Goal: Task Accomplishment & Management: Use online tool/utility

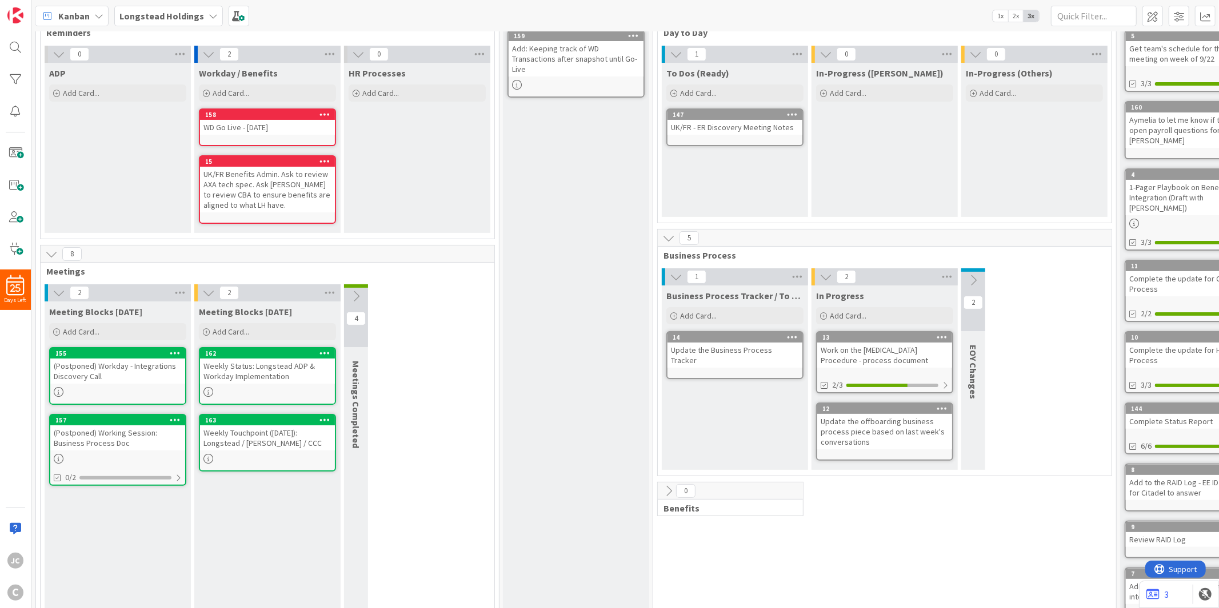
scroll to position [162, 0]
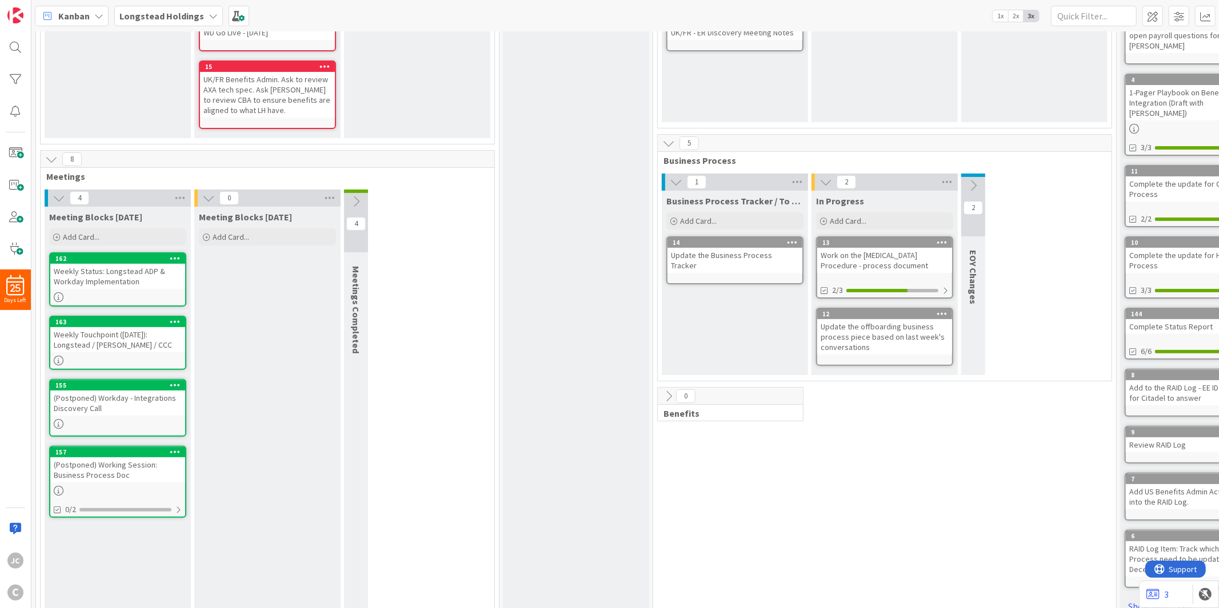
drag, startPoint x: 244, startPoint y: 318, endPoint x: 233, endPoint y: 294, distance: 26.6
click at [244, 318] on div "Meeting Blocks [DATE] Add Card..." at bounding box center [267, 410] width 146 height 406
click at [229, 232] on span "Add Card..." at bounding box center [231, 237] width 37 height 10
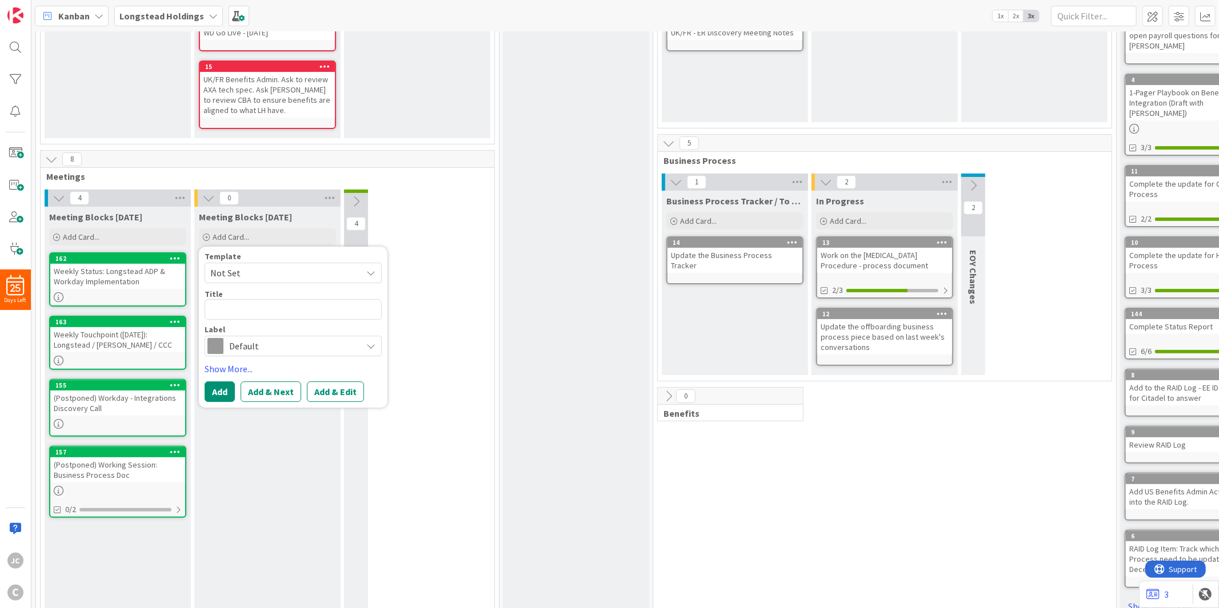
click at [265, 267] on span "Not Set" at bounding box center [281, 273] width 143 height 15
click at [266, 320] on span "Meetings" at bounding box center [302, 322] width 163 height 15
type textarea "x"
type textarea "Meetings"
click at [278, 310] on textarea "Meetings" at bounding box center [293, 309] width 177 height 21
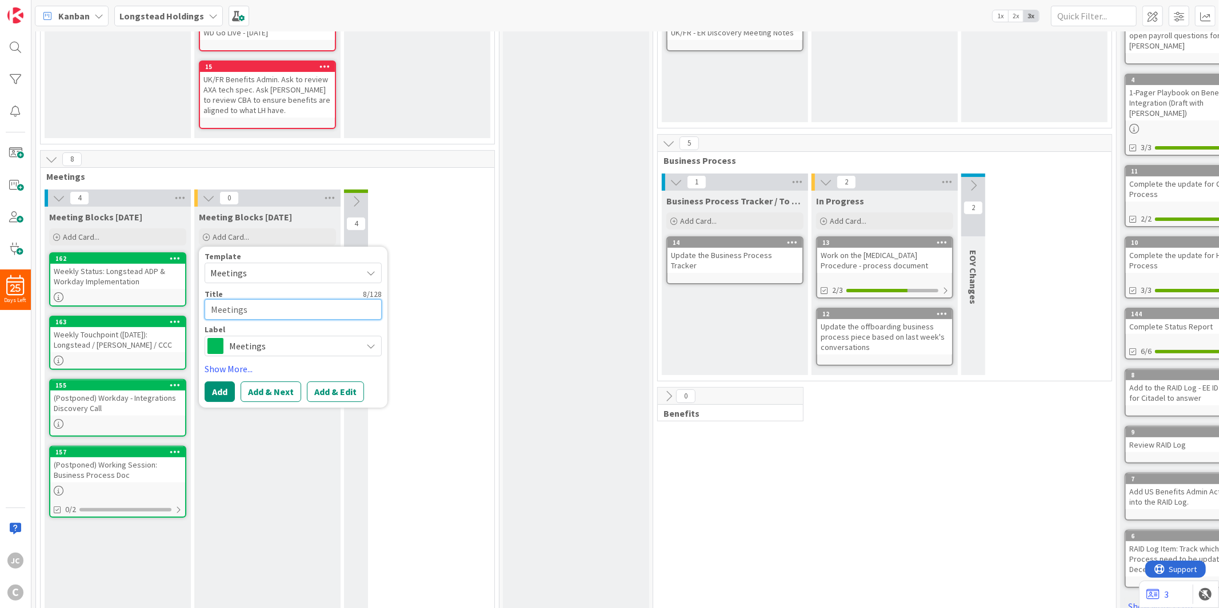
paste textarea "Bswift / Longstead Holdings - Next Steps"
type textarea "x"
type textarea "MeetingsBswift / Longstead Holdings - Next Steps"
paste textarea
type textarea "x"
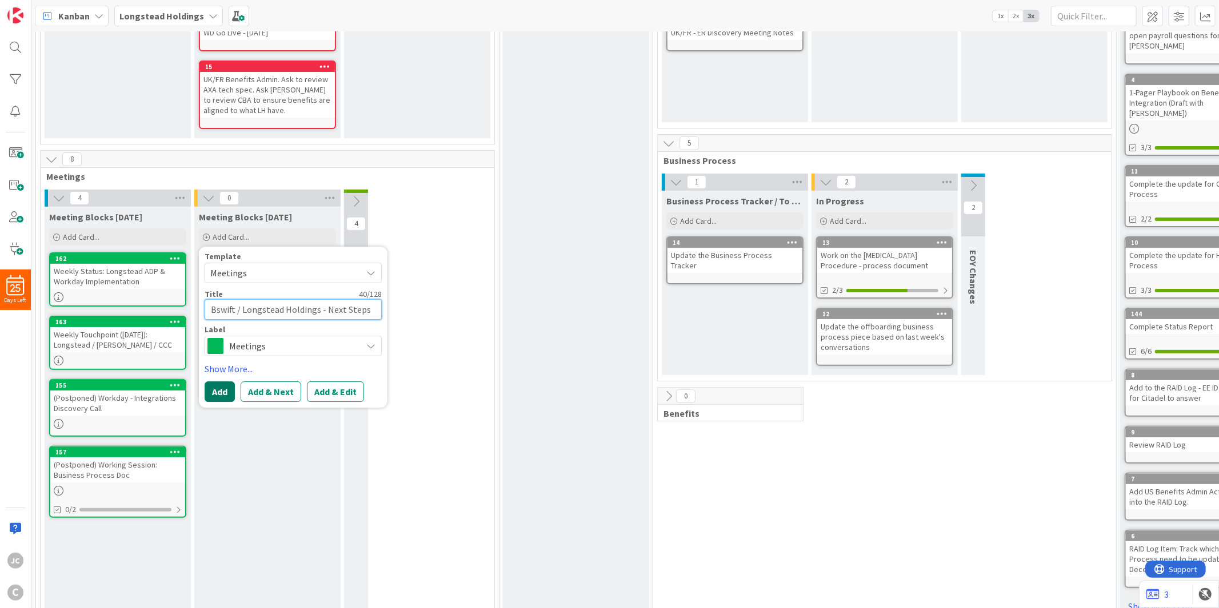
type textarea "Bswift / Longstead Holdings - Next Steps"
click at [213, 391] on button "Add" at bounding box center [220, 392] width 30 height 21
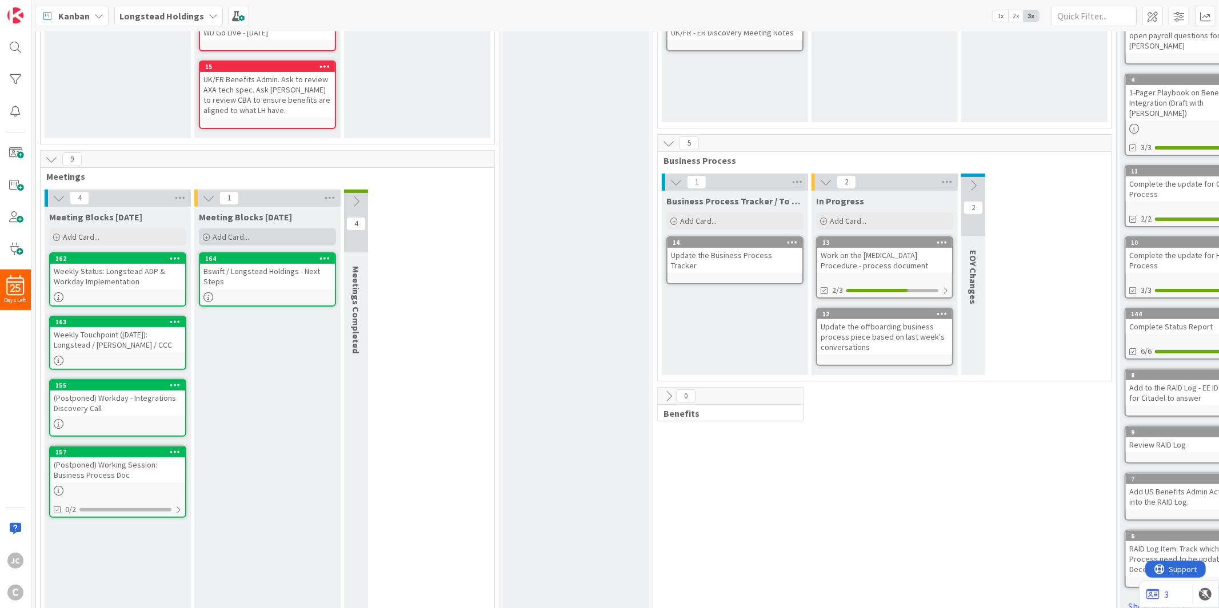
click at [248, 240] on span "Add Card..." at bounding box center [231, 237] width 37 height 10
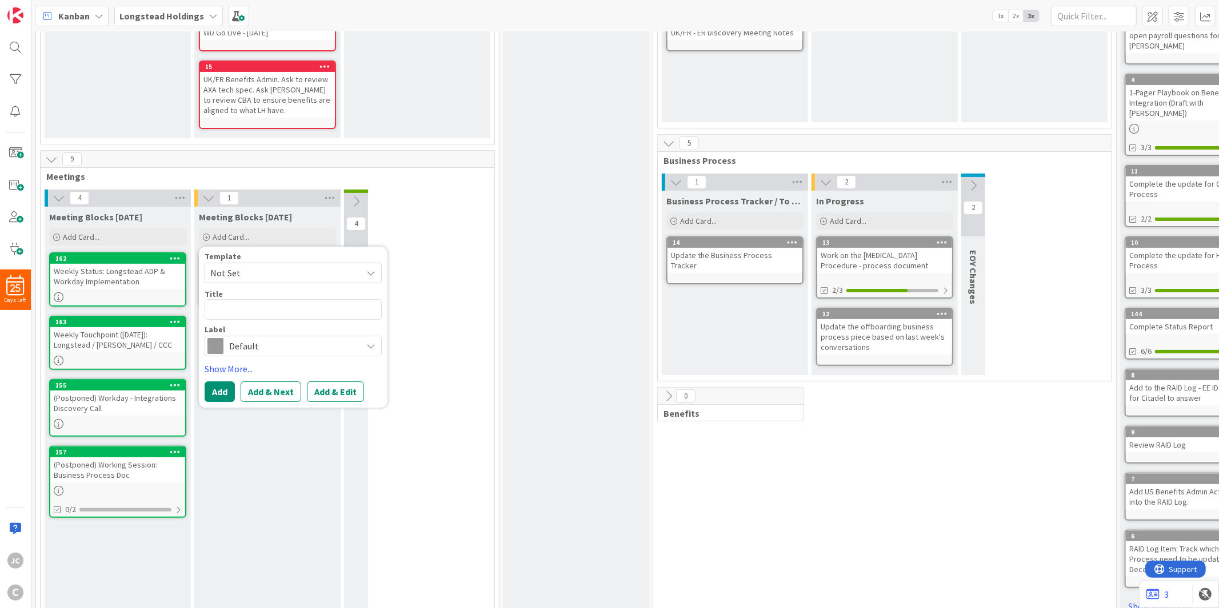
click at [271, 266] on span "Not Set" at bounding box center [281, 273] width 143 height 15
click at [270, 326] on span "Meetings" at bounding box center [302, 322] width 163 height 15
type textarea "x"
type textarea "Meetings"
click at [268, 312] on textarea "Meetings" at bounding box center [293, 309] width 177 height 21
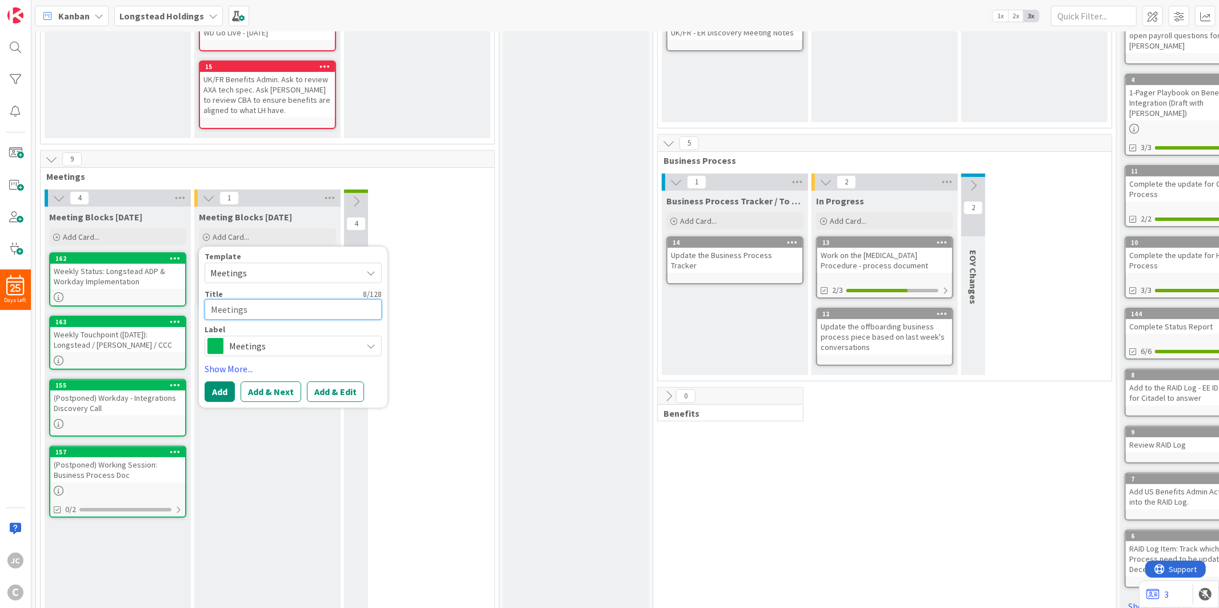
paste textarea "Longstead - TopBloc Workday Benefits Config Workbook Review"
type textarea "x"
type textarea "MeetingsLongstead - TopBloc Workday Benefits Config Workbook Review"
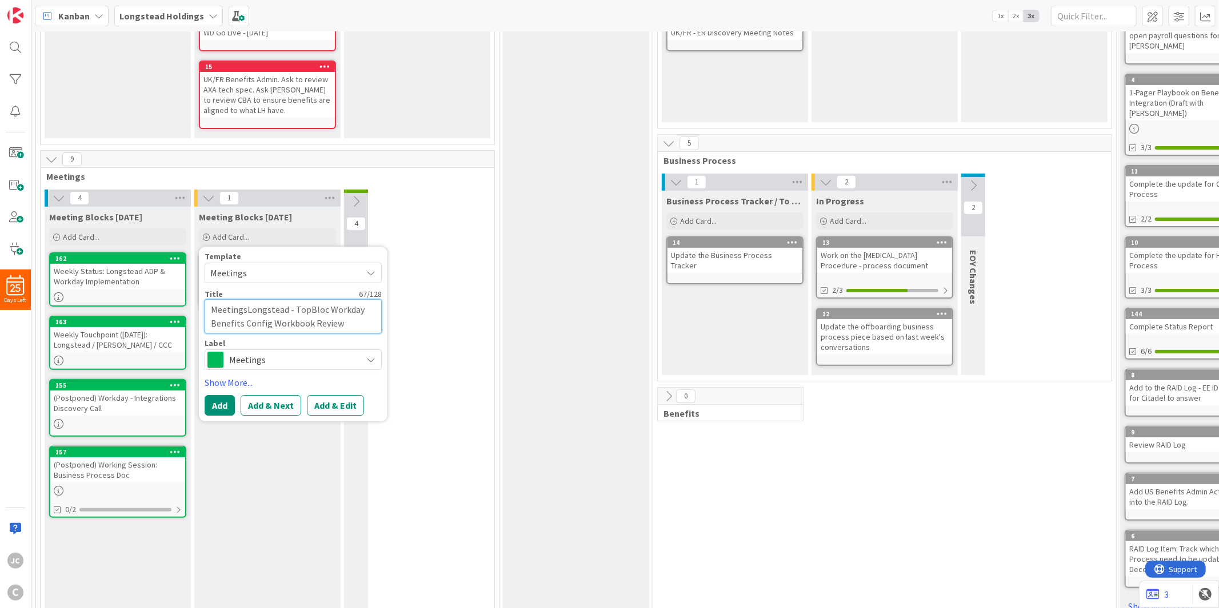
paste textarea
type textarea "x"
type textarea "Longstead - TopBloc Workday Benefits Config Workbook Review"
click at [217, 402] on button "Add" at bounding box center [220, 405] width 30 height 21
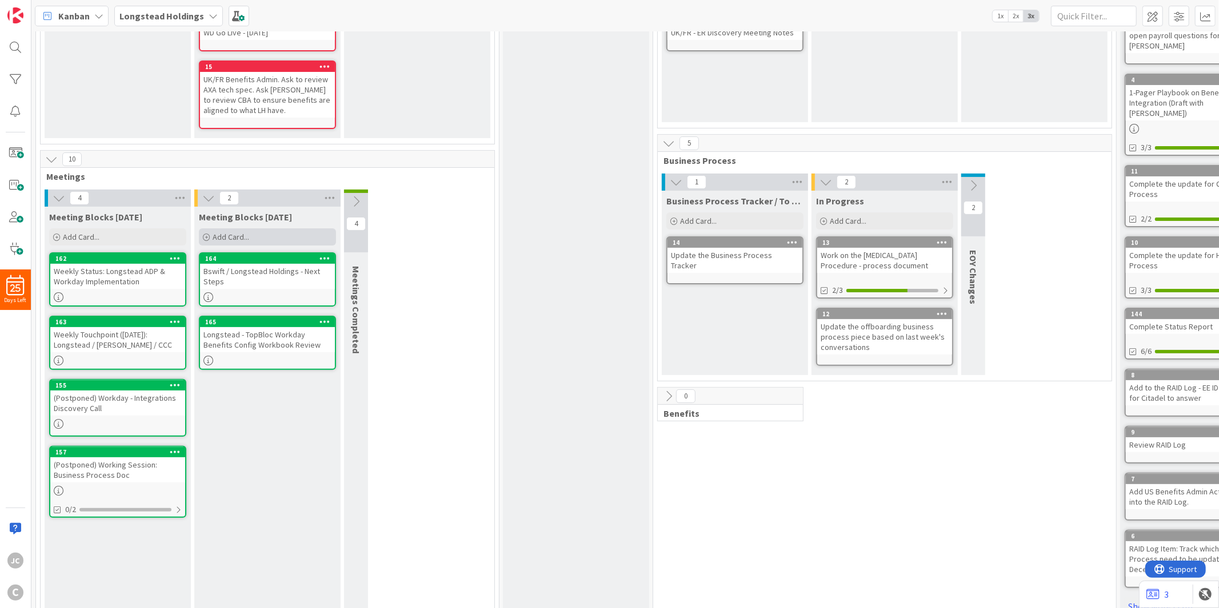
click at [231, 232] on span "Add Card..." at bounding box center [231, 237] width 37 height 10
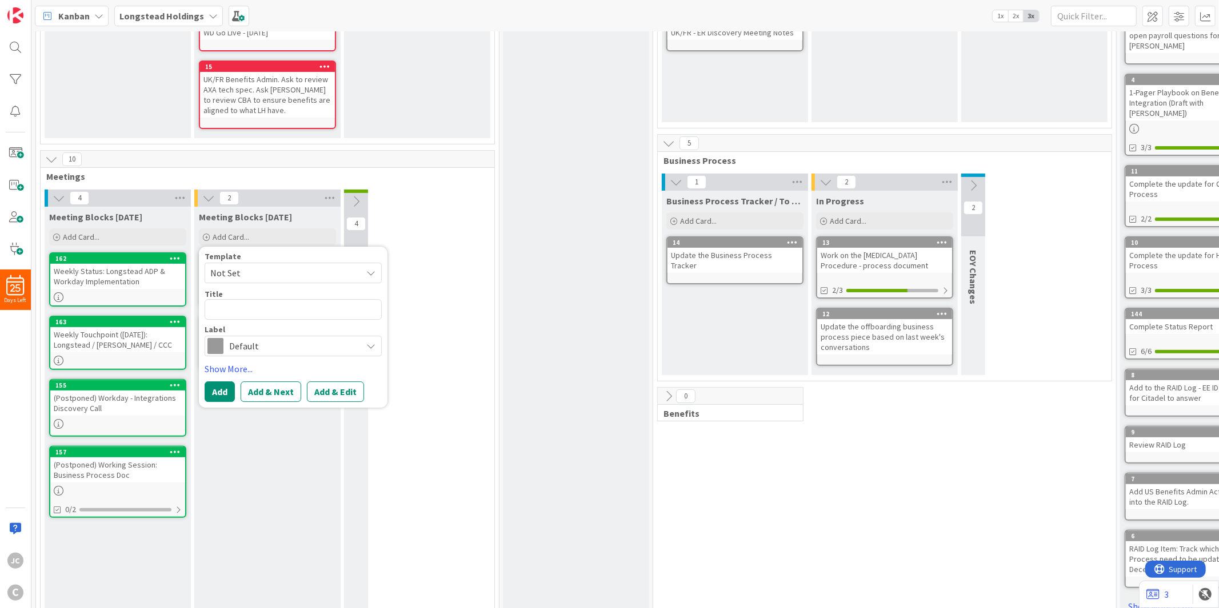
drag, startPoint x: 255, startPoint y: 320, endPoint x: 267, endPoint y: 308, distance: 17.0
click at [258, 316] on div "Template Not Set Not Set Meetings Edit Card Templates Title 0 / 128 Label Defau…" at bounding box center [293, 304] width 177 height 104
click at [267, 308] on textarea at bounding box center [293, 309] width 177 height 21
paste textarea "Longstead / Topbloc | Weekly Integrations Status Call"
type textarea "x"
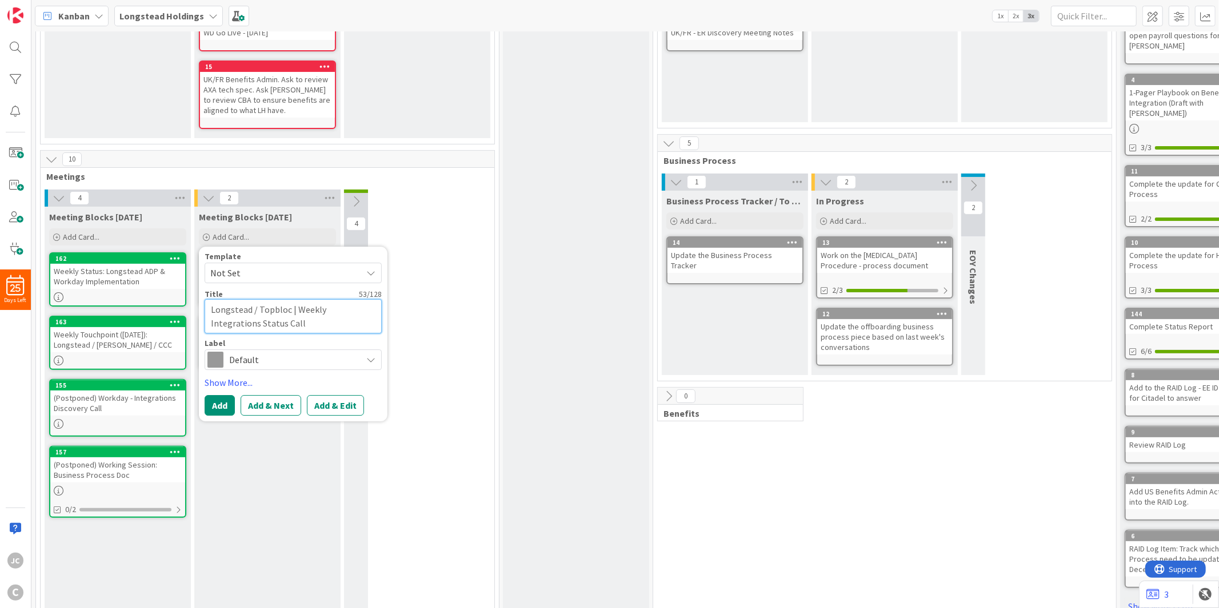
type textarea "Longstead / Topbloc | Weekly Integrations Status Call"
click at [272, 270] on span "Not Set" at bounding box center [281, 273] width 143 height 15
click at [291, 322] on span "Meetings" at bounding box center [302, 322] width 163 height 15
type textarea "x"
type textarea "Meetings"
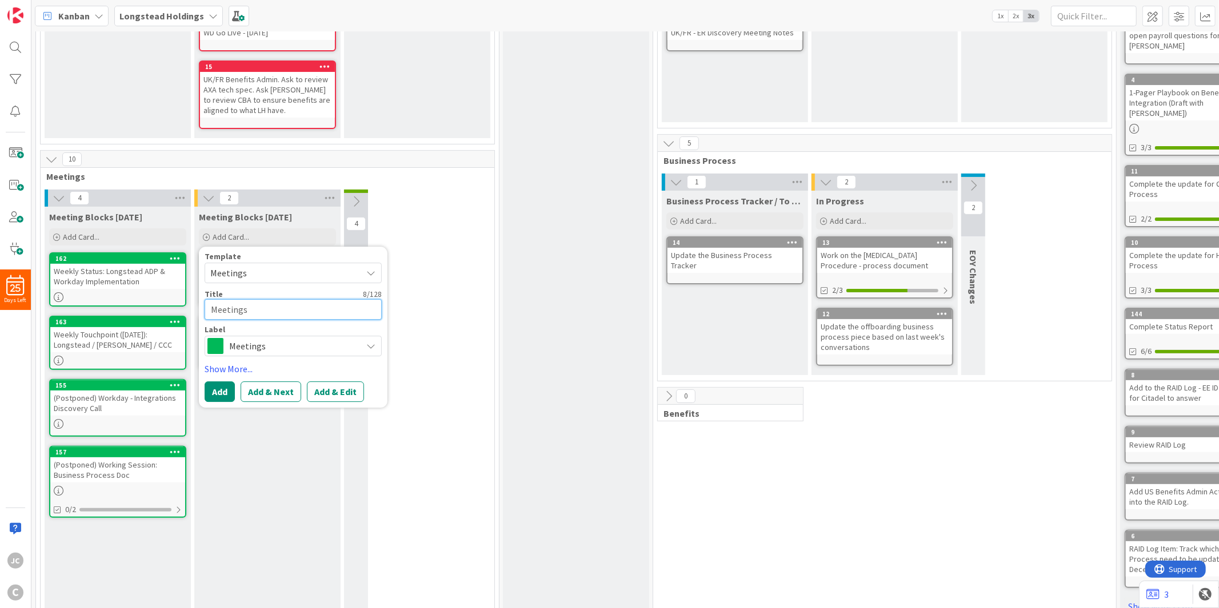
click at [254, 303] on textarea "Meetings" at bounding box center [293, 309] width 177 height 21
paste textarea "Longstead / Topbloc | Weekly Integrations Status Call"
type textarea "x"
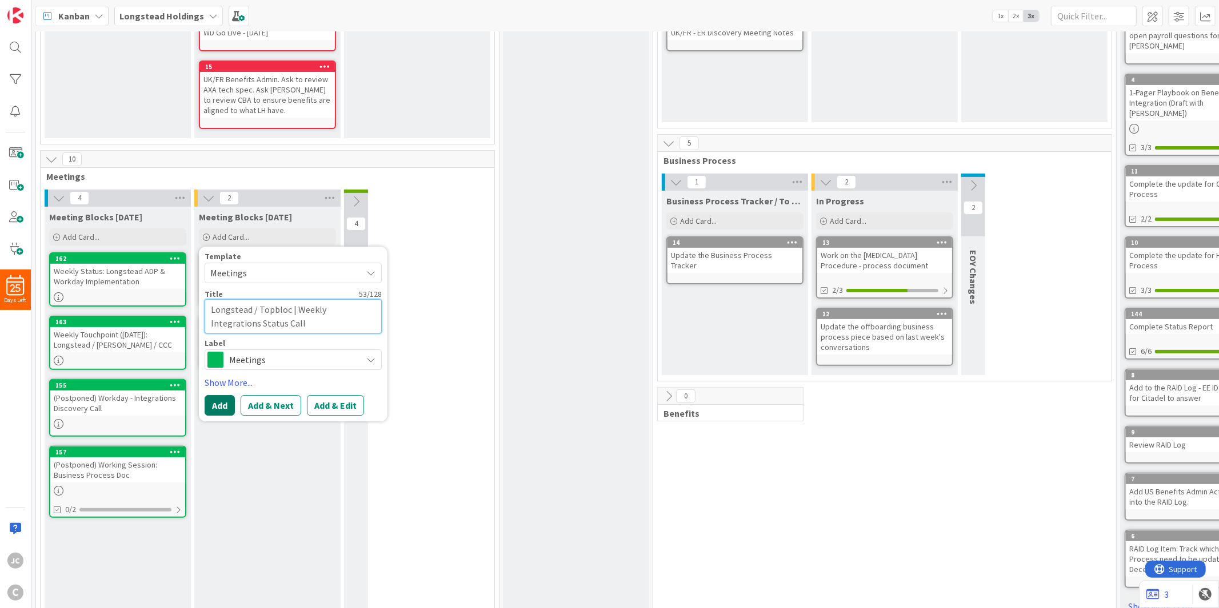
type textarea "Longstead / Topbloc | Weekly Integrations Status Call"
click at [225, 398] on button "Add" at bounding box center [220, 405] width 30 height 21
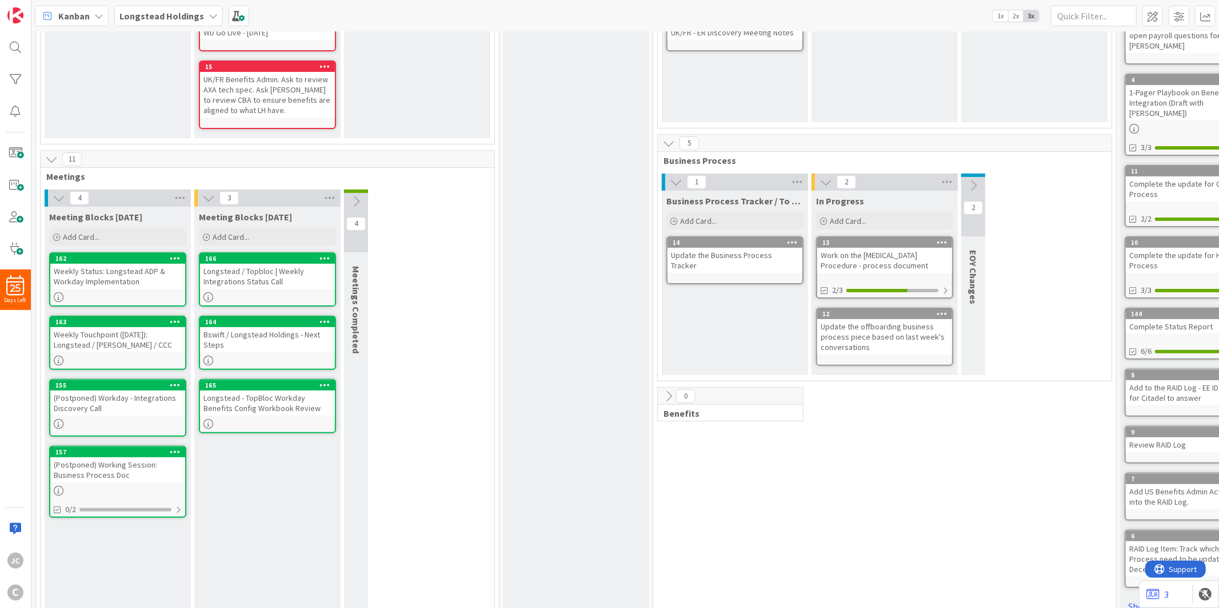
drag, startPoint x: 267, startPoint y: 252, endPoint x: 267, endPoint y: 495, distance: 243.4
click at [267, 495] on div "Meeting Blocks [DATE] Add Card... Template Not Set Not Set Meetings Edit Card T…" at bounding box center [267, 410] width 146 height 406
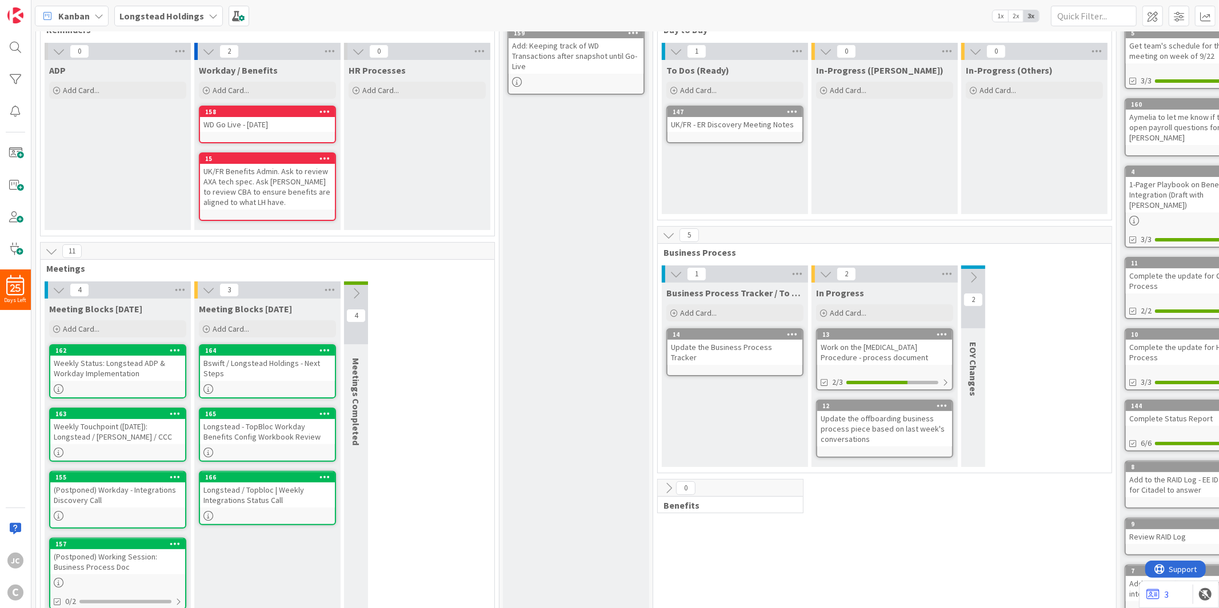
scroll to position [0, 0]
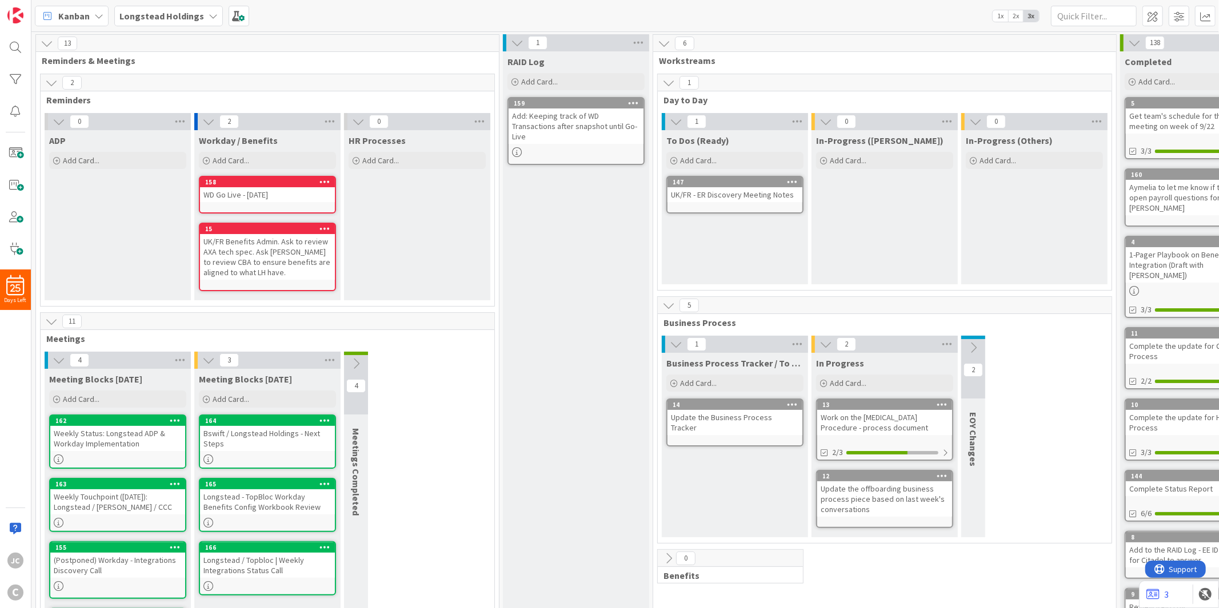
click at [722, 234] on div "To Dos (Ready) Add Card... 147 UK/FR - ER Discovery Meeting Notes" at bounding box center [735, 207] width 146 height 154
click at [696, 162] on span "Add Card..." at bounding box center [698, 160] width 37 height 10
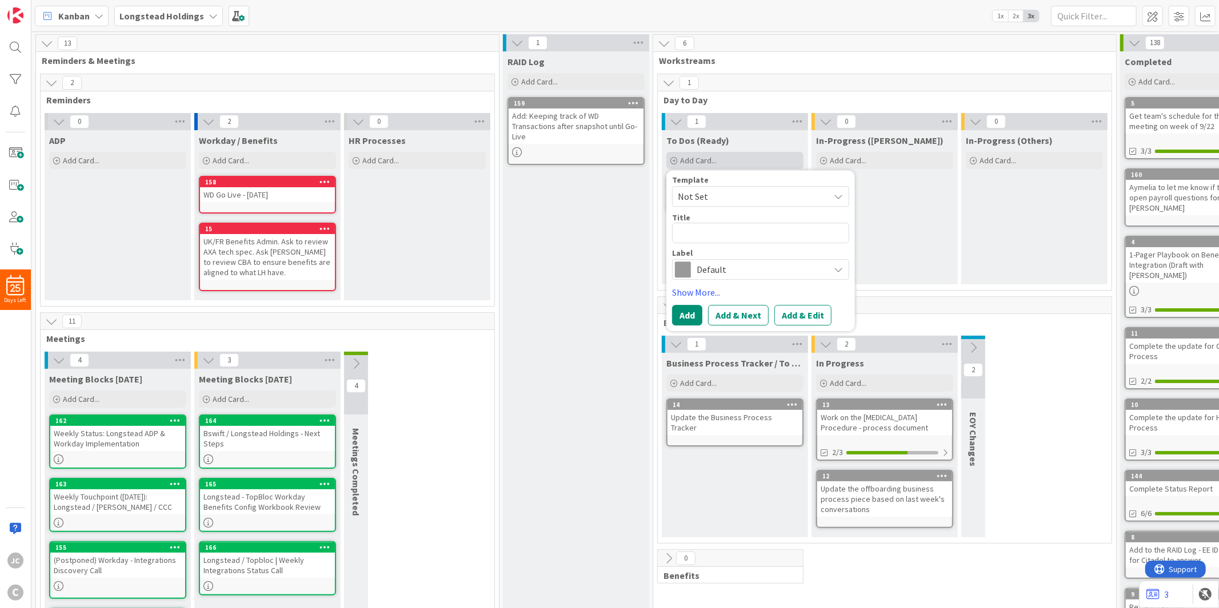
type textarea "x"
type textarea "R"
type textarea "x"
type textarea "Re"
type textarea "x"
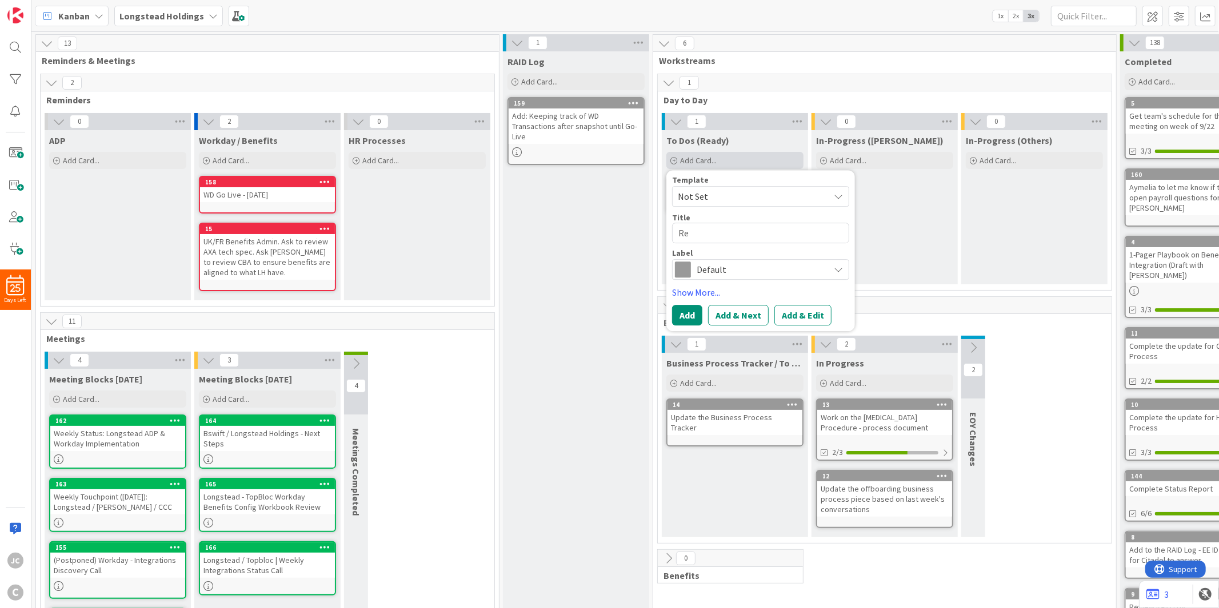
type textarea "Rev"
type textarea "x"
type textarea "Revo"
type textarea "x"
type textarea "Rev"
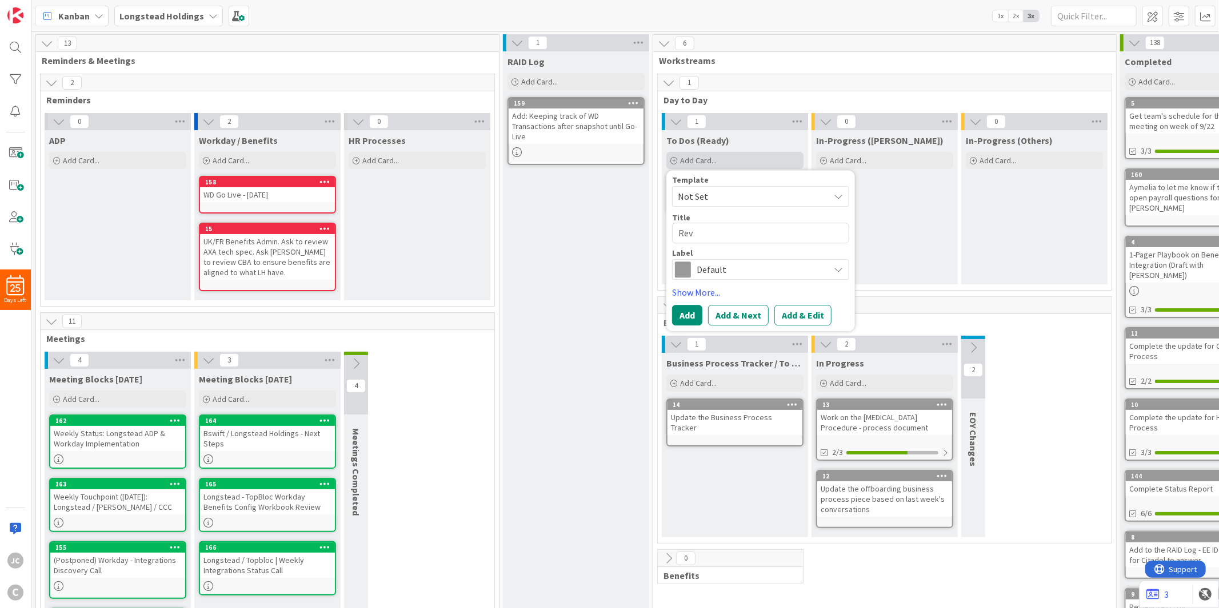
type textarea "x"
type textarea "Revi"
type textarea "x"
type textarea "Revie"
type textarea "x"
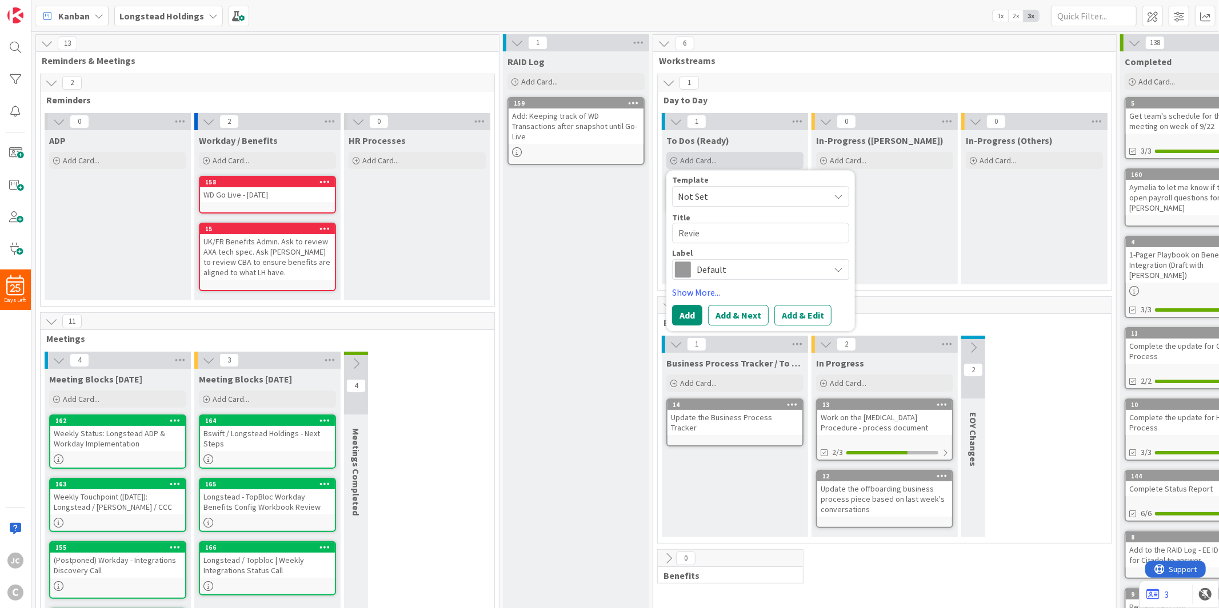
type textarea "Review"
type textarea "x"
type textarea "Review"
type textarea "x"
type textarea "Review C"
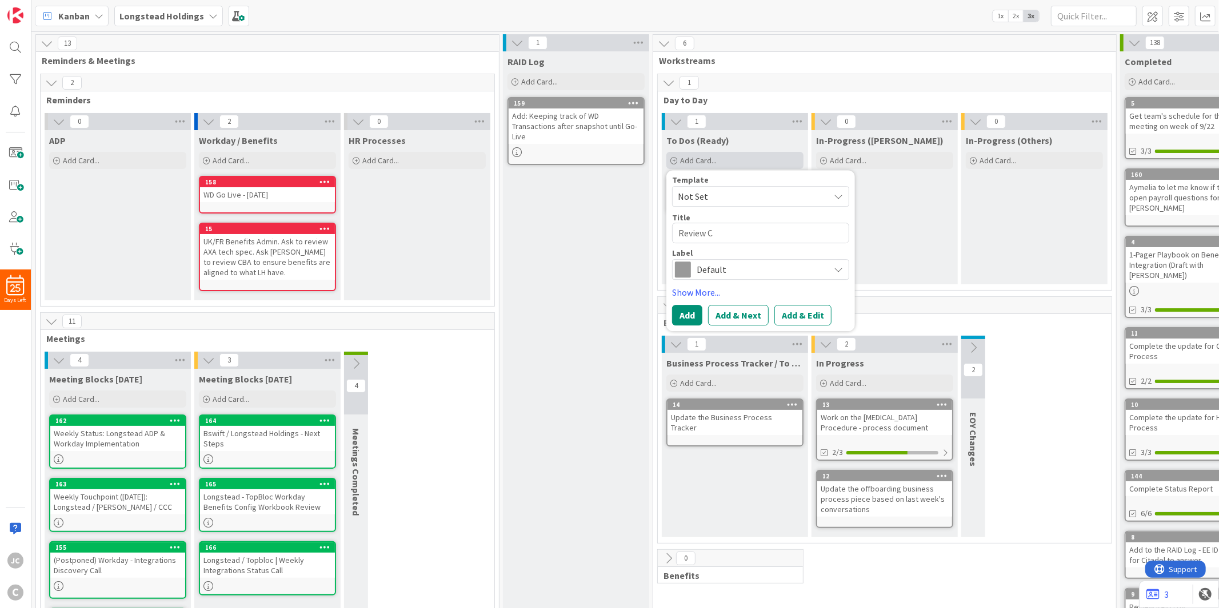
type textarea "x"
type textarea "Review Ca"
type textarea "x"
type textarea "Review Cat"
type textarea "x"
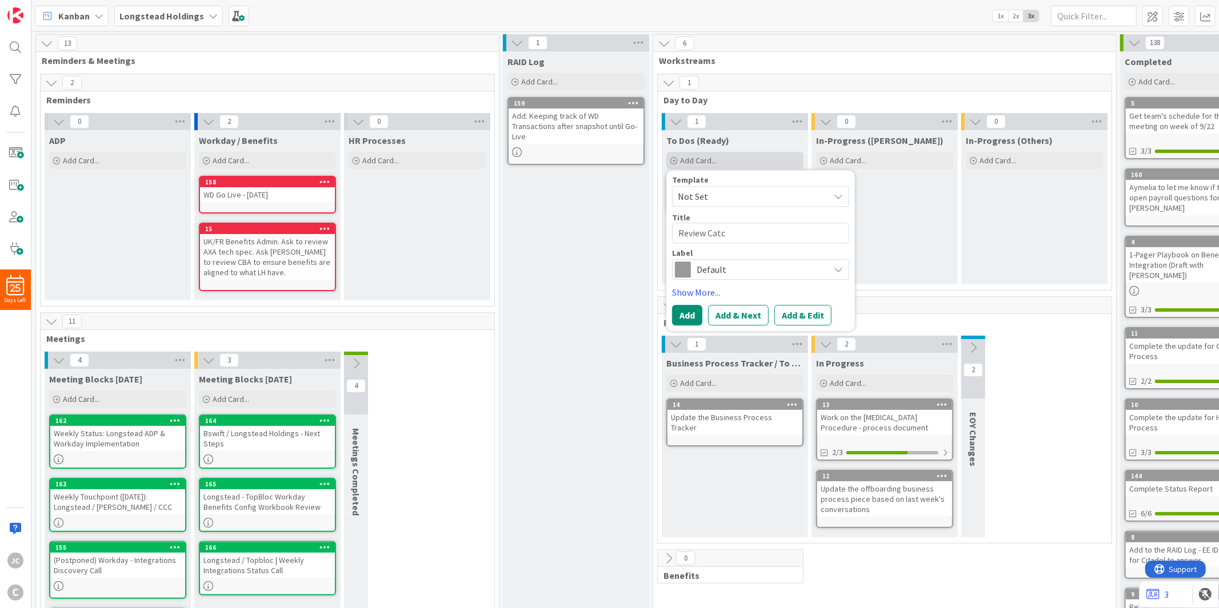
type textarea "Review Catch"
type textarea "x"
type textarea "Review Catchu"
type textarea "x"
type textarea "Review Catchup"
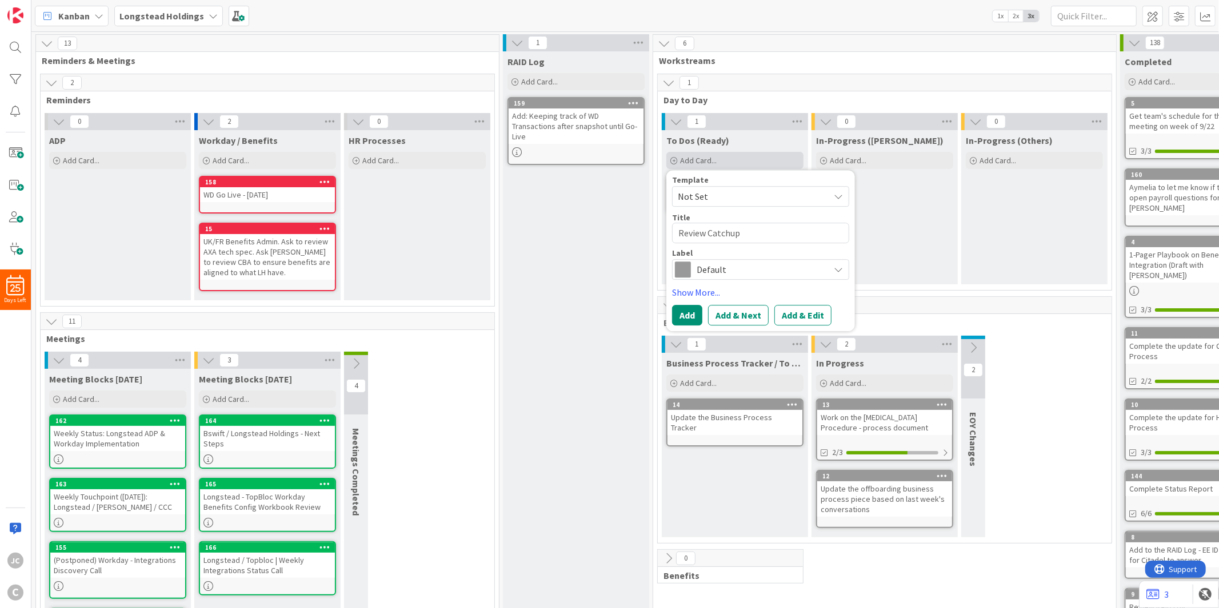
type textarea "x"
type textarea "Review Catchup"
type textarea "x"
type textarea "Review Catchup T"
type textarea "x"
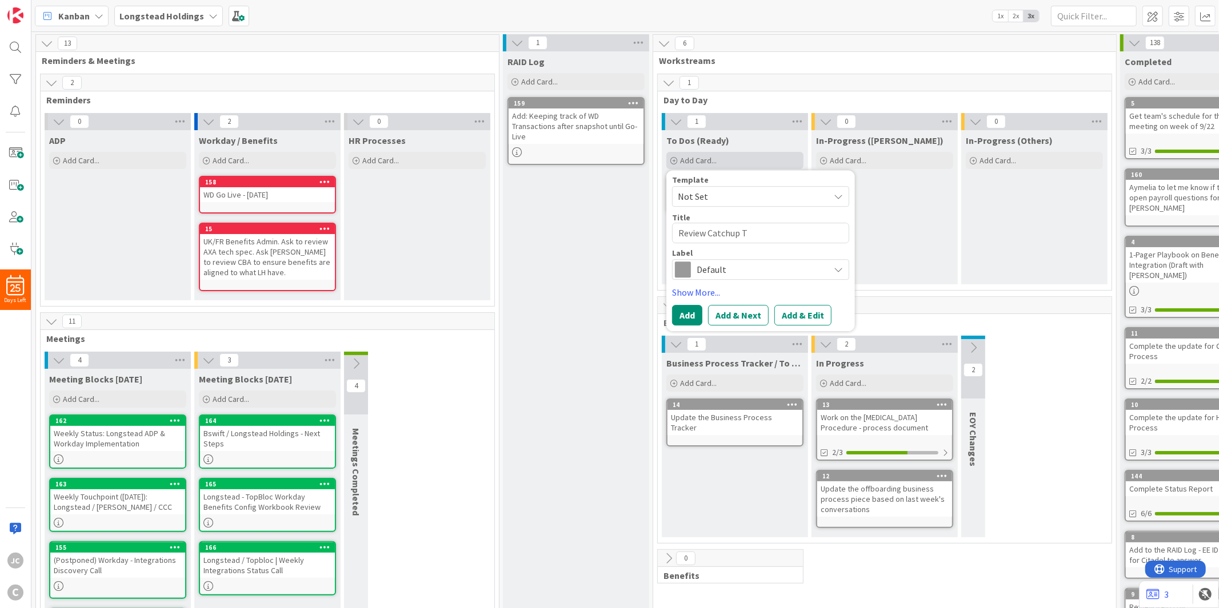
type textarea "Review Catchup Tr"
type textarea "x"
type textarea "Review Catchup Tra"
type textarea "x"
type textarea "Review Catchup [PERSON_NAME]"
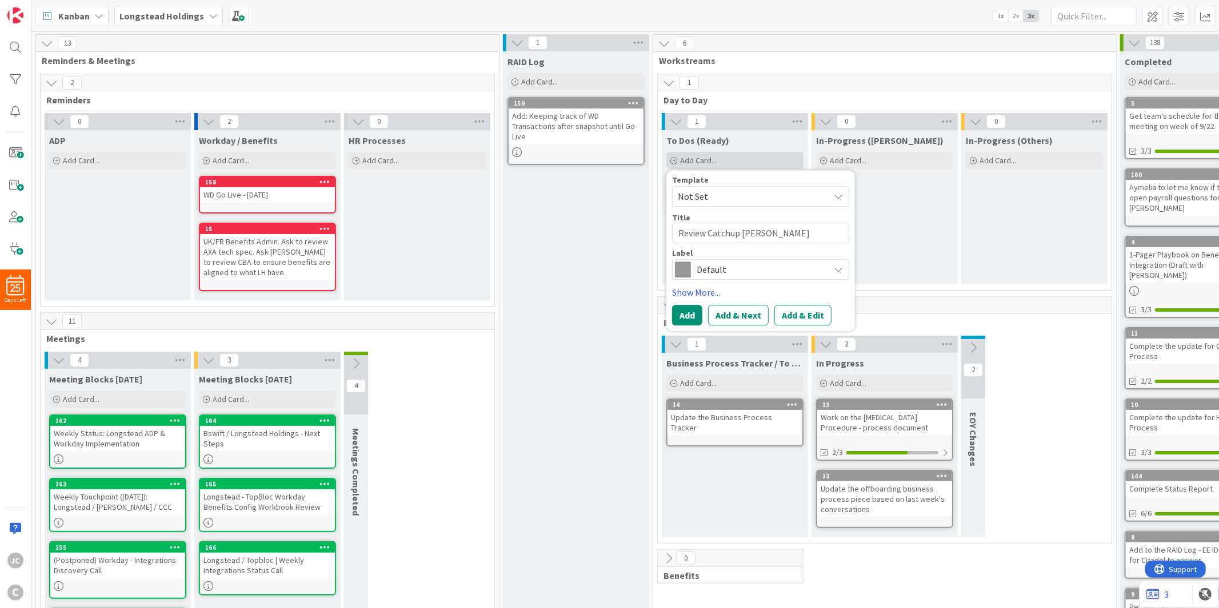
type textarea "x"
type textarea "Review Catchup Trans"
type textarea "x"
type textarea "Review Catchup Transa"
type textarea "x"
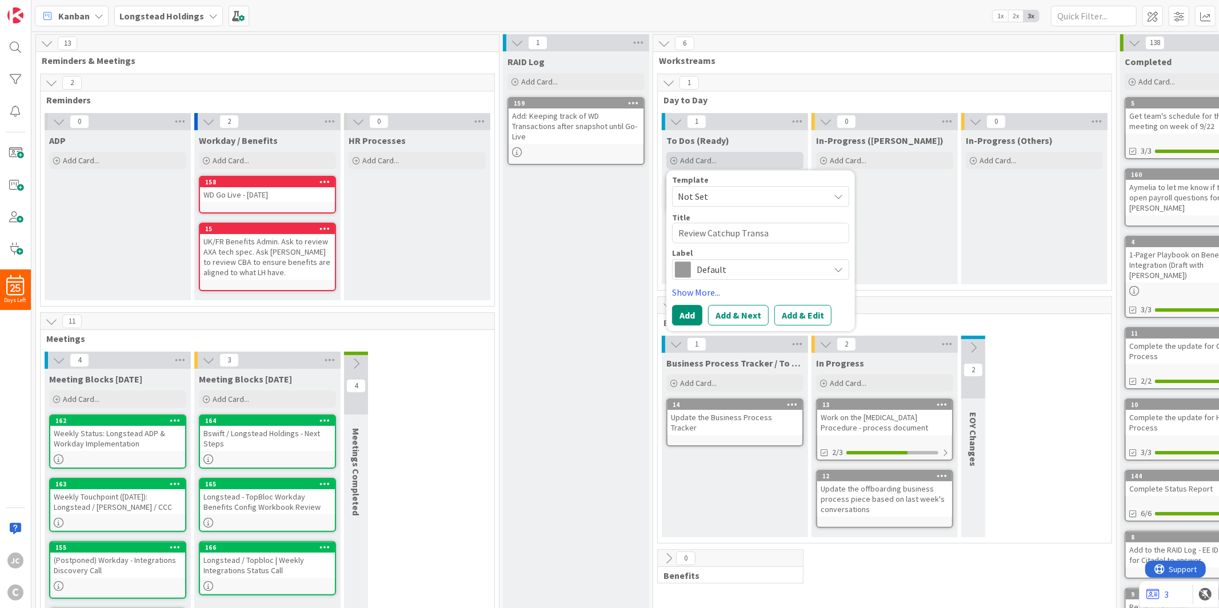
type textarea "Review Catchup Transac"
type textarea "x"
type textarea "Review Catchup Transact"
type textarea "x"
type textarea "Review Catchup Transacti"
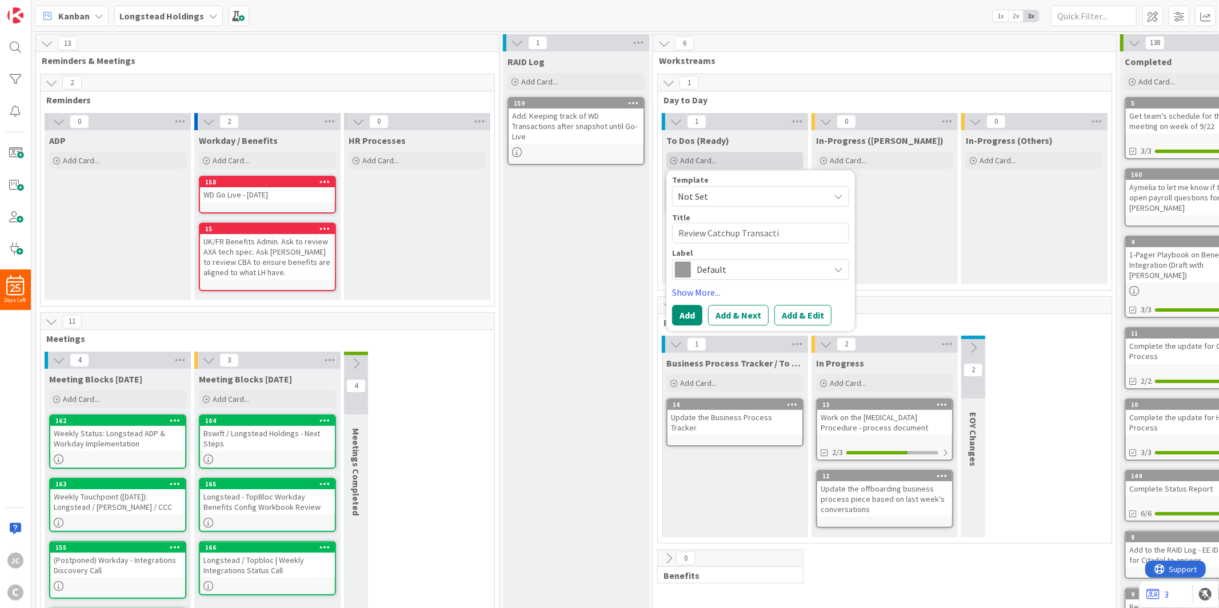
type textarea "x"
type textarea "Review Catchup Transactio"
type textarea "x"
type textarea "Review Catchup Transaction"
type textarea "x"
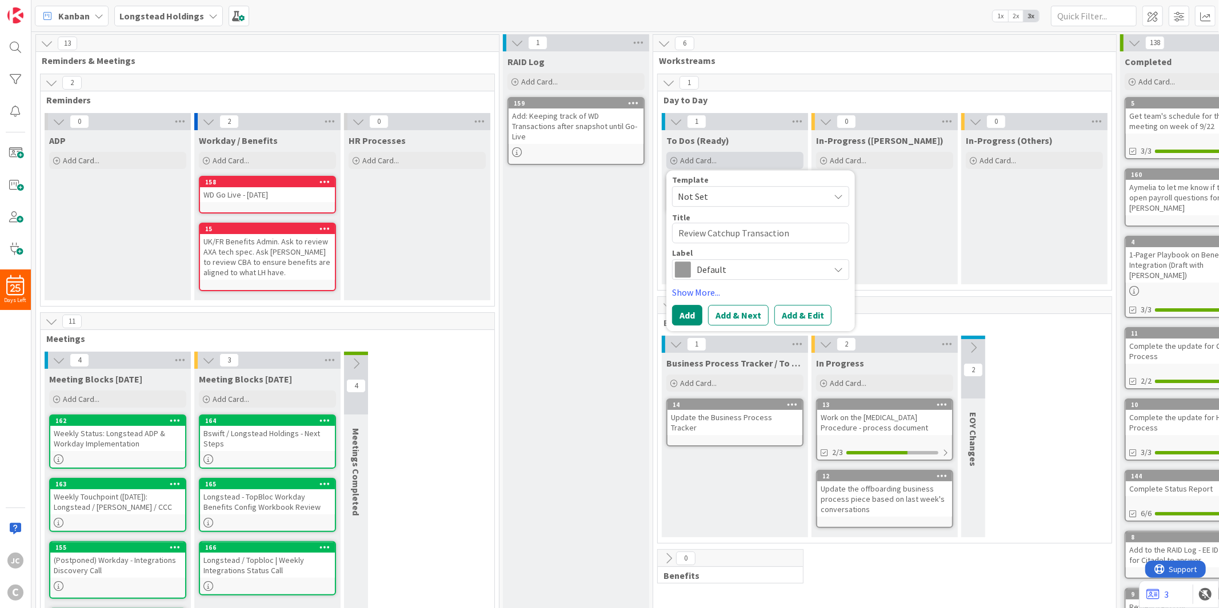
type textarea "Review Catchup Transaction"
type textarea "x"
type textarea "Review Catchup Transaction"
type textarea "x"
type textarea "Review Catchup Transactiona"
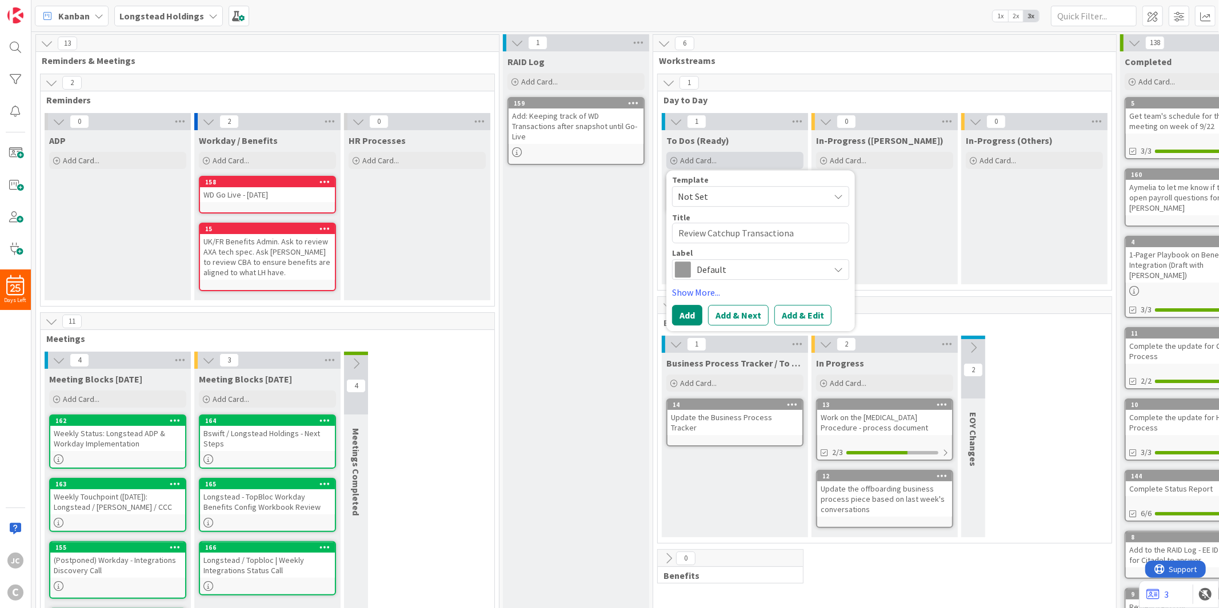
type textarea "x"
type textarea "Review Catchup Transactional"
type textarea "x"
type textarea "Review Catchup Transactiona"
type textarea "x"
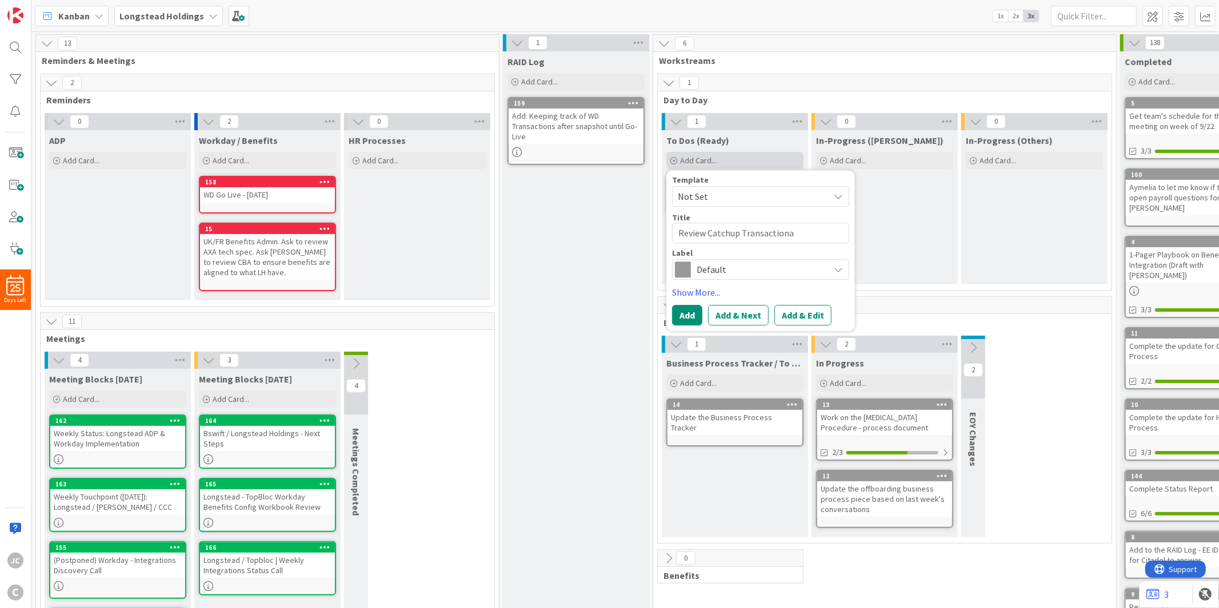
type textarea "Review Catchup Transaction"
type textarea "x"
type textarea "Review Catchup Transactio"
type textarea "x"
type textarea "Review Catchup Transacti"
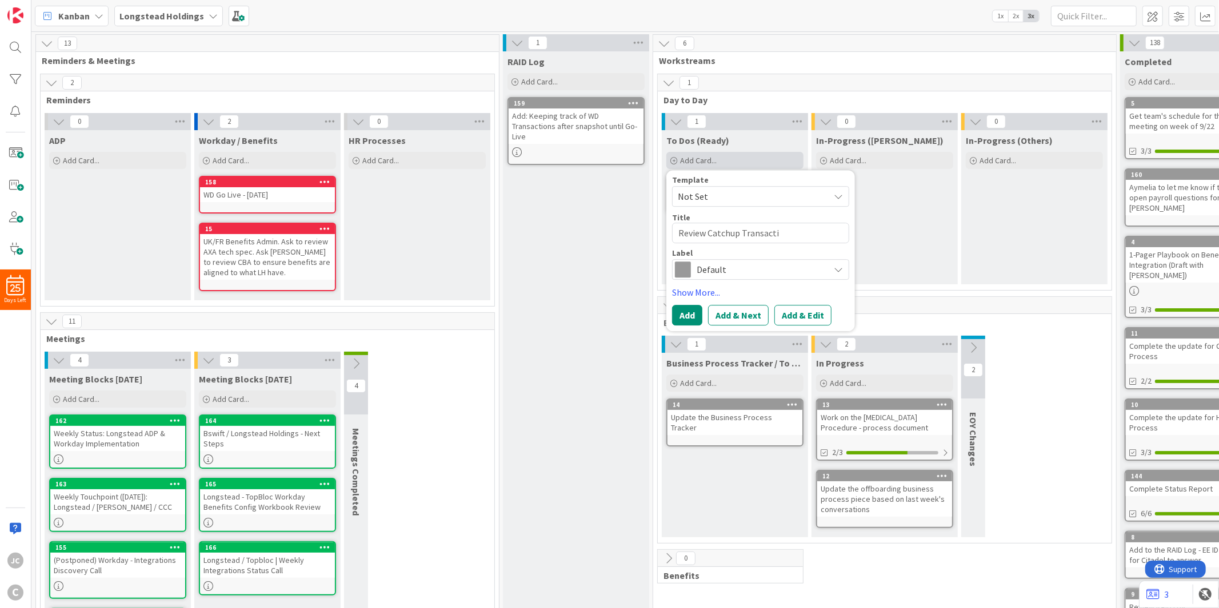
type textarea "x"
type textarea "Review Catchup Transactio"
type textarea "x"
type textarea "Review Catchup Transaction"
type textarea "x"
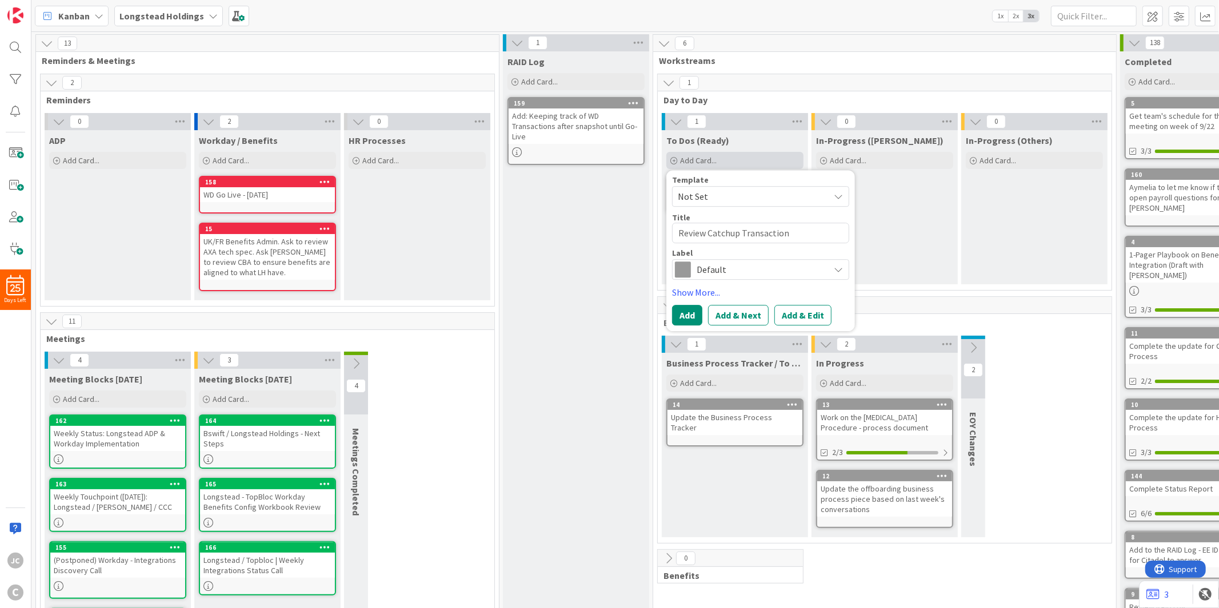
type textarea "Review Catchup Transaction"
type textarea "x"
type textarea "Review Catchup Transaction T"
type textarea "x"
type textarea "Review Catchup Transaction Tra"
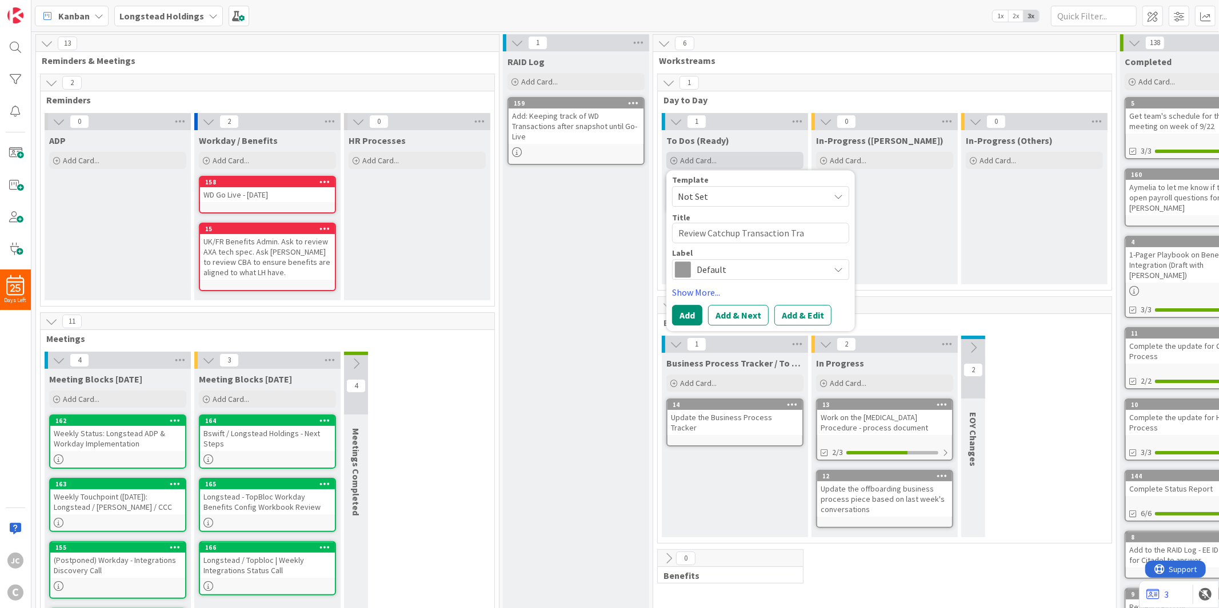
type textarea "x"
type textarea "Review Catchup Transaction Track"
type textarea "x"
type textarea "Review Catchup Transaction Tracke"
type textarea "x"
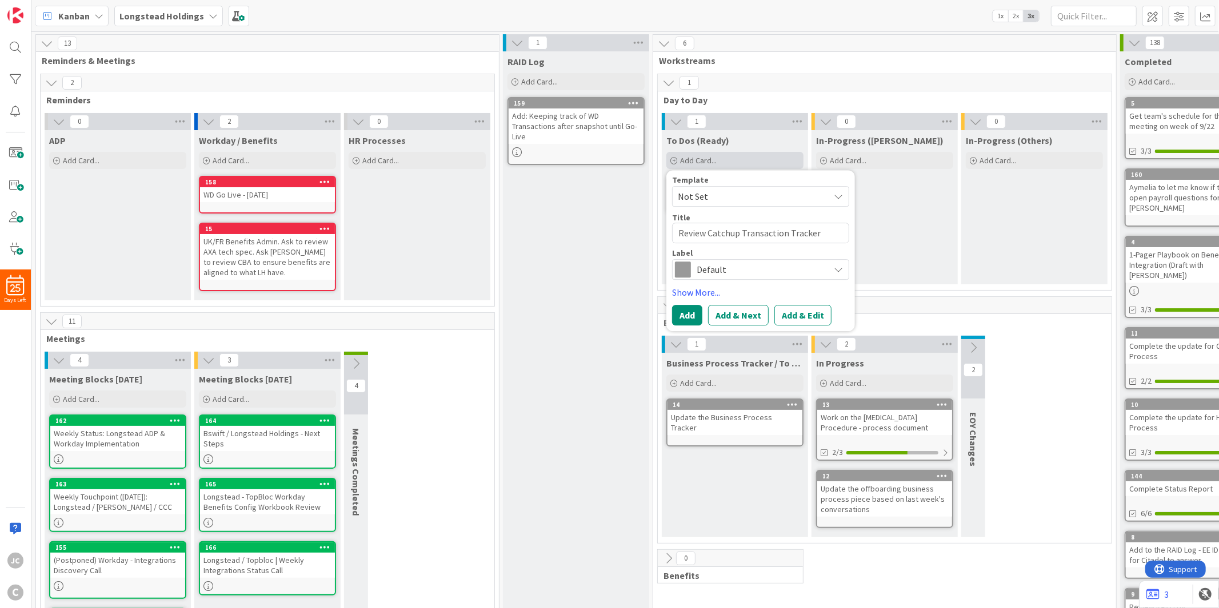
type textarea "Review Catchup Transaction Tracker"
type textarea "x"
type textarea "Review Catchup Transaction Tracker f"
type textarea "x"
type textarea "Review Catchup Transaction Tracker fro"
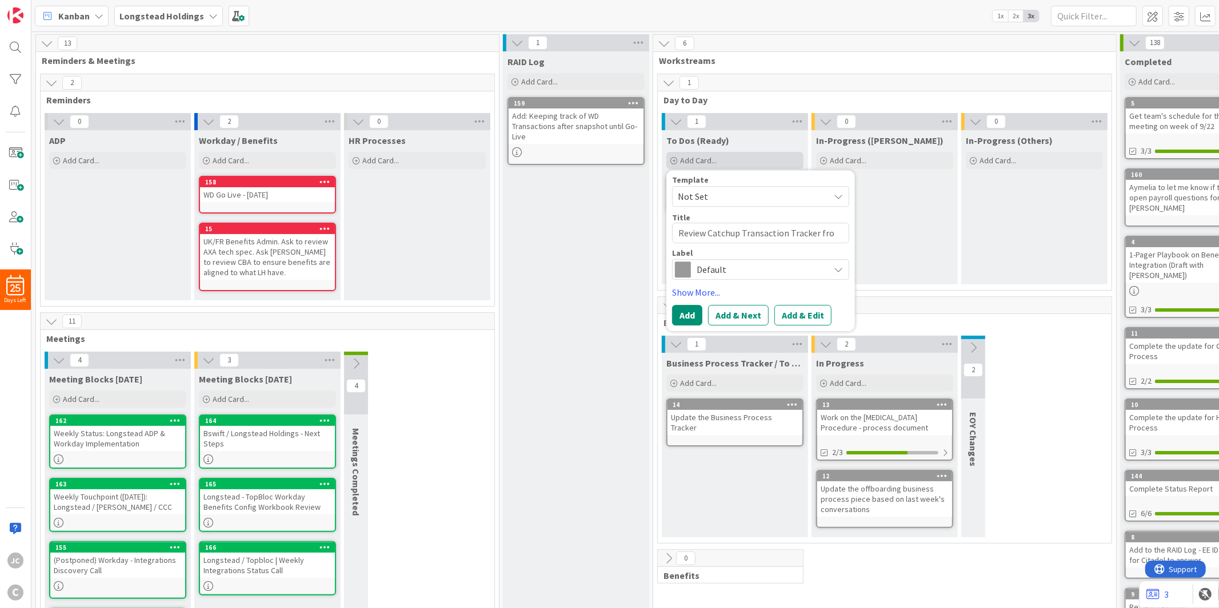
type textarea "x"
type textarea "Review Catchup Transaction Tracker from"
type textarea "x"
type textarea "Review Catchup Transaction Tracker from"
type textarea "x"
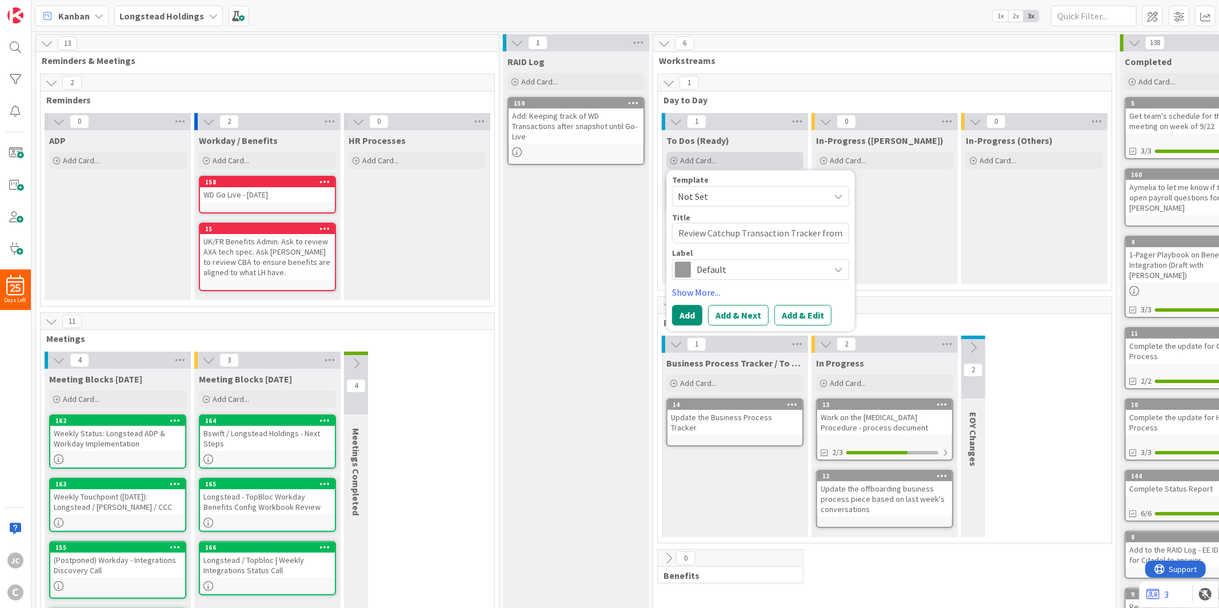
type textarea "Review Catchup Transaction Tracker from T"
type textarea "x"
type textarea "Review Catchup Transaction Tracker from To"
type textarea "x"
type textarea "Review Catchup Transaction Tracker from Top"
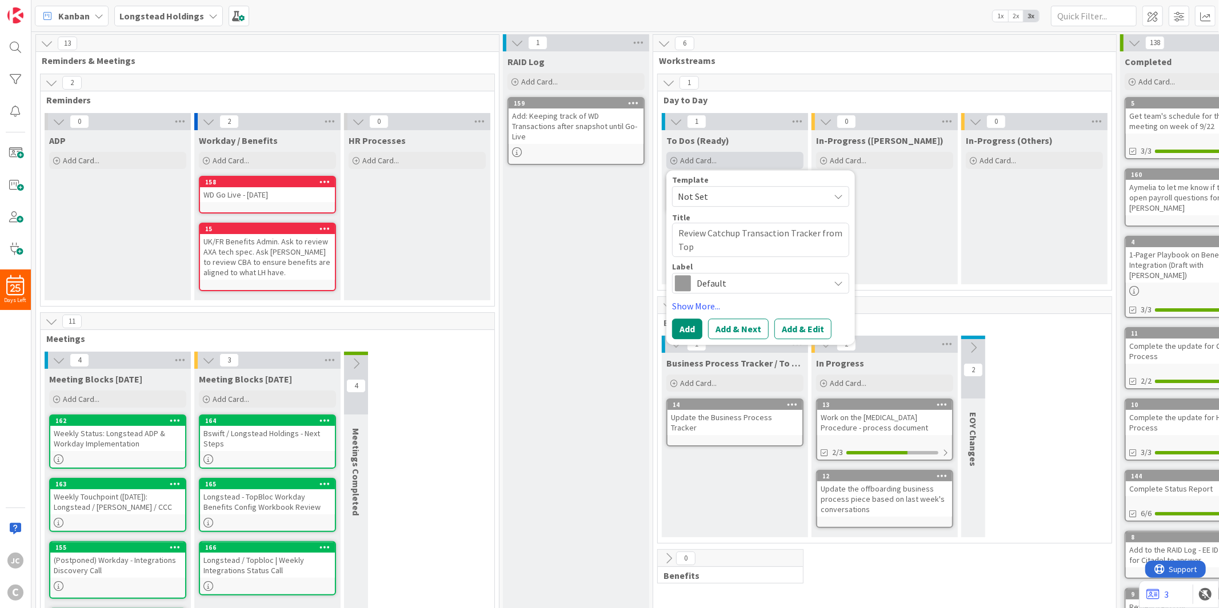
type textarea "x"
type textarea "Review Catchup Transaction Tracker from TopB"
type textarea "x"
type textarea "Review Catchup Transaction Tracker from TopBl"
type textarea "x"
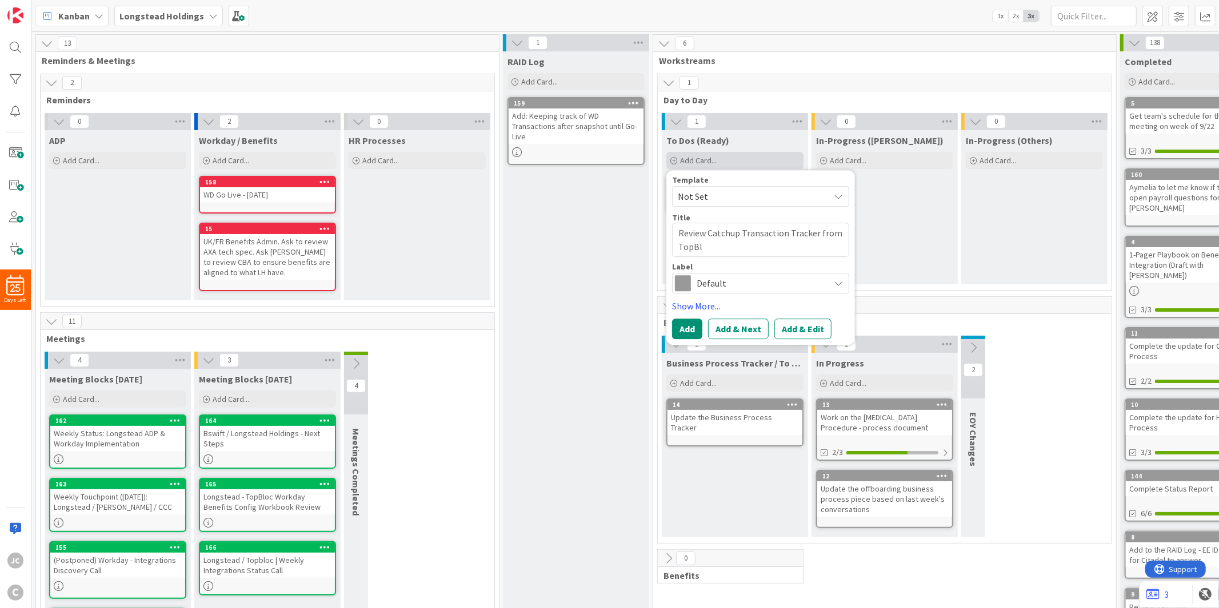
type textarea "Review Catchup Transaction Tracker from TopBlo"
type textarea "x"
type textarea "Review Catchup Transaction Tracker from TopBloc"
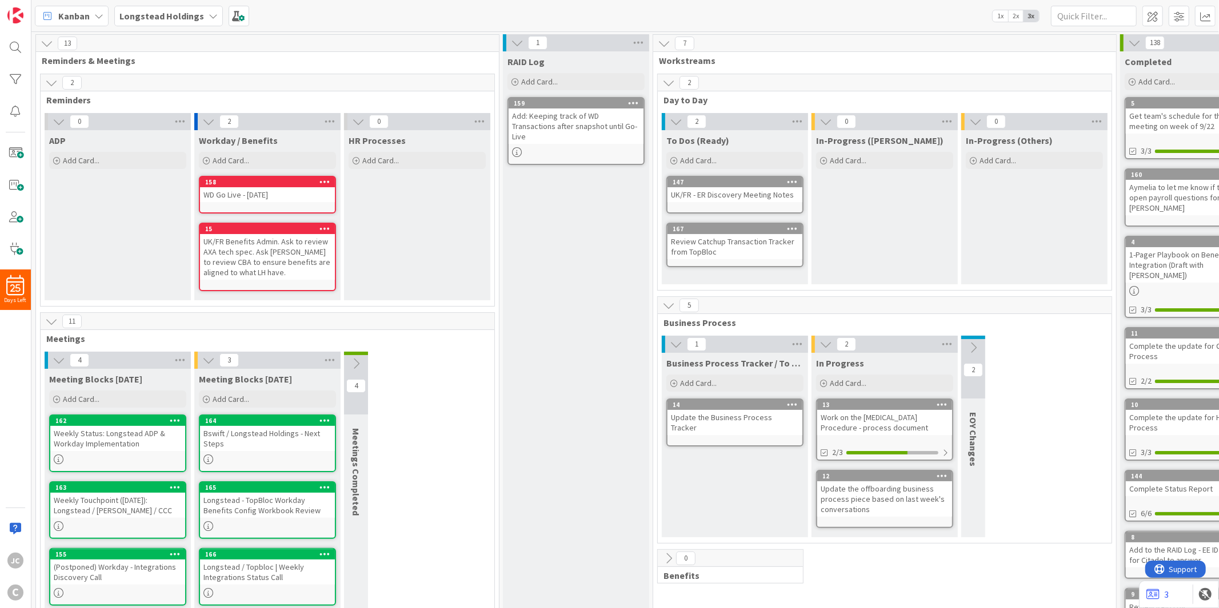
click at [523, 270] on div "RAID Log Add Card... 159 Add: Keeping track of WD Transactions after snapshot u…" at bounding box center [576, 419] width 146 height 736
click at [703, 159] on span "Add Card..." at bounding box center [698, 160] width 37 height 10
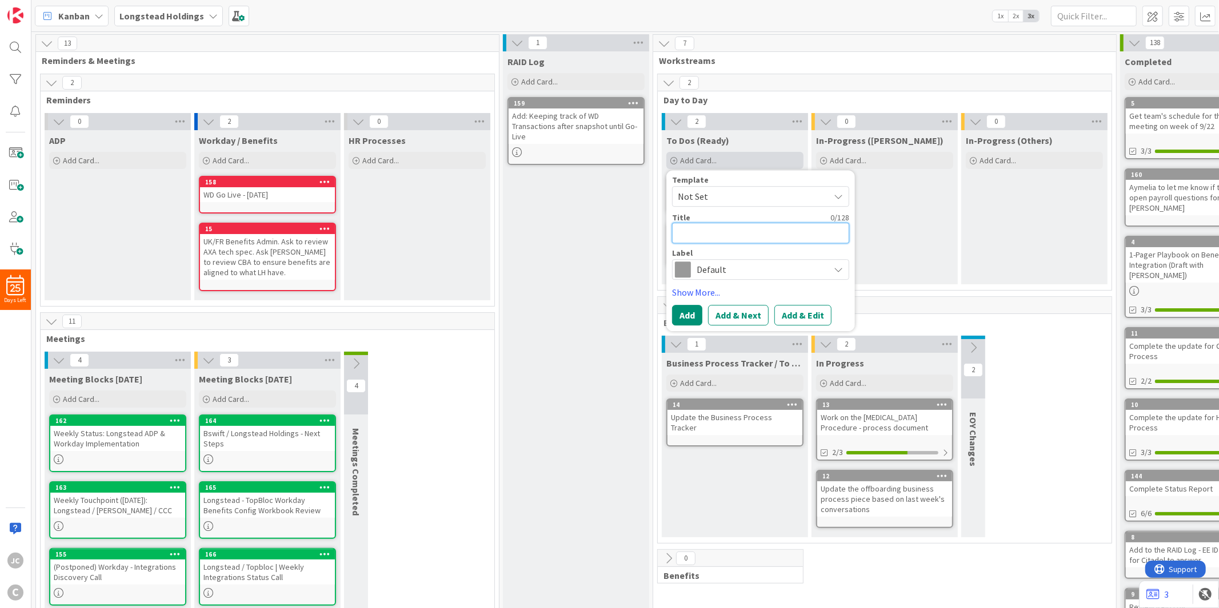
type textarea "x"
type textarea "A"
type textarea "x"
type textarea "AX"
type textarea "x"
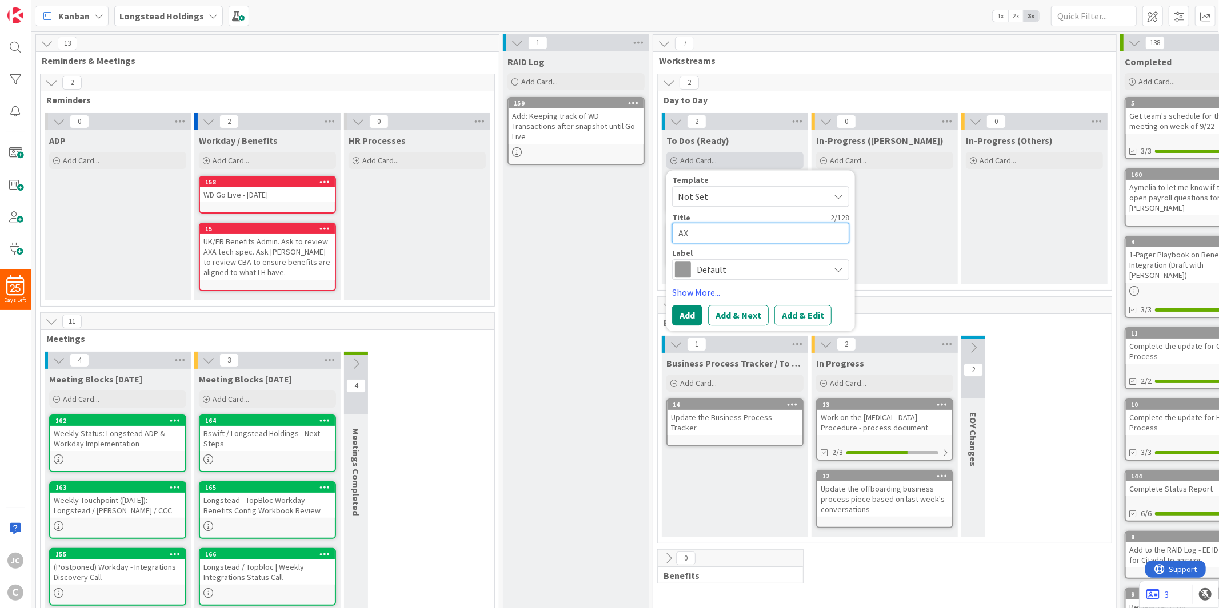
type textarea "AXA"
type textarea "x"
type textarea "AXA"
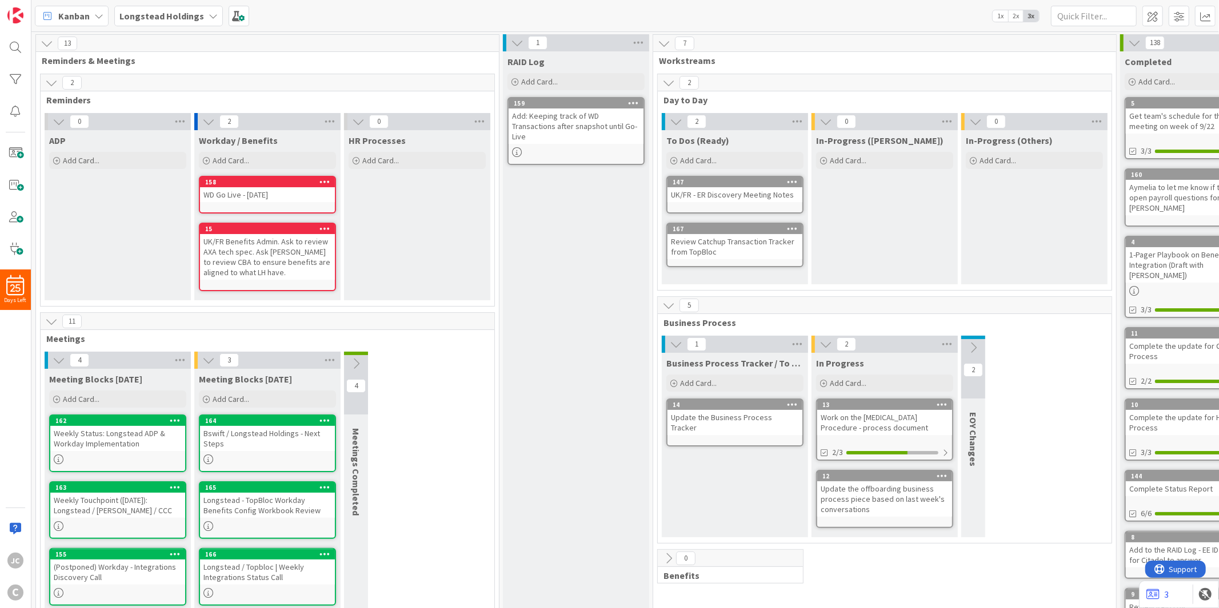
click at [566, 266] on div "RAID Log Add Card... 159 Add: Keeping track of WD Transactions after snapshot u…" at bounding box center [576, 419] width 146 height 736
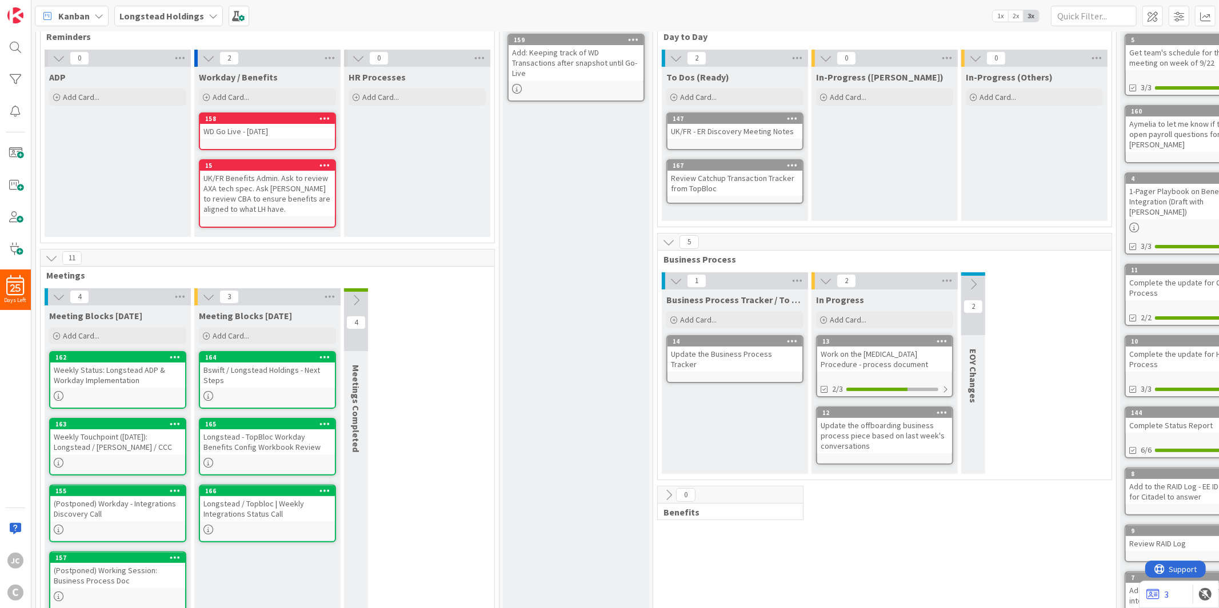
scroll to position [127, 0]
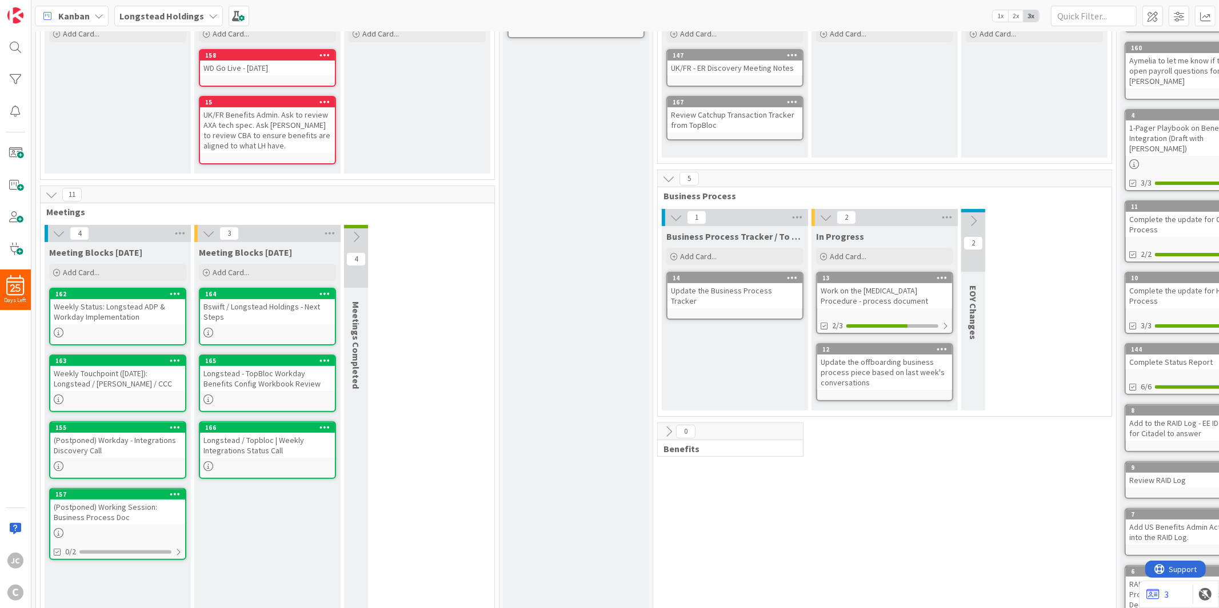
click at [141, 331] on div at bounding box center [117, 333] width 135 height 10
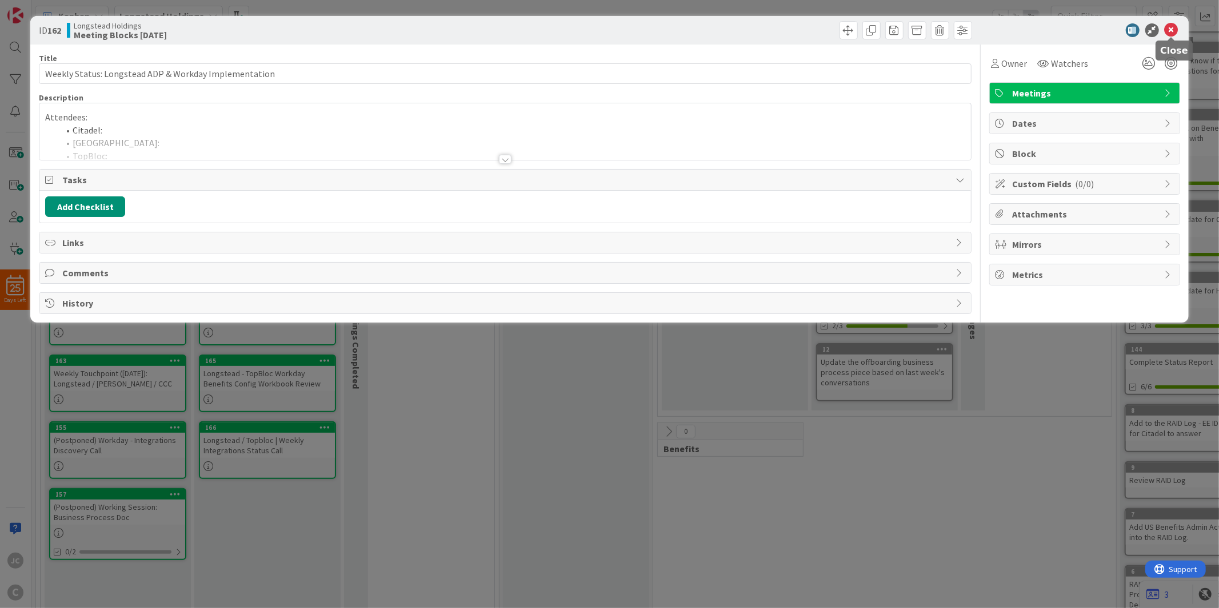
click at [1172, 31] on icon at bounding box center [1171, 30] width 14 height 14
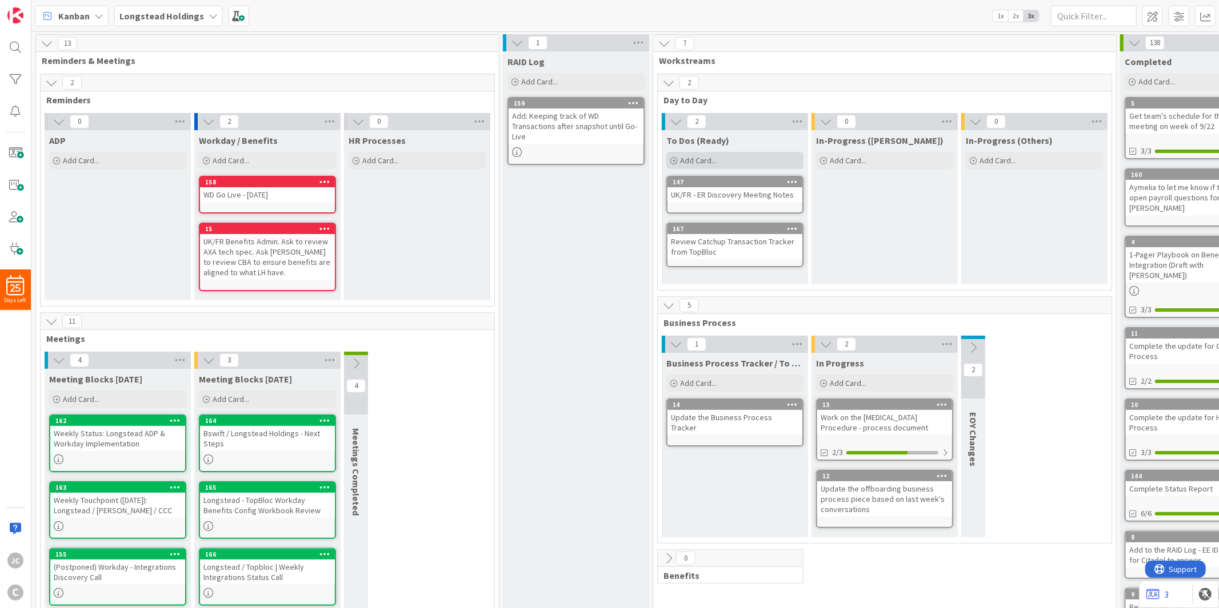
click at [702, 161] on span "Add Card..." at bounding box center [698, 160] width 37 height 10
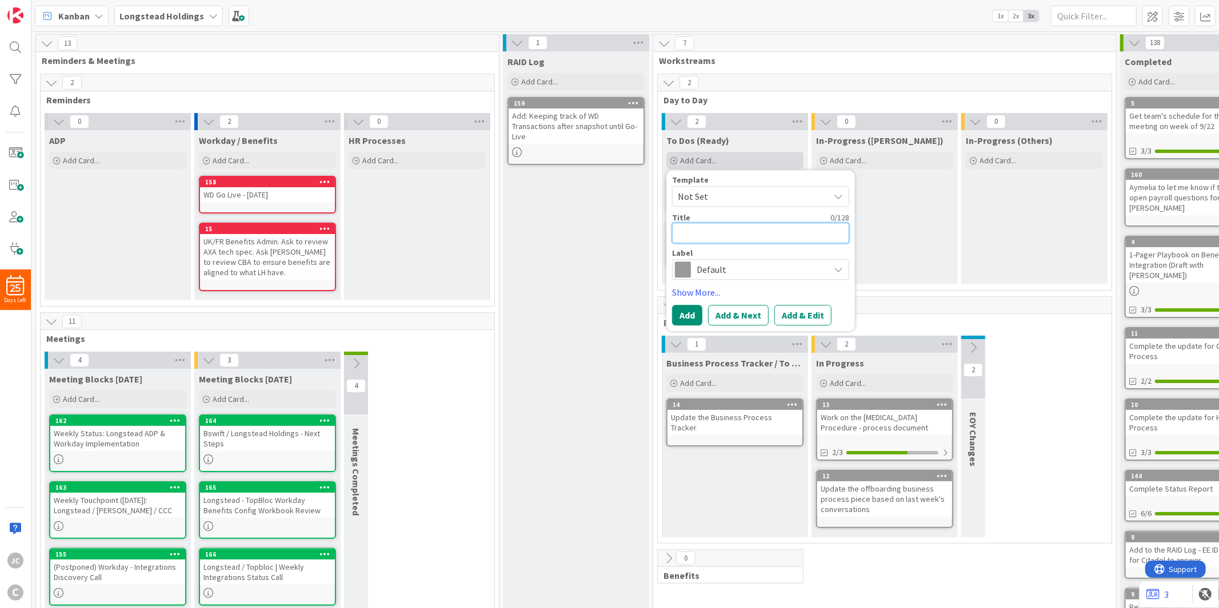
type textarea "x"
type textarea "P"
type textarea "x"
type textarea "Pu"
type textarea "x"
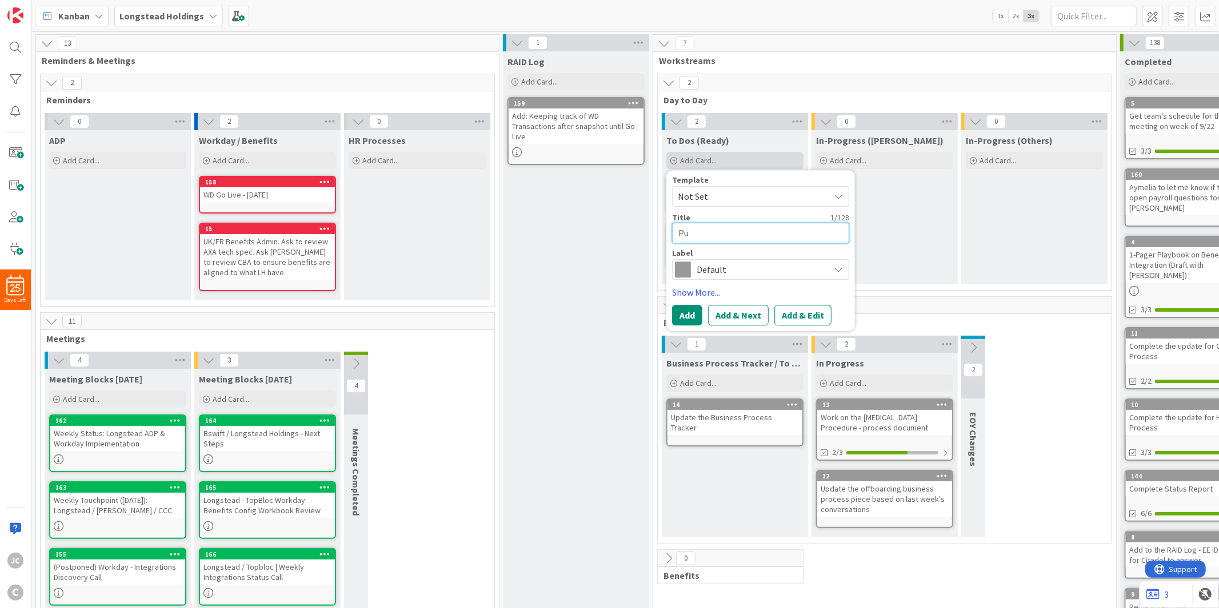
type textarea "Put"
type textarea "x"
type textarea "Put"
type textarea "x"
type textarea "Put t"
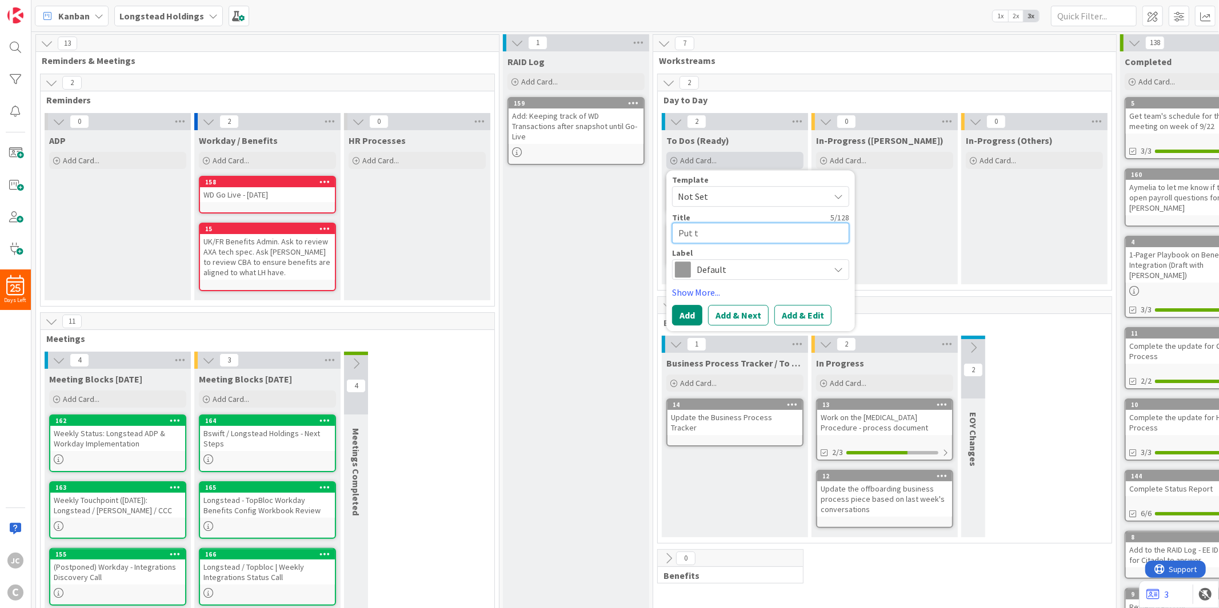
type textarea "x"
type textarea "Put to"
type textarea "x"
type textarea "Put tog"
type textarea "x"
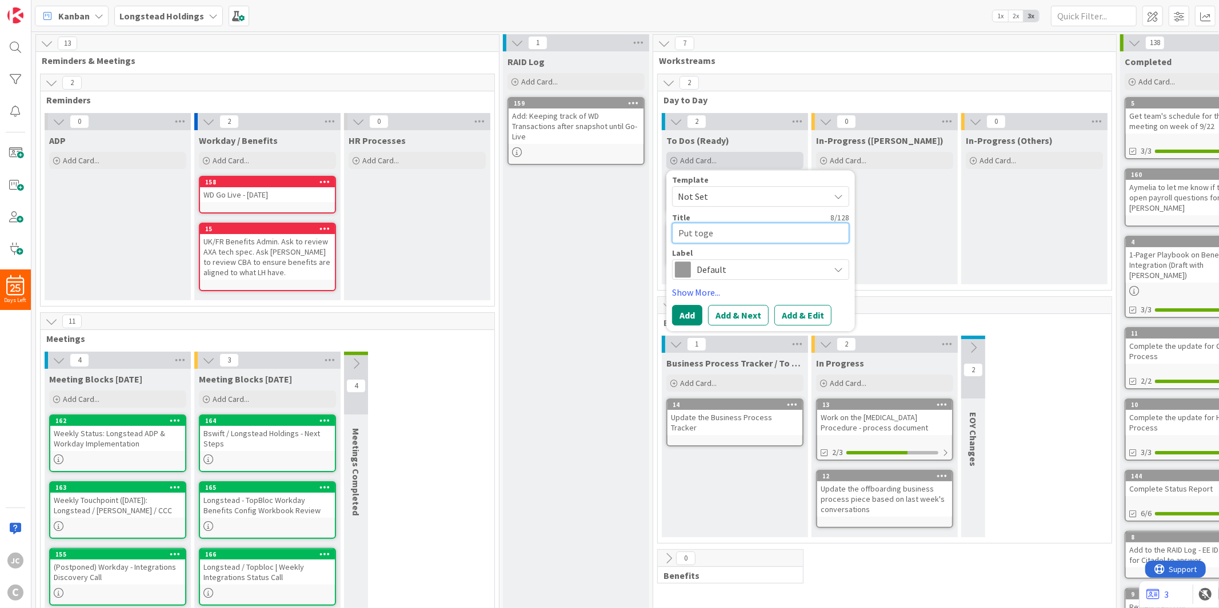
type textarea "Put toget"
type textarea "x"
type textarea "Put togeth"
type textarea "x"
type textarea "Put togethe"
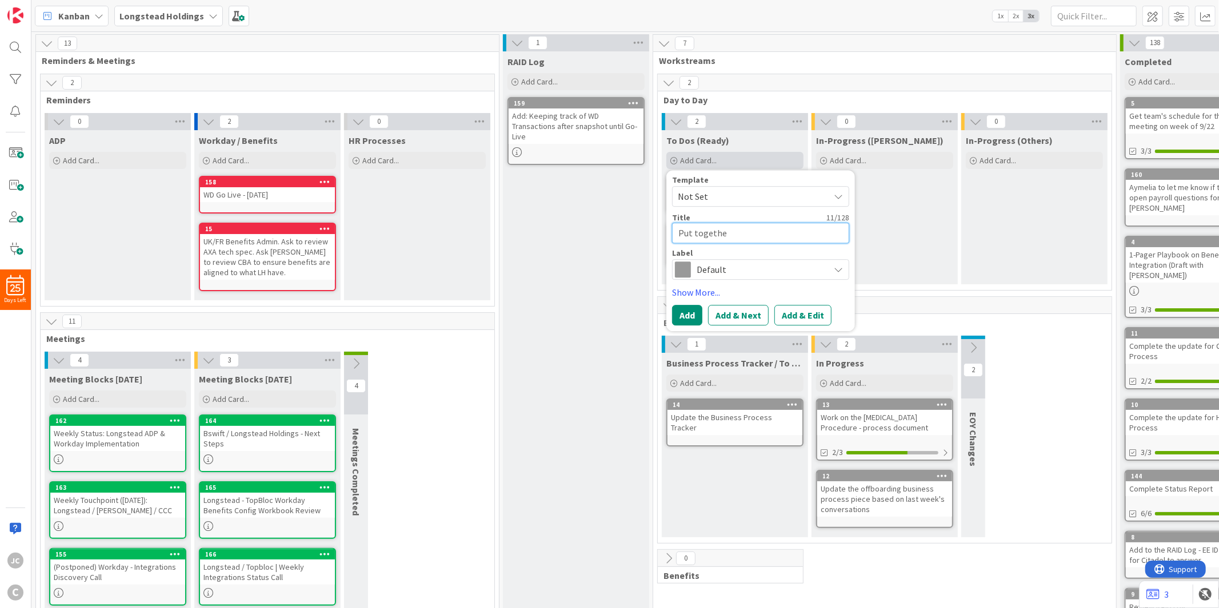
type textarea "x"
type textarea "Put together"
type textarea "x"
type textarea "Put together"
type textarea "x"
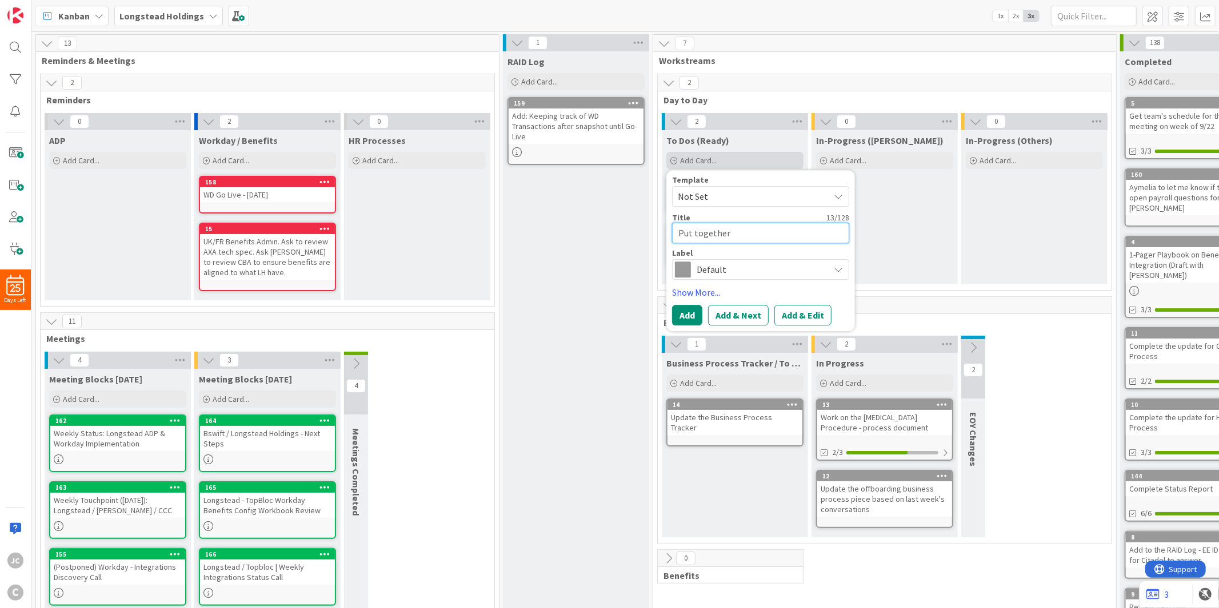
type textarea "Put together M"
type textarea "x"
type textarea "Put together Me"
type textarea "x"
type textarea "Put together [PERSON_NAME]"
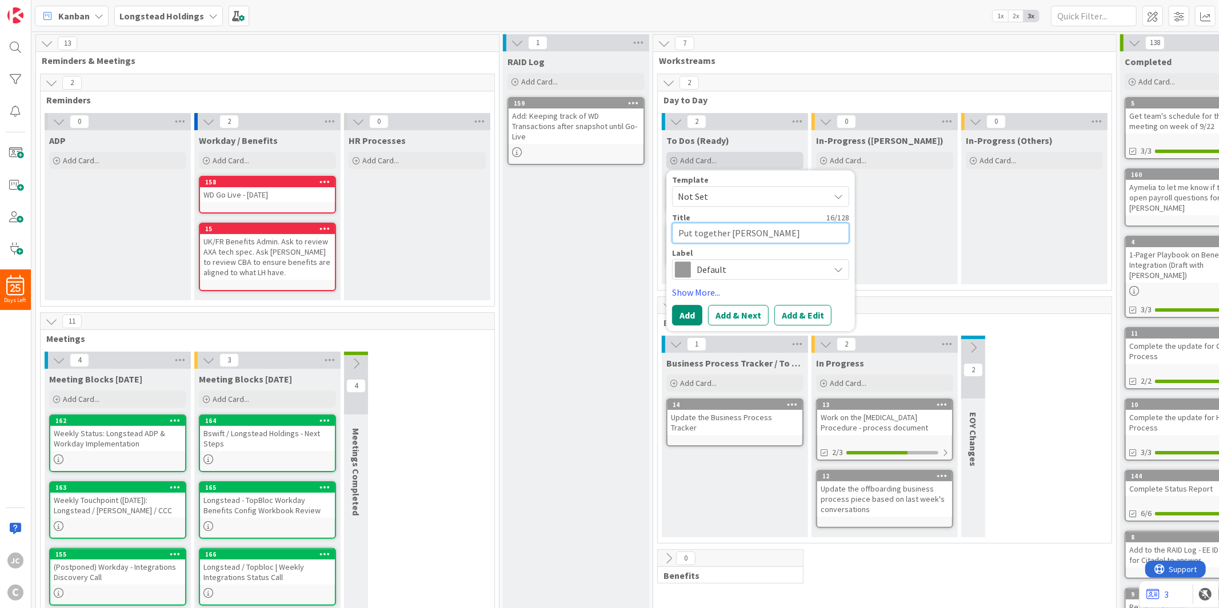
type textarea "x"
type textarea "Put together Me"
type textarea "x"
type textarea "Put together M"
type textarea "x"
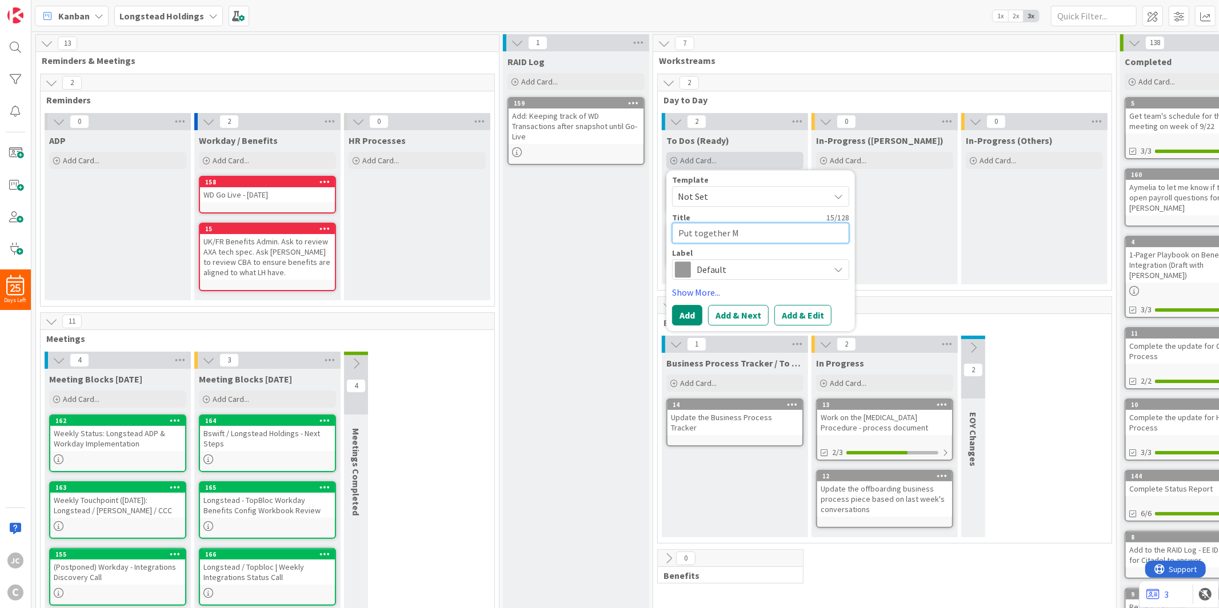
type textarea "Put together"
type textarea "x"
type textarea "Put together m"
type textarea "x"
type textarea "Put together mee"
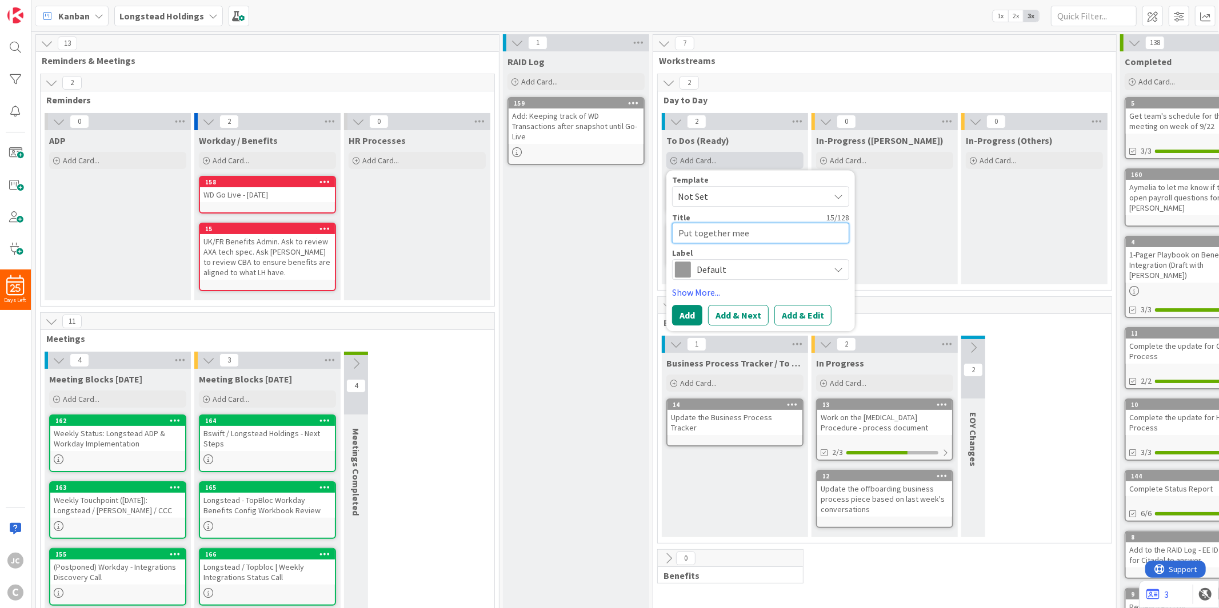
type textarea "x"
type textarea "Put together meet"
type textarea "x"
type textarea "Put together meeti"
type textarea "x"
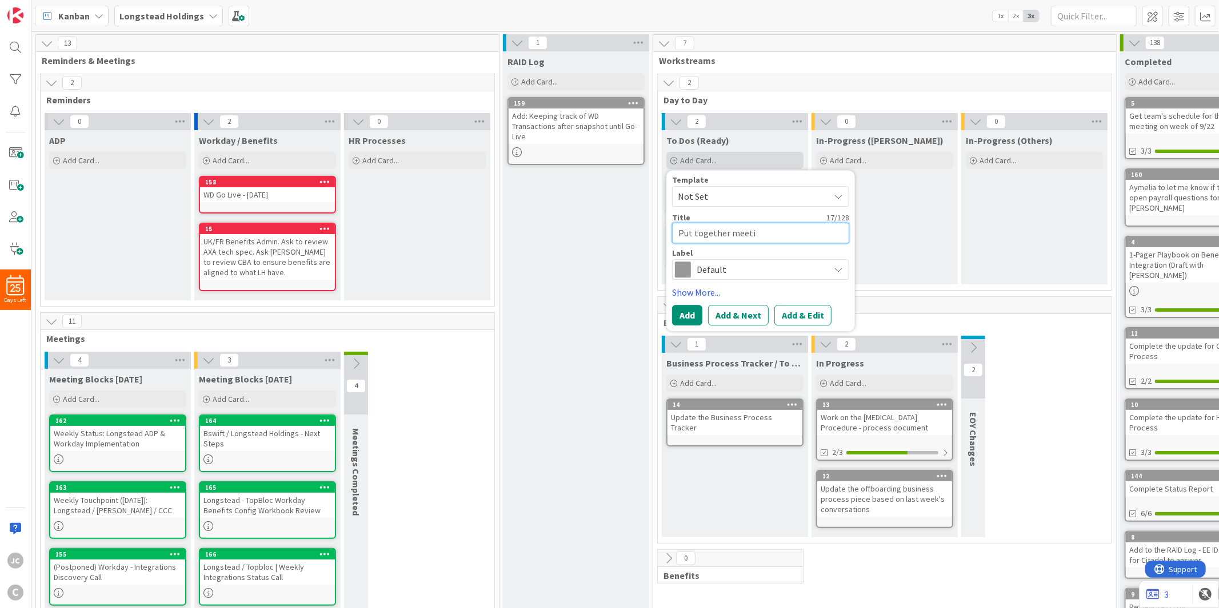
type textarea "Put together meetin"
type textarea "x"
type textarea "Put together meeting"
type textarea "x"
type textarea "Put together meeting"
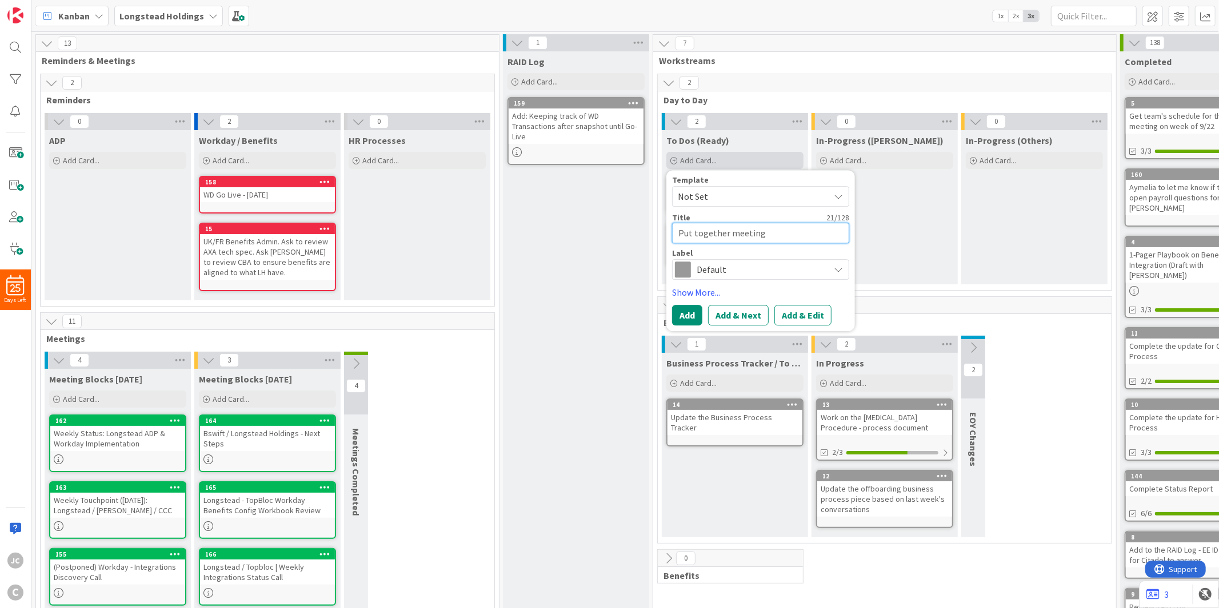
type textarea "x"
type textarea "Put together meeting m"
type textarea "x"
type textarea "Put together meeting mi"
type textarea "x"
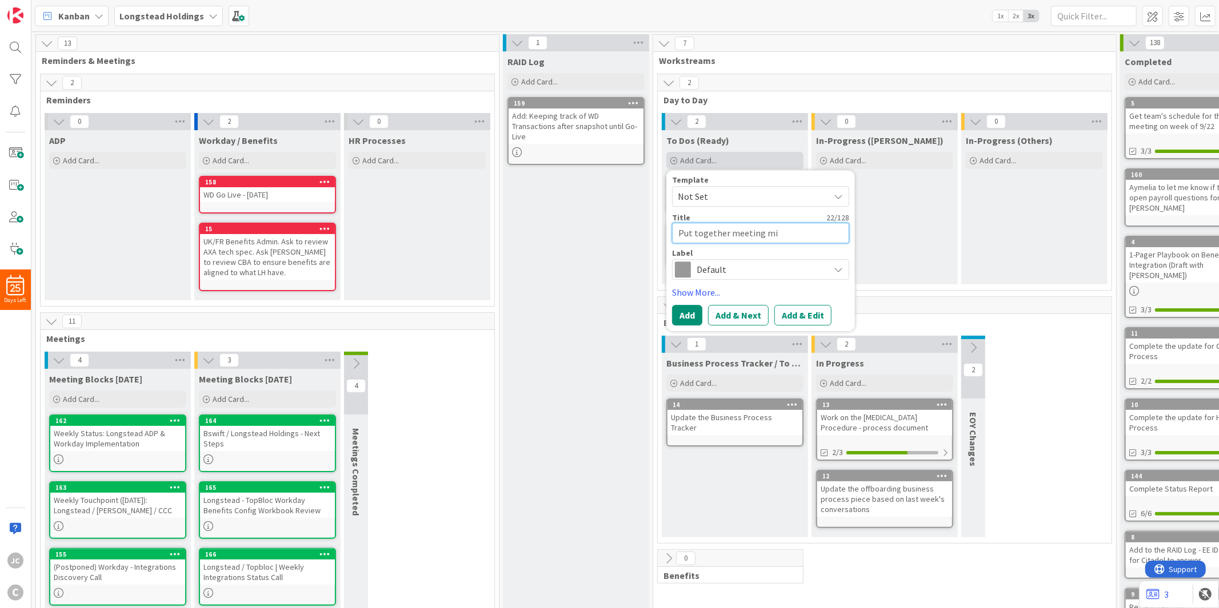
type textarea "Put together meeting min"
type textarea "x"
type textarea "Put together meeting minu"
type textarea "x"
type textarea "Put together meeting minut"
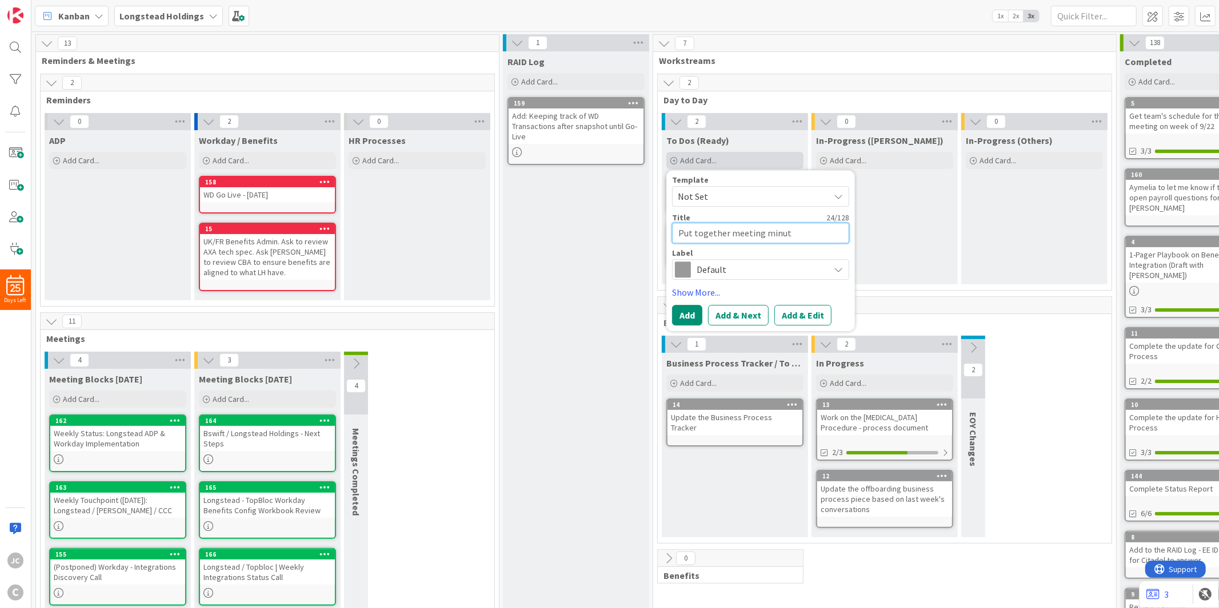
type textarea "x"
type textarea "Put together meeting minute"
type textarea "x"
type textarea "Put together meeting minutes"
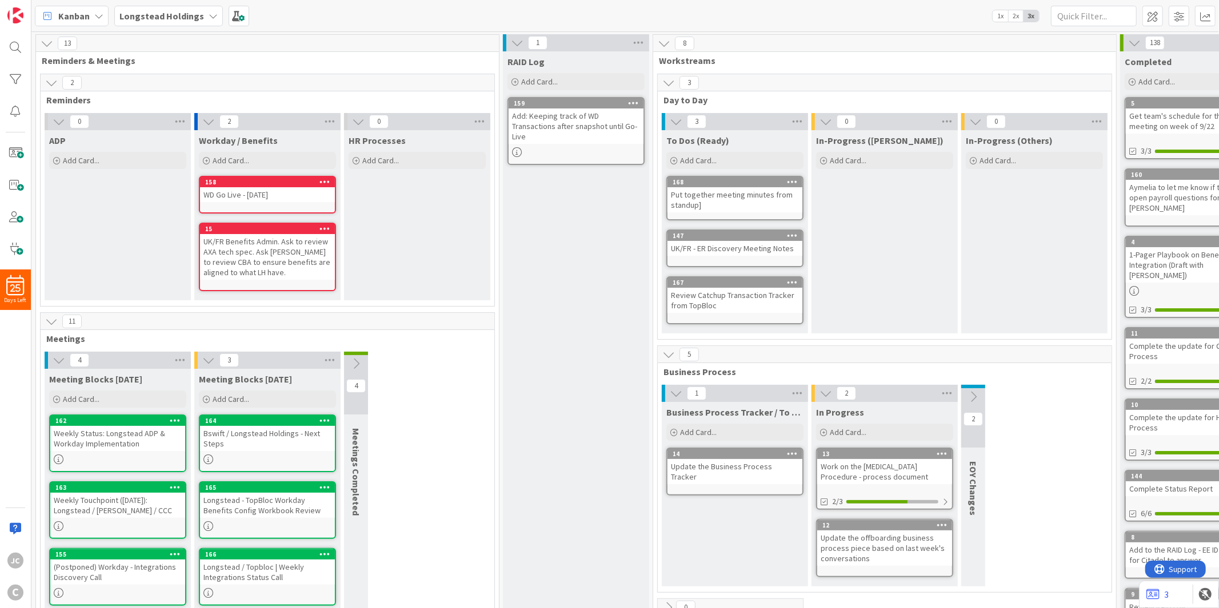
click at [719, 195] on div "Put together meeting minutes from standup]" at bounding box center [734, 199] width 135 height 25
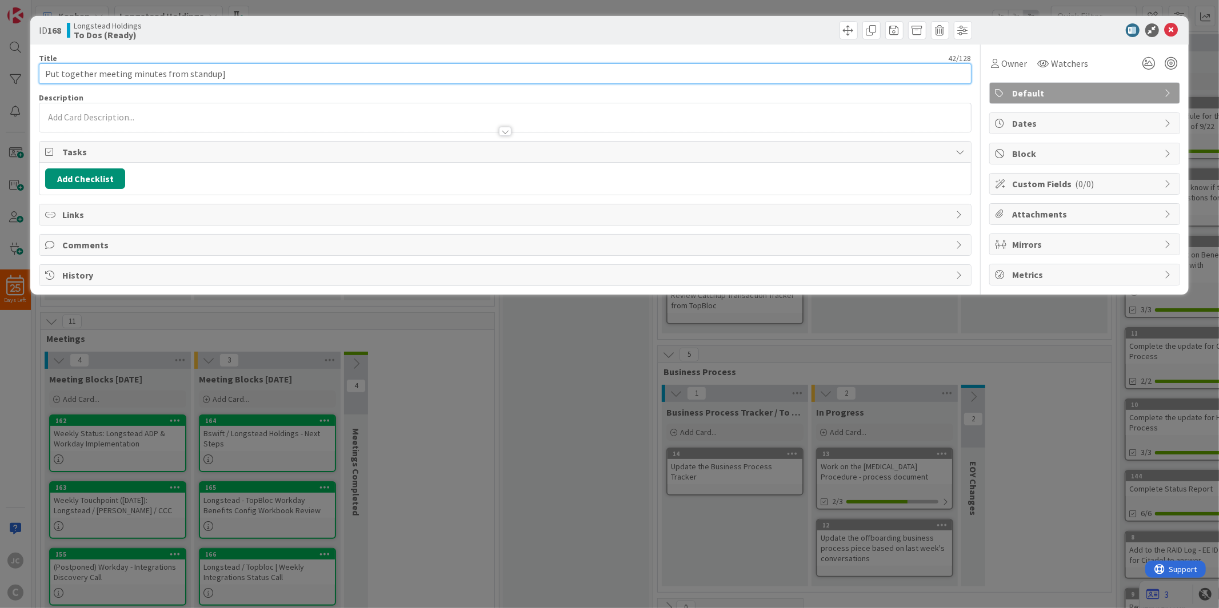
click at [263, 69] on input "Put together meeting minutes from standup]" at bounding box center [505, 73] width 932 height 21
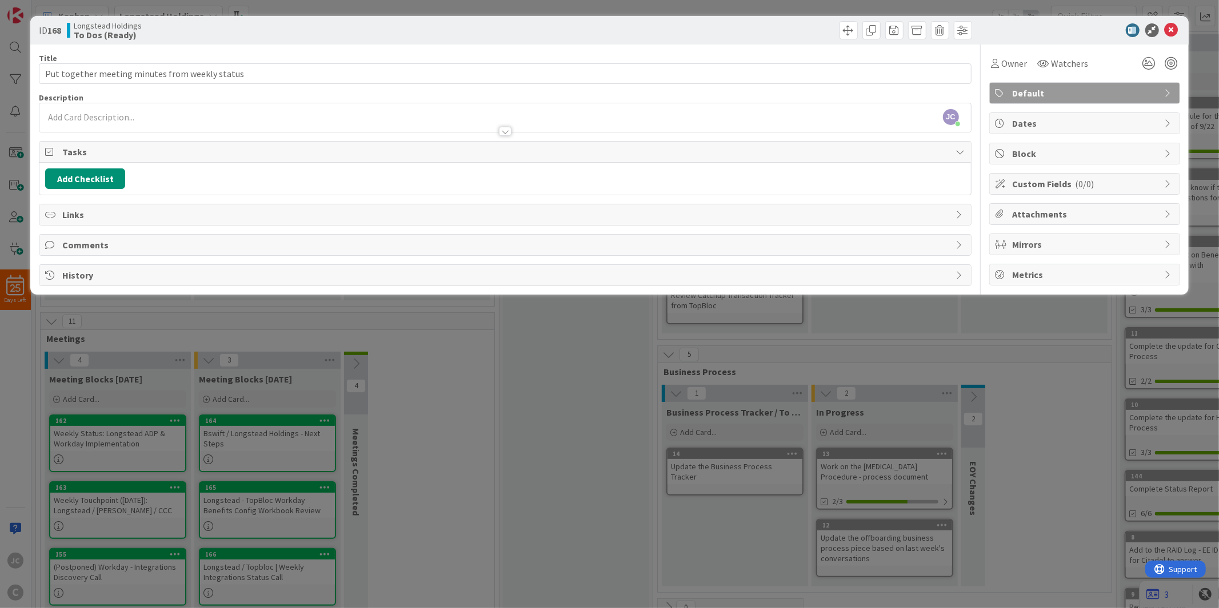
click at [551, 510] on div "ID 168 Longstead Holdings To Dos (Ready) Title 47 / 128 Put together meeting mi…" at bounding box center [609, 304] width 1219 height 608
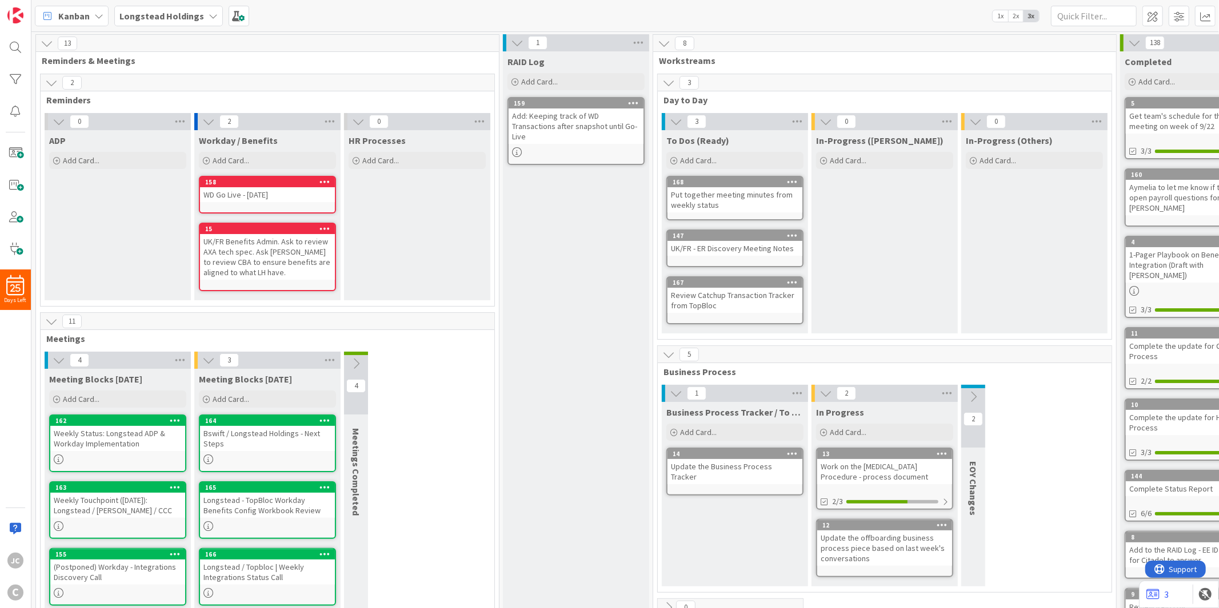
click at [656, 240] on div "3 Day to Day 3 To Dos (Ready) Add Card... Template Not Set Title 0 / 128 Label …" at bounding box center [884, 210] width 458 height 272
click at [540, 126] on div "Add: Keeping track of WD Transactions after snapshot until Go-Live" at bounding box center [575, 126] width 135 height 35
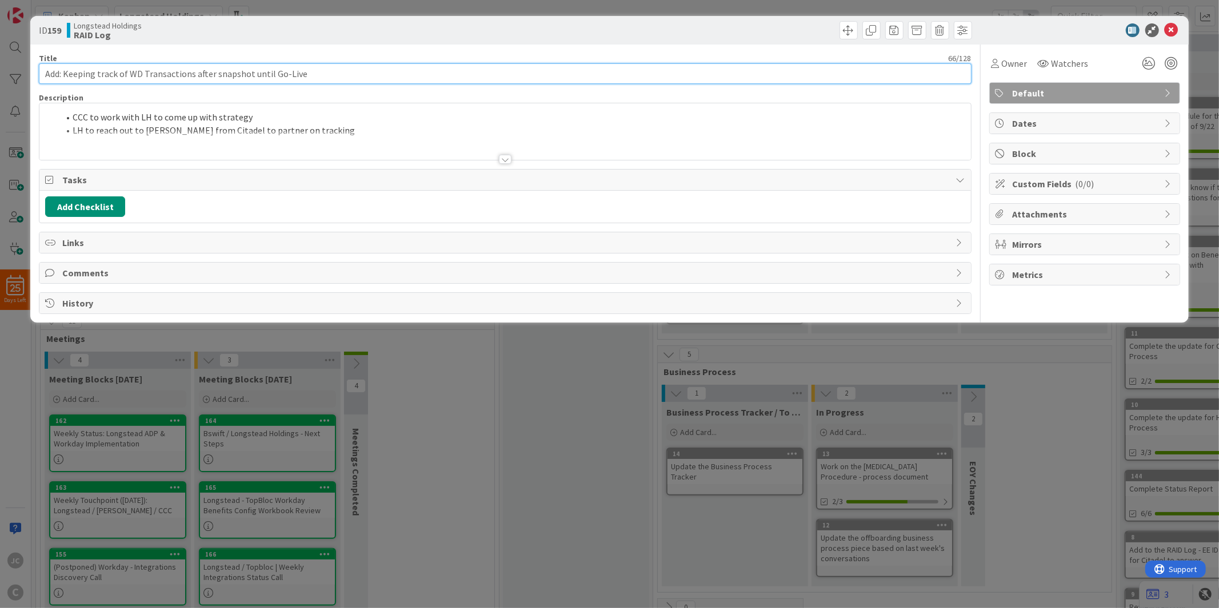
click at [332, 64] on input "Add: Keeping track of WD Transactions after snapshot until Go-Live" at bounding box center [505, 73] width 932 height 21
click at [330, 74] on input "Add: Keeping track of WD Transactions after snapshot until Go-Live" at bounding box center [505, 73] width 932 height 21
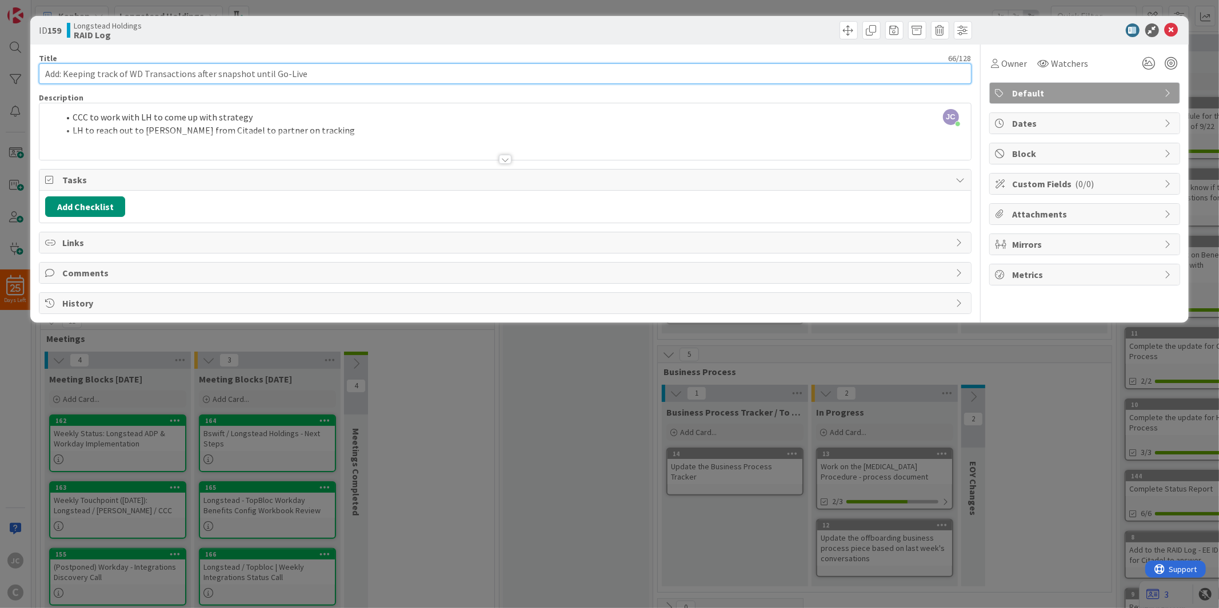
drag, startPoint x: 324, startPoint y: 69, endPoint x: 66, endPoint y: 69, distance: 258.8
click at [66, 69] on input "Add: Keeping track of WD Transactions after snapshot until Go-Live" at bounding box center [505, 73] width 932 height 21
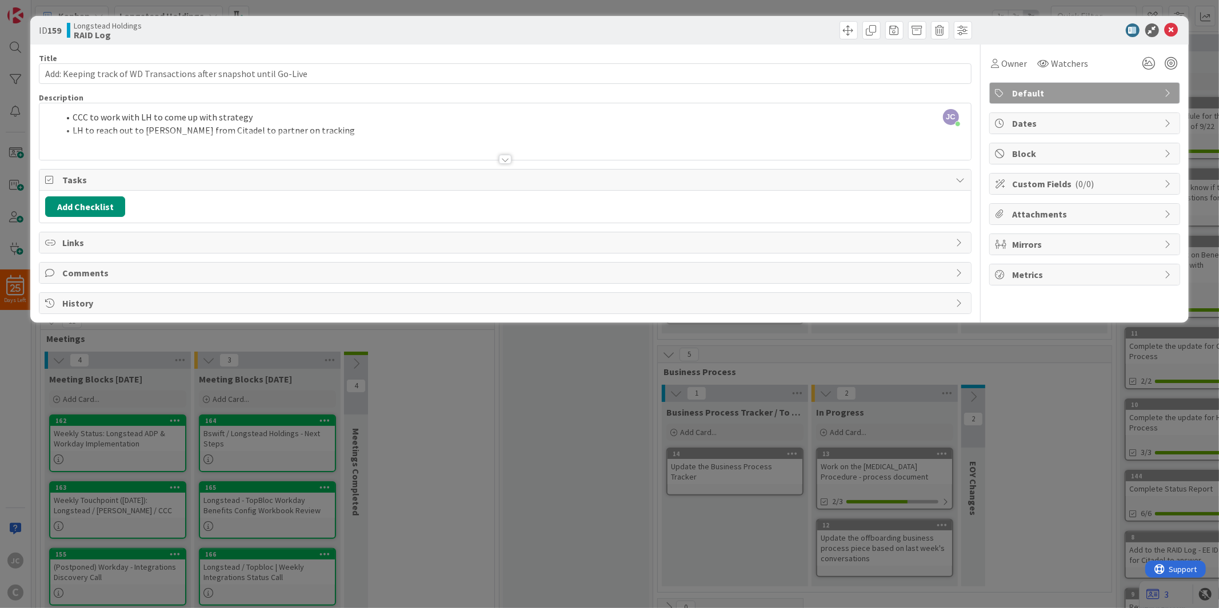
click at [311, 141] on div at bounding box center [504, 145] width 931 height 29
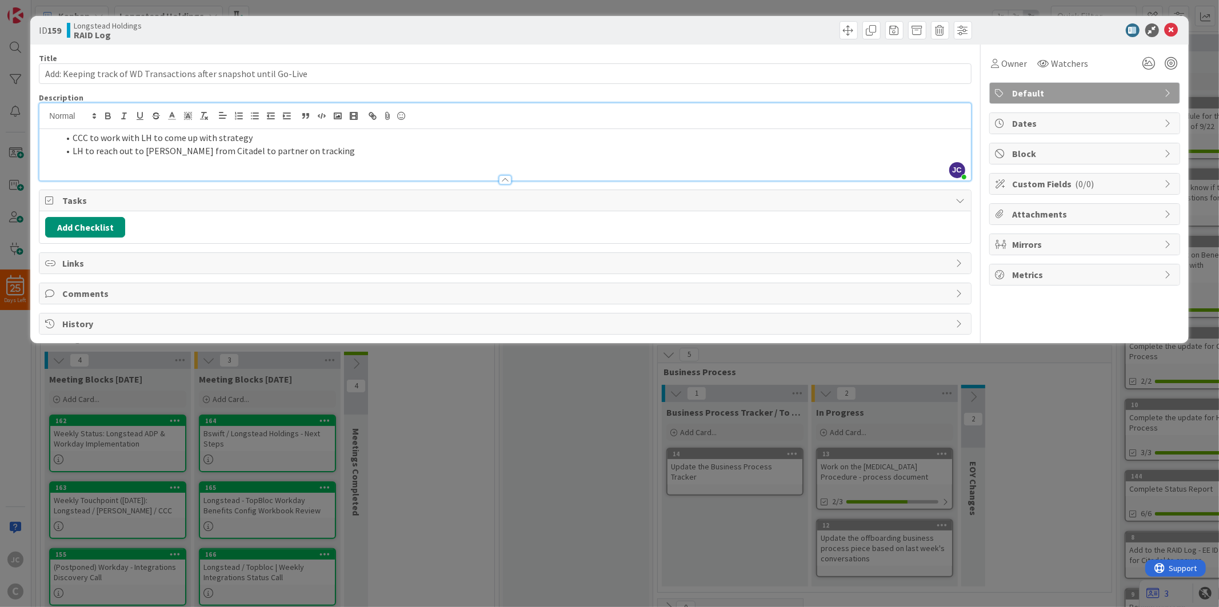
click at [467, 463] on div "ID 159 Longstead Holdings RAID Log Title 66 / 128 Add: Keeping track of WD Tran…" at bounding box center [609, 303] width 1219 height 607
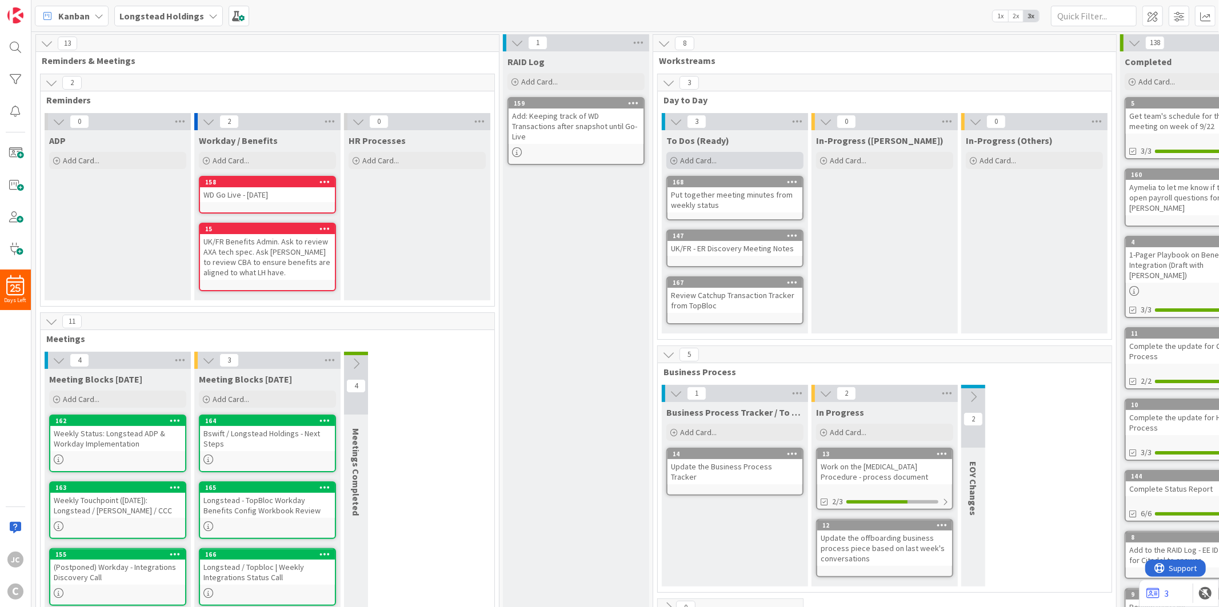
click at [690, 159] on span "Add Card..." at bounding box center [698, 160] width 37 height 10
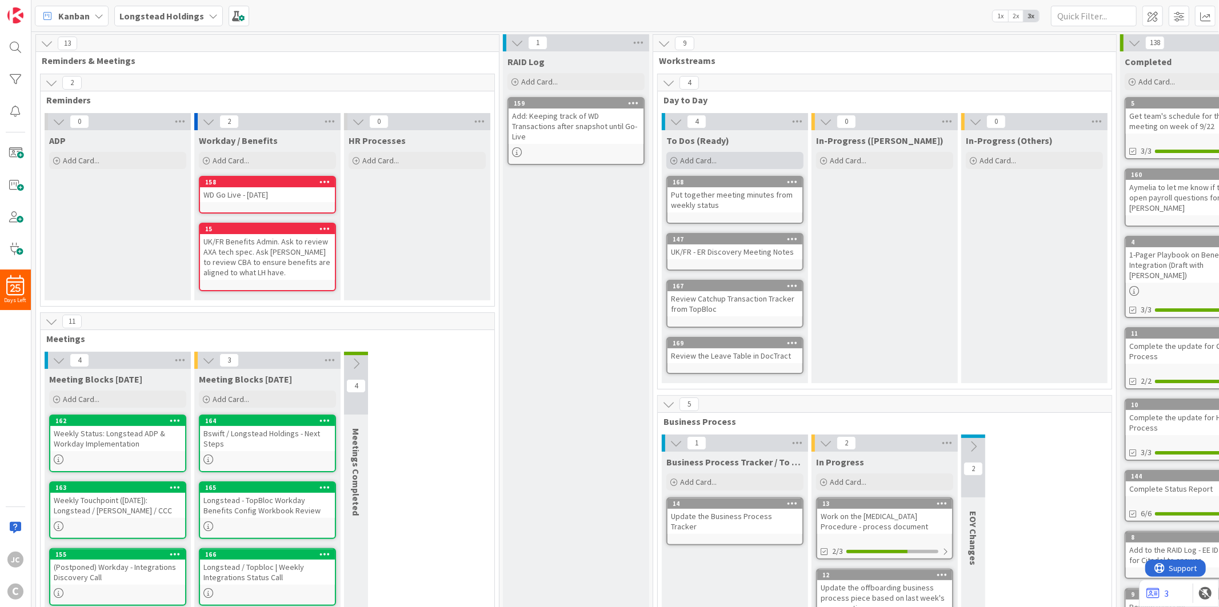
click at [684, 154] on div "Add Card..." at bounding box center [734, 160] width 137 height 17
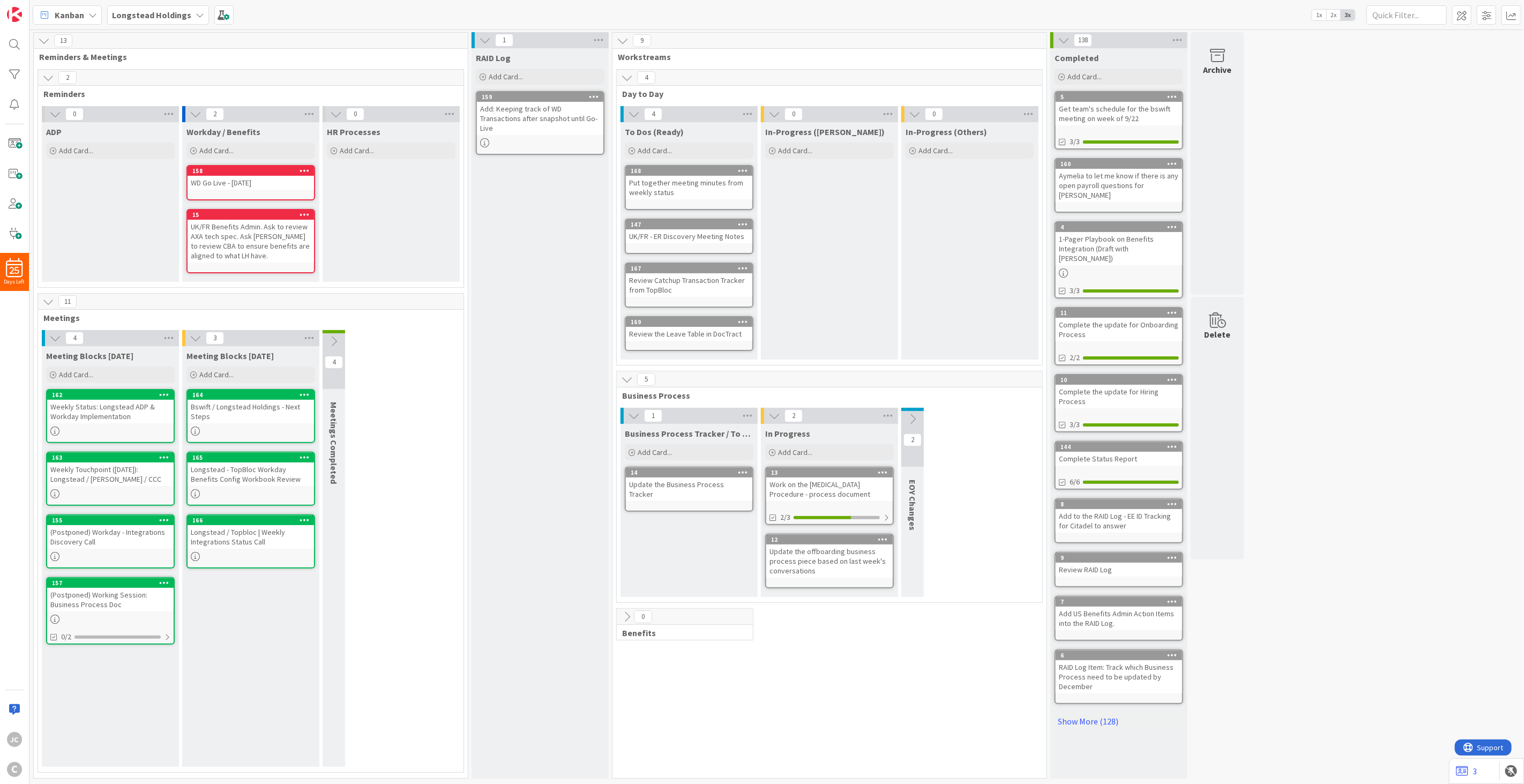
click at [408, 418] on div "4 Meeting Blocks [DATE] Add Card... 162 Weekly Status: Longstead ADP & Workday …" at bounding box center [250, 550] width 421 height 442
click at [340, 344] on button at bounding box center [334, 340] width 23 height 16
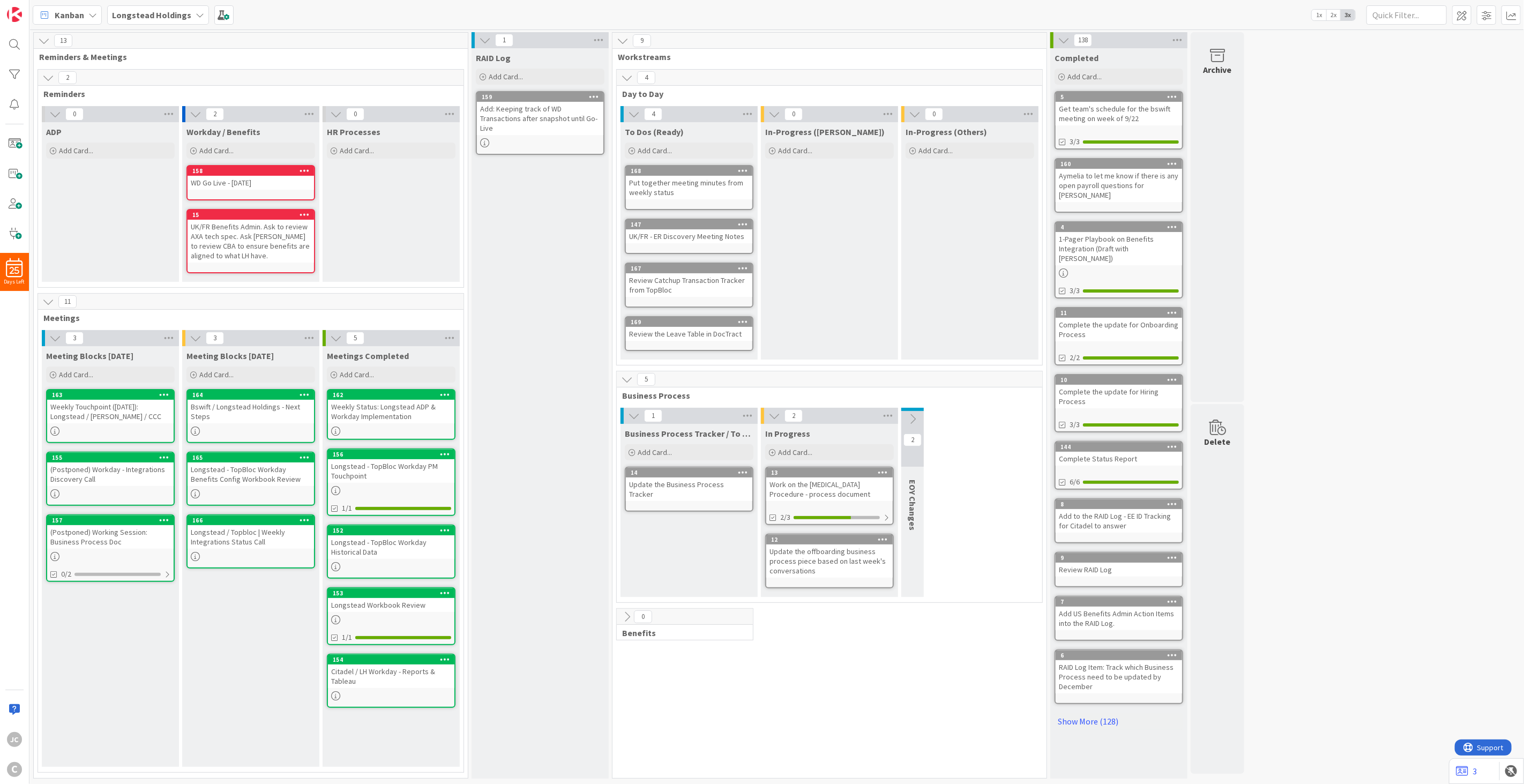
click at [338, 336] on icon at bounding box center [336, 338] width 12 height 12
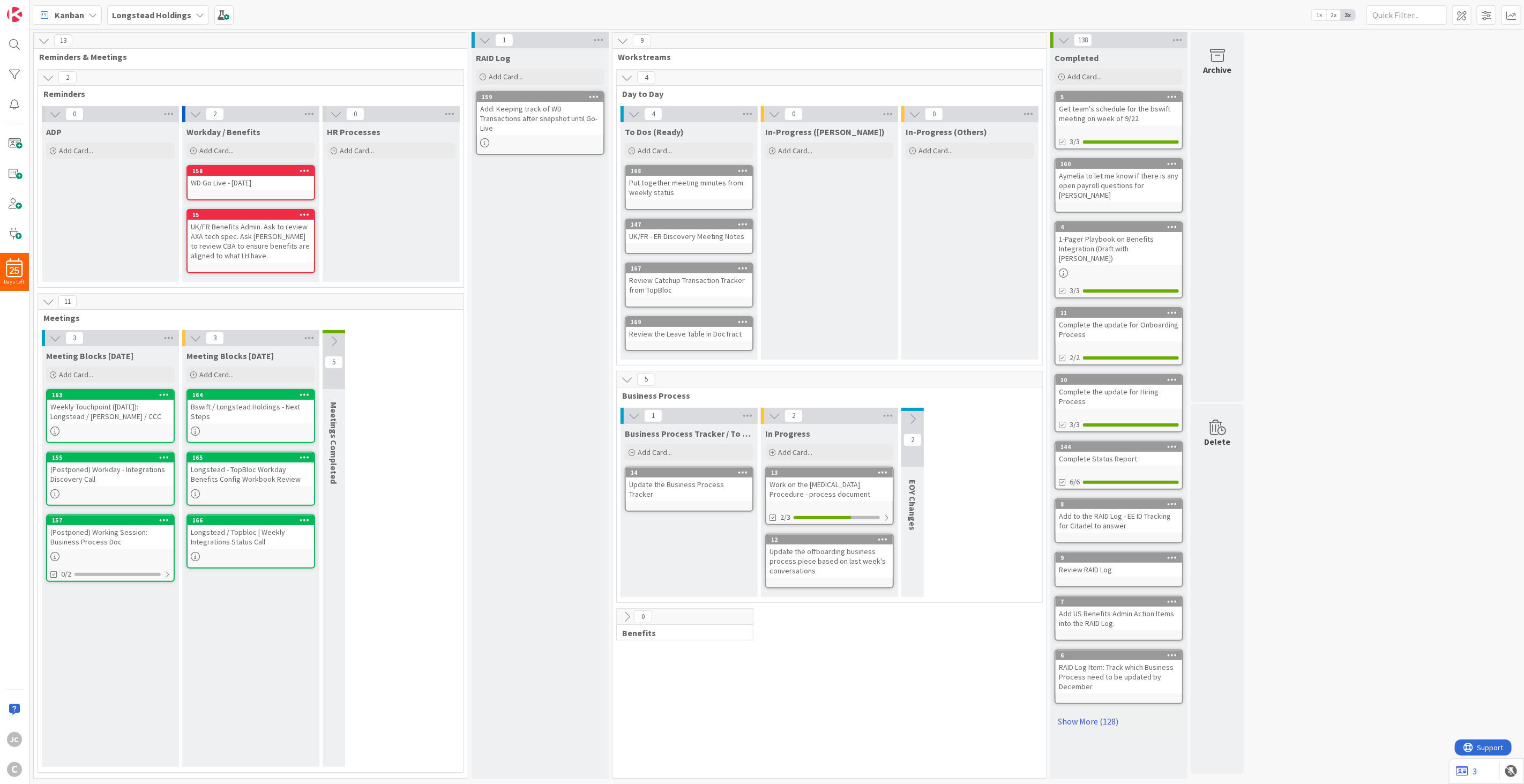
click at [338, 339] on icon at bounding box center [334, 341] width 12 height 12
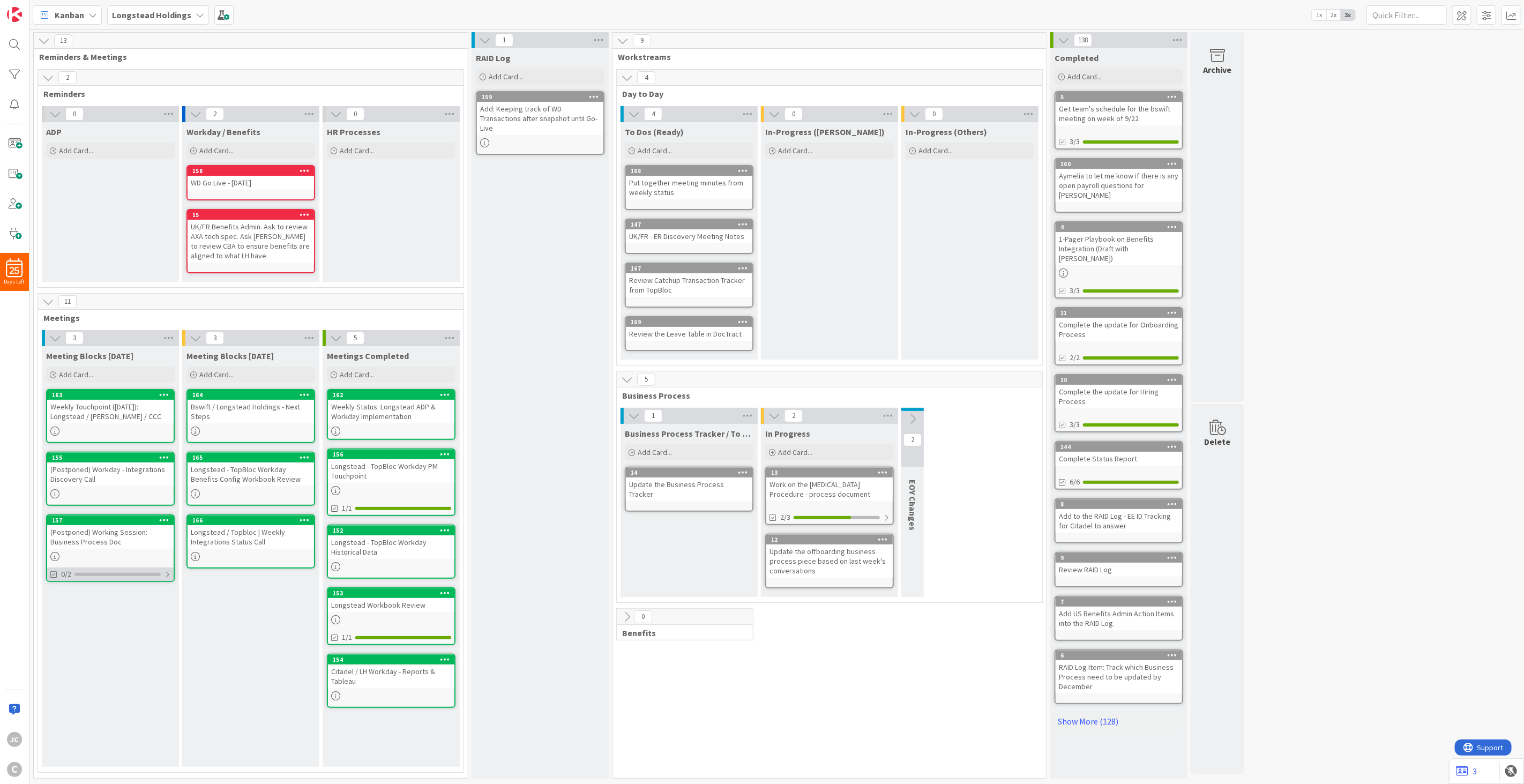
click at [168, 570] on div at bounding box center [167, 574] width 7 height 8
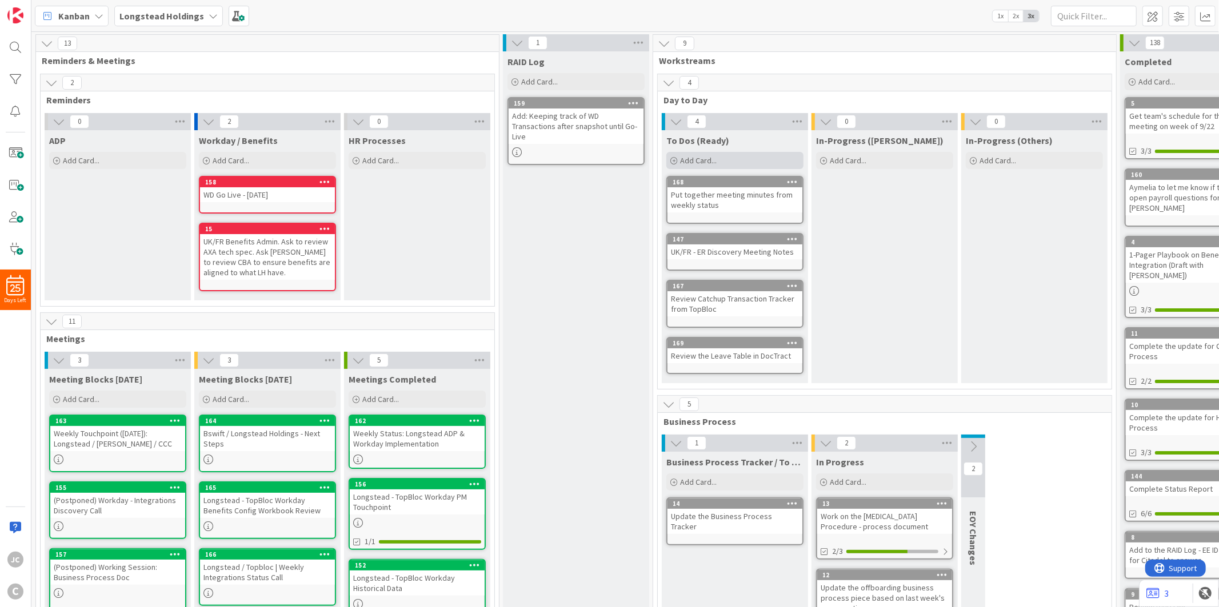
click at [700, 161] on span "Add Card..." at bounding box center [698, 160] width 37 height 10
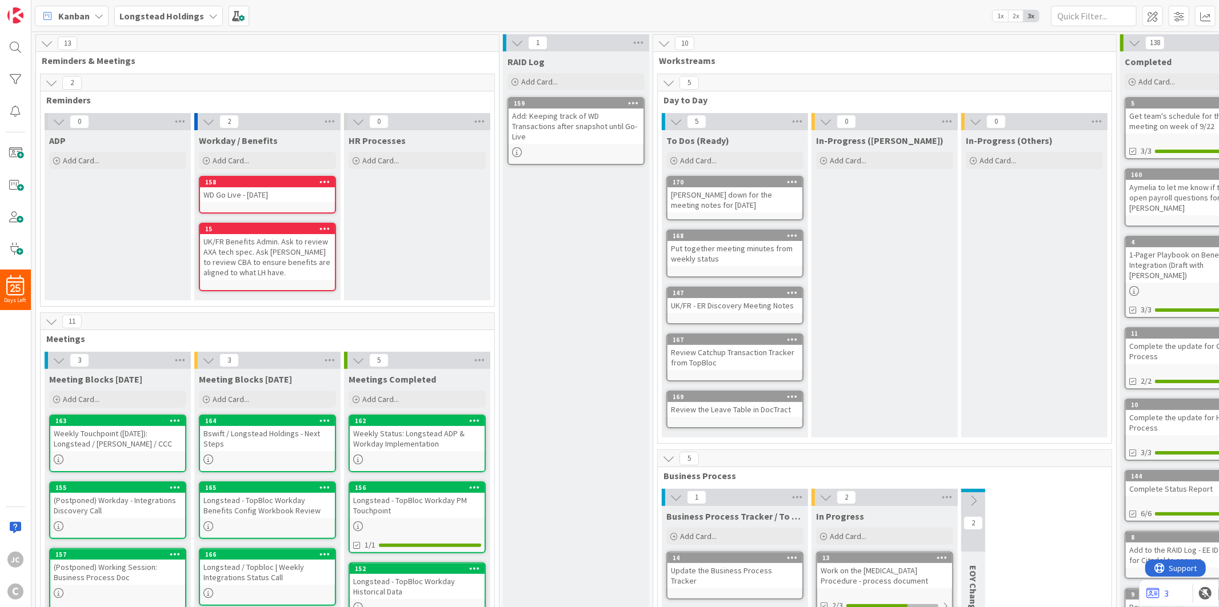
click at [635, 250] on div "RAID Log Add Card... 159 Add: Keeping track of WD Transactions after snapshot u…" at bounding box center [576, 437] width 146 height 773
click at [723, 206] on div "[PERSON_NAME] down for the meeting notes for [DATE]" at bounding box center [734, 199] width 135 height 25
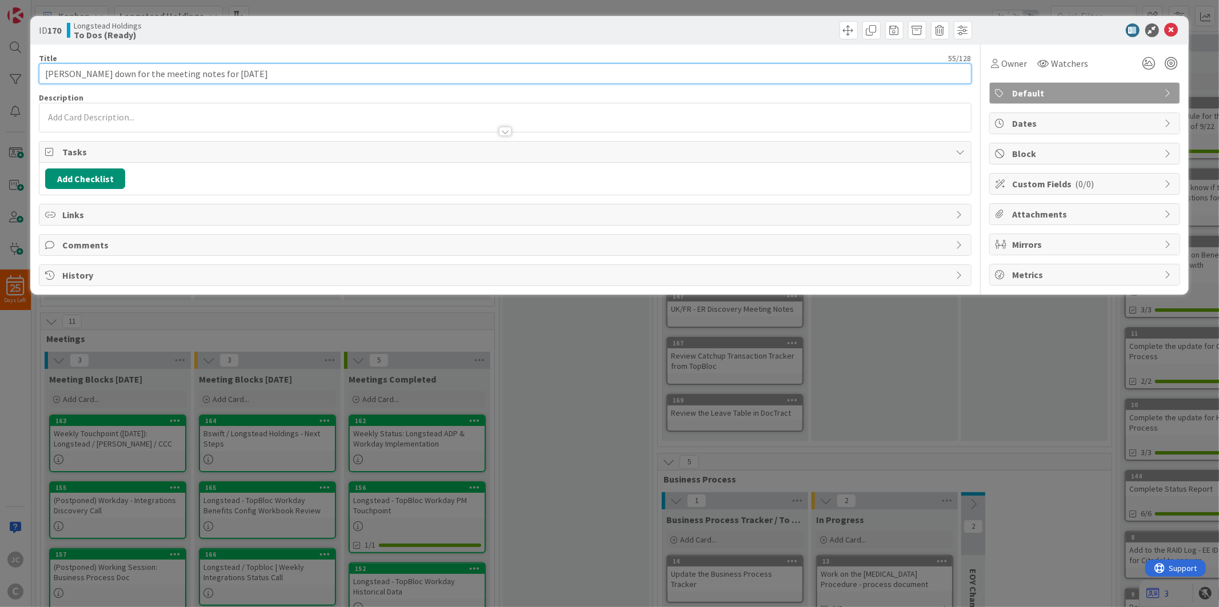
click at [410, 63] on input "[PERSON_NAME] down for the meeting notes for [DATE]" at bounding box center [505, 73] width 932 height 21
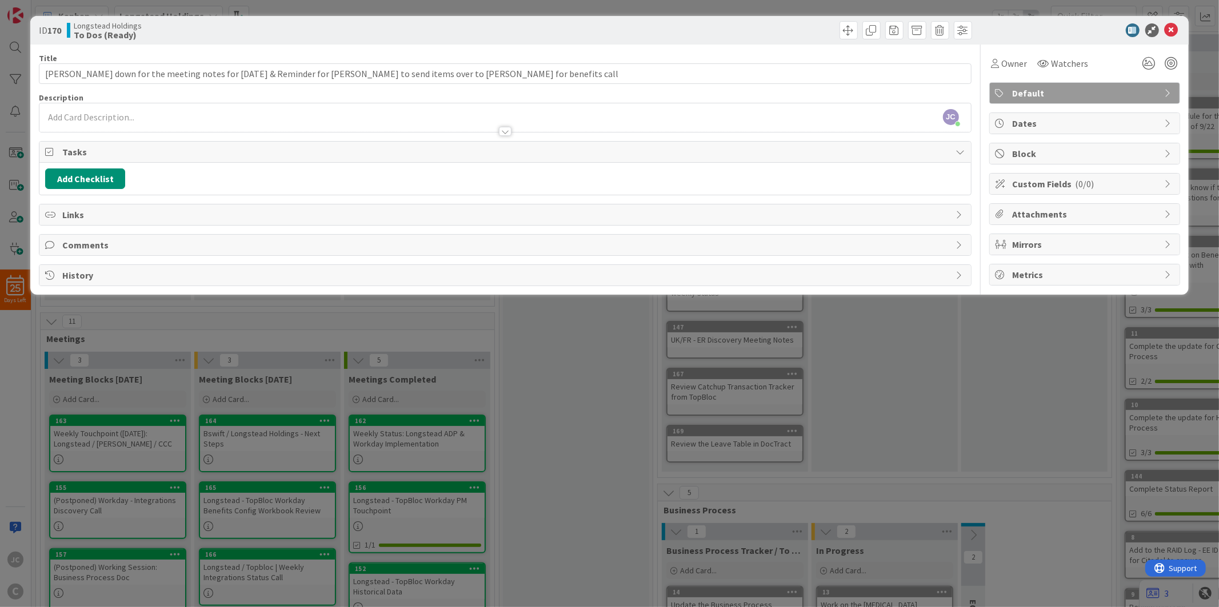
click at [588, 459] on div "ID 170 Longstead Holdings To Dos (Ready) Title 125 / 128 [PERSON_NAME] down for…" at bounding box center [609, 303] width 1219 height 607
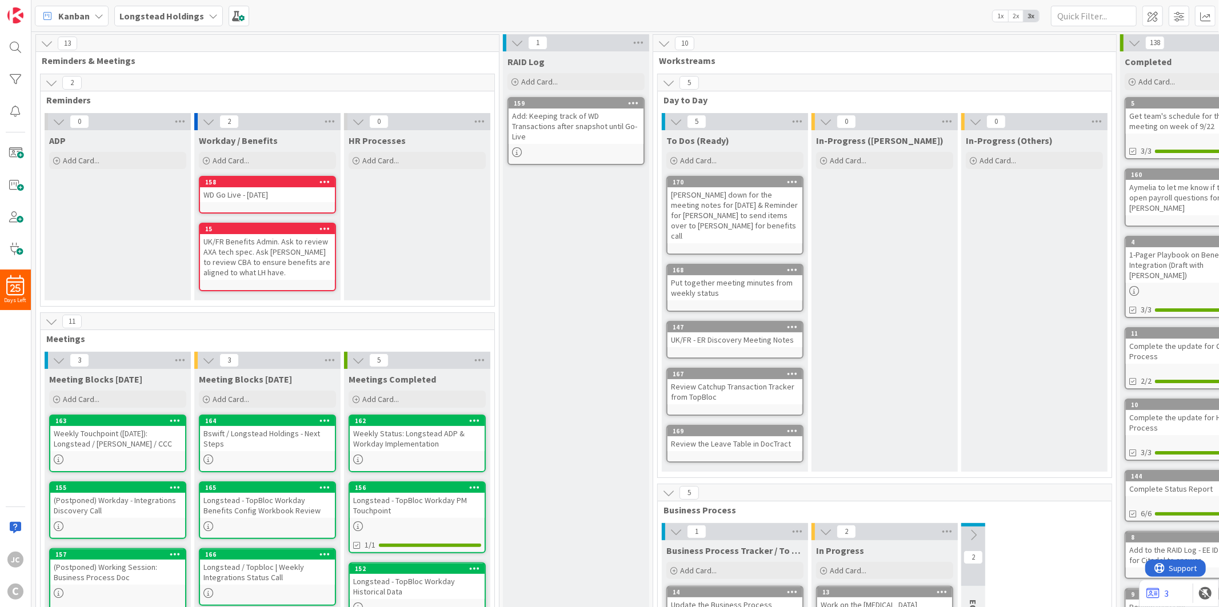
click at [742, 213] on div "[PERSON_NAME] down for the meeting notes for [DATE] & Reminder for [PERSON_NAME…" at bounding box center [734, 215] width 135 height 56
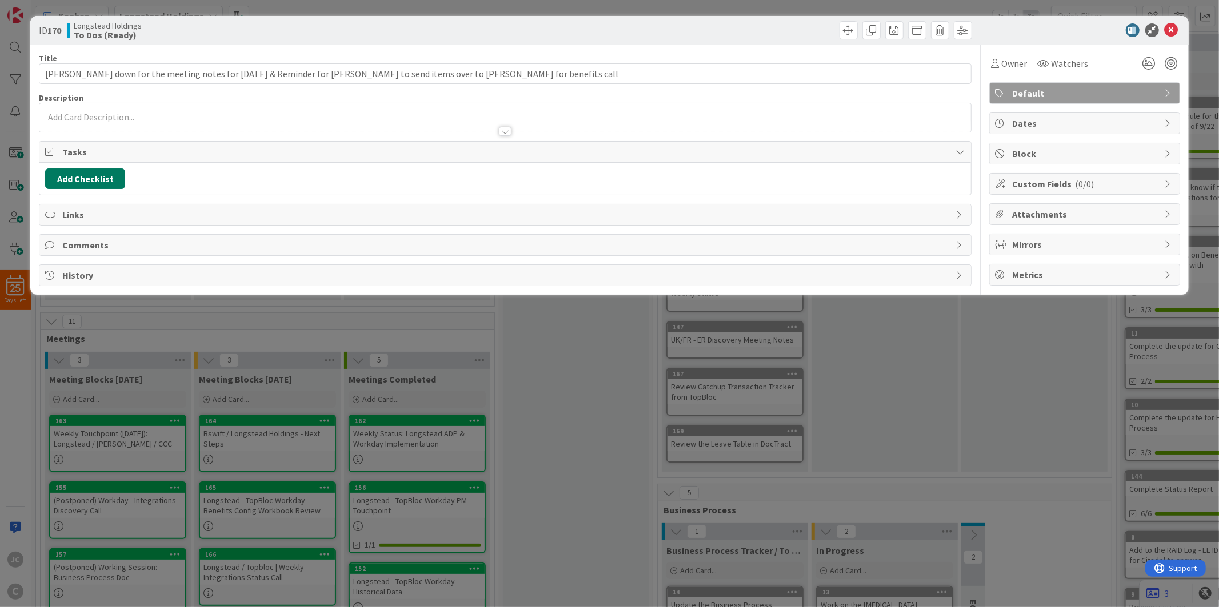
click at [87, 174] on button "Add Checklist" at bounding box center [85, 179] width 80 height 21
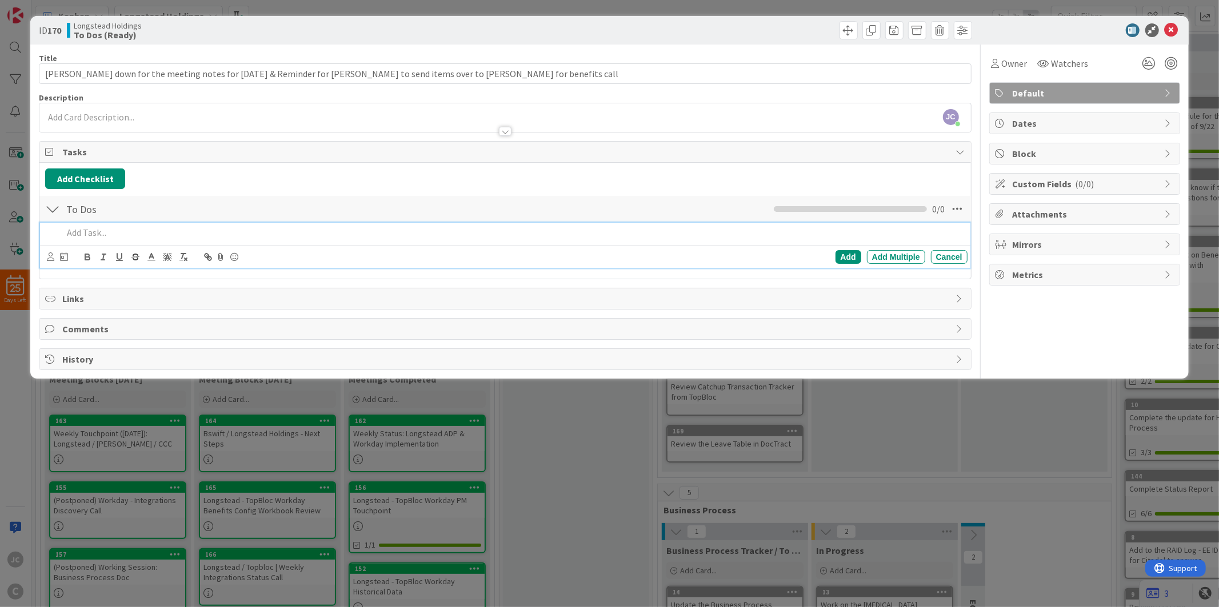
click at [133, 229] on p at bounding box center [512, 232] width 899 height 13
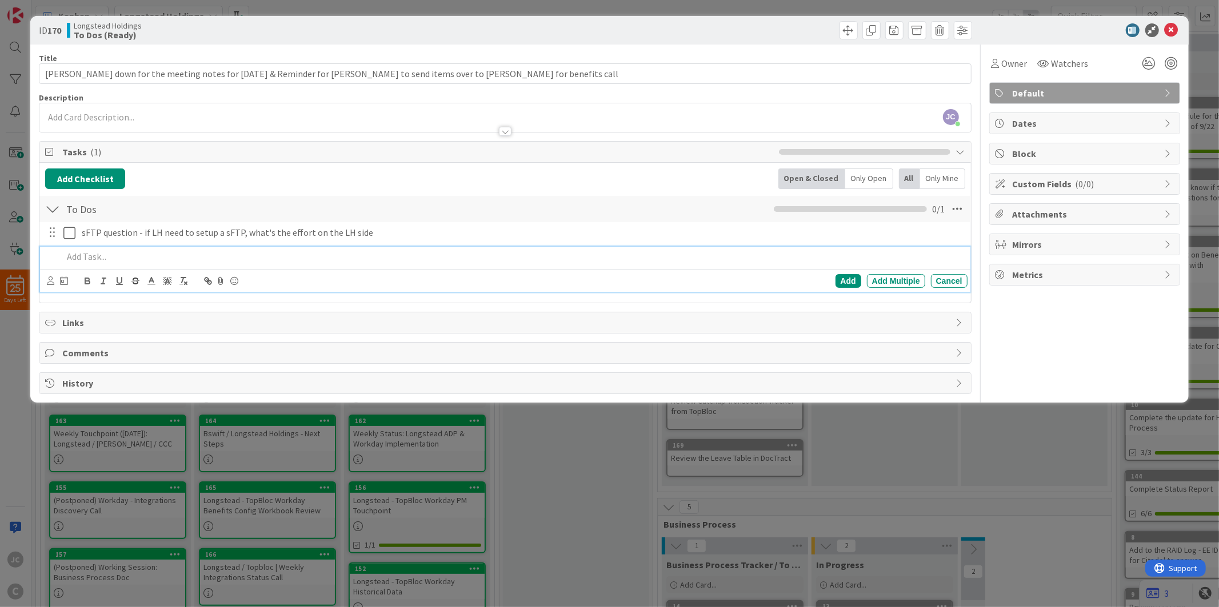
click at [572, 428] on div "ID 170 Longstead Holdings To Dos (Ready) Title 125 / 128 [PERSON_NAME] down for…" at bounding box center [609, 303] width 1219 height 607
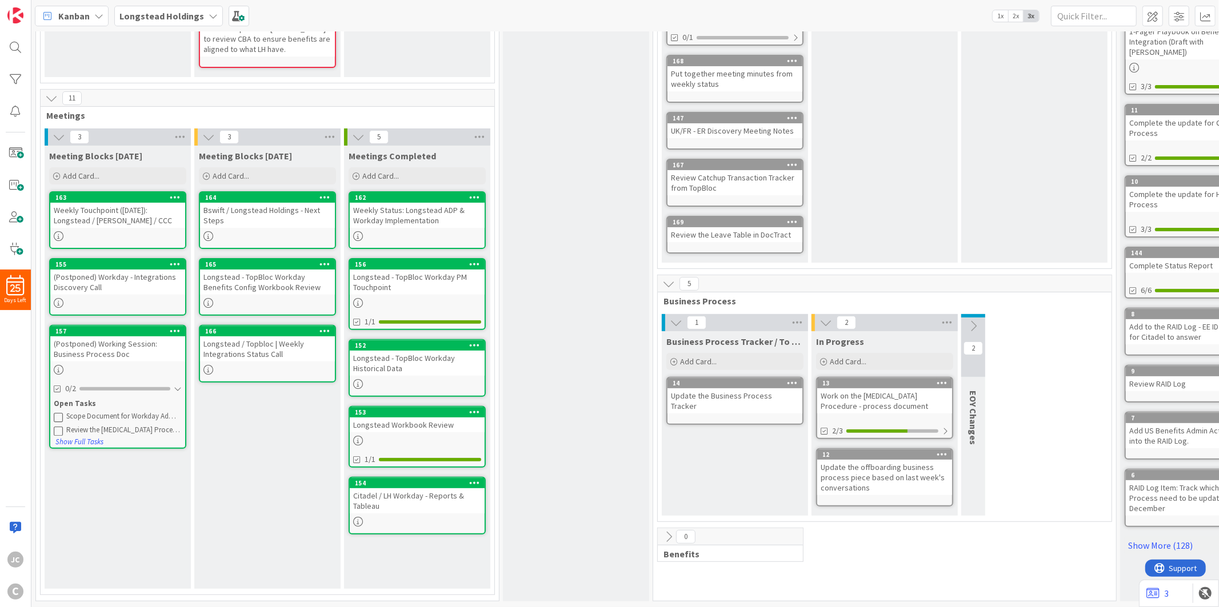
scroll to position [232, 0]
drag, startPoint x: 238, startPoint y: 510, endPoint x: 269, endPoint y: 536, distance: 40.6
click at [237, 510] on div "Meeting Blocks [DATE] Add Card... Template Not Set Not Set Meetings Edit Card T…" at bounding box center [267, 367] width 146 height 443
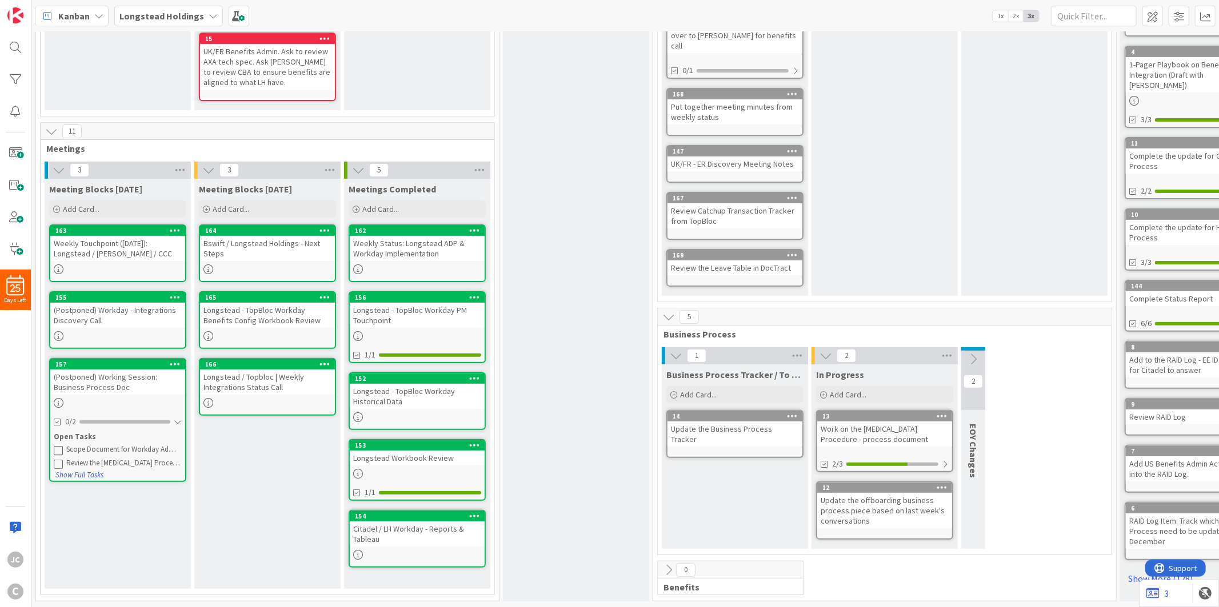
scroll to position [183, 0]
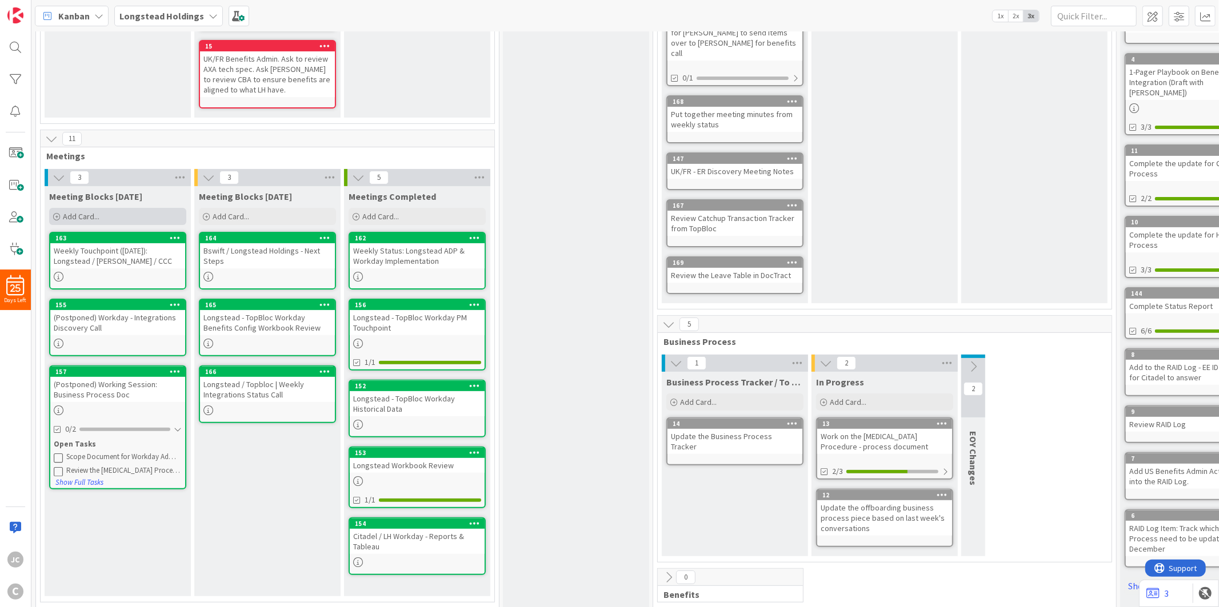
drag, startPoint x: 136, startPoint y: 191, endPoint x: 151, endPoint y: 220, distance: 33.0
click at [172, 210] on div "Meeting Blocks [DATE] Add Card... 163 Weekly Touchpoint ([DATE]): Longstead / […" at bounding box center [118, 391] width 146 height 410
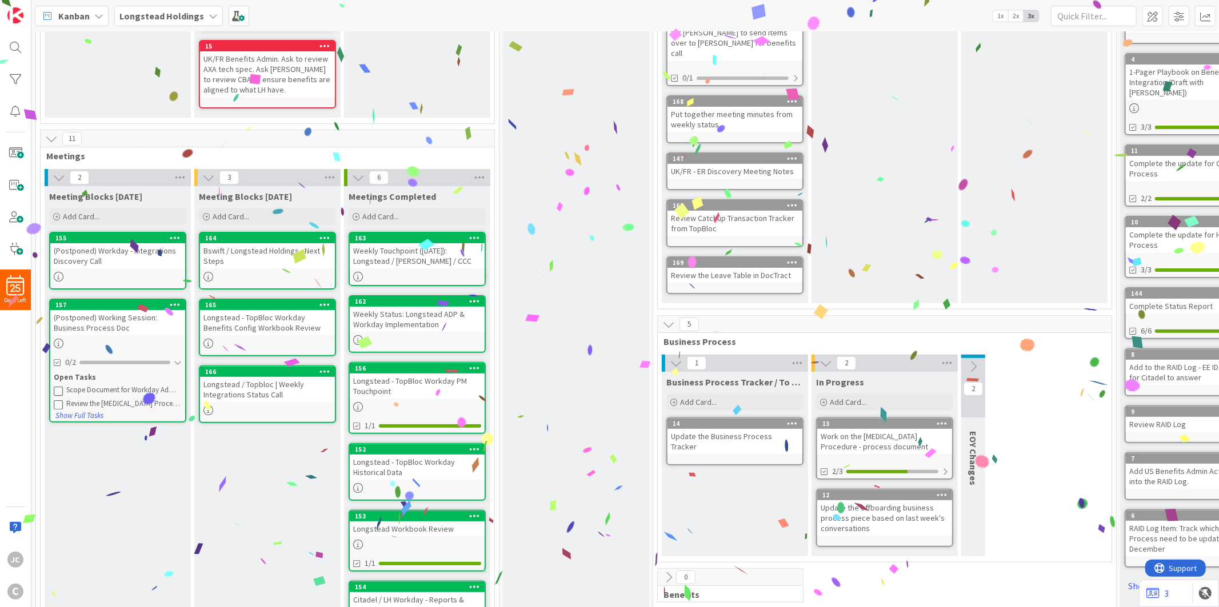
click at [356, 174] on icon at bounding box center [358, 177] width 13 height 13
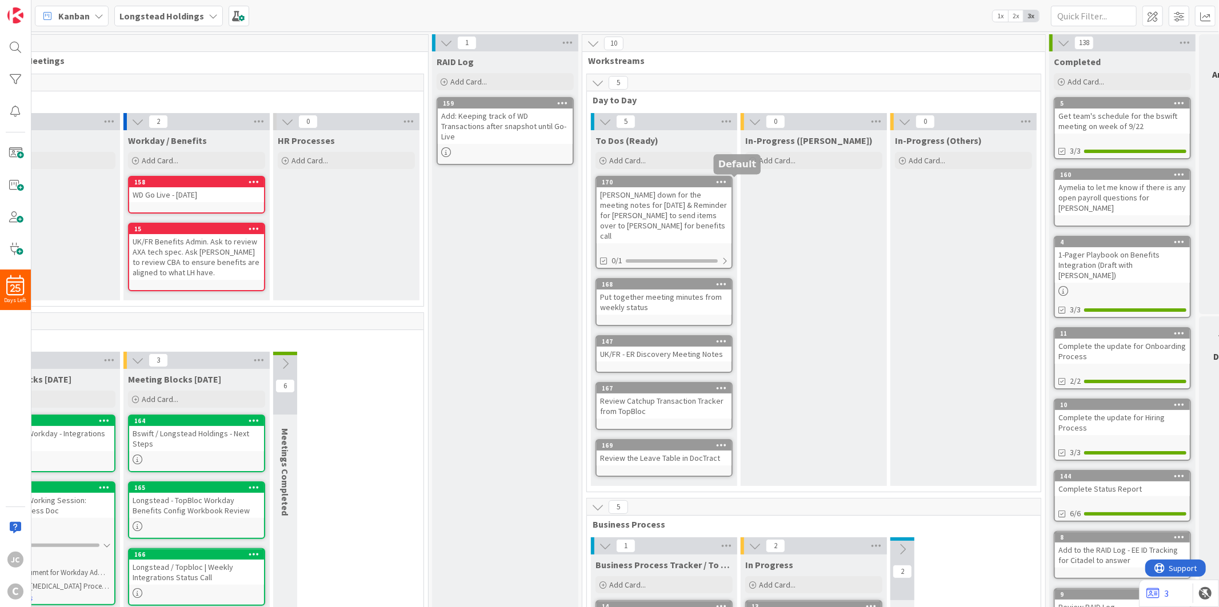
scroll to position [0, 121]
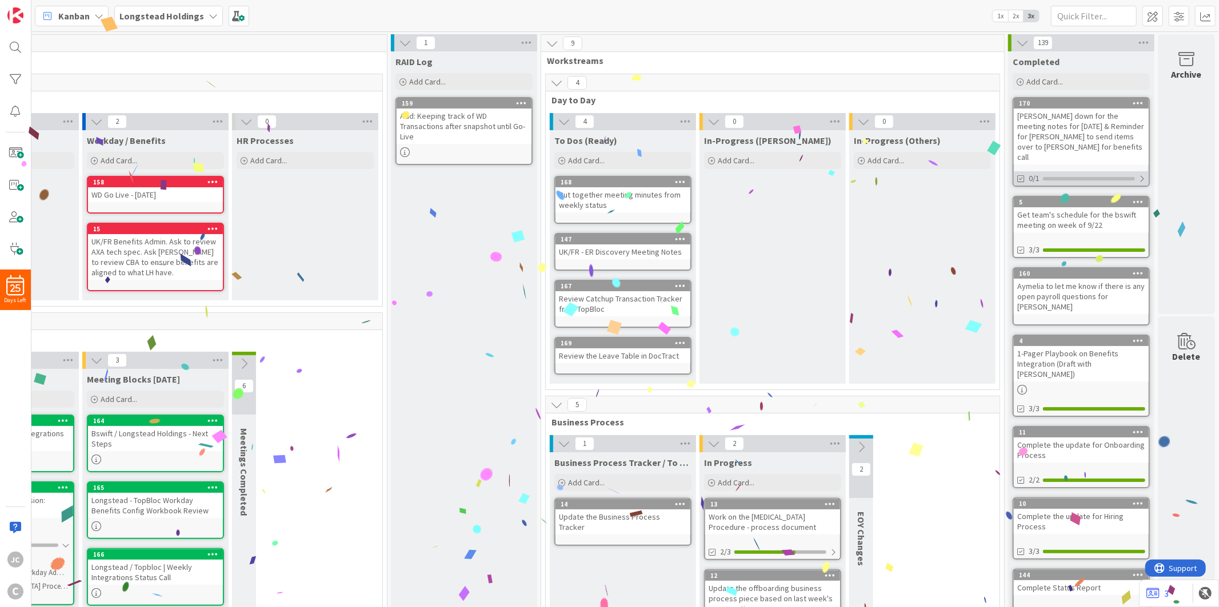
click at [1138, 174] on div at bounding box center [1141, 178] width 7 height 9
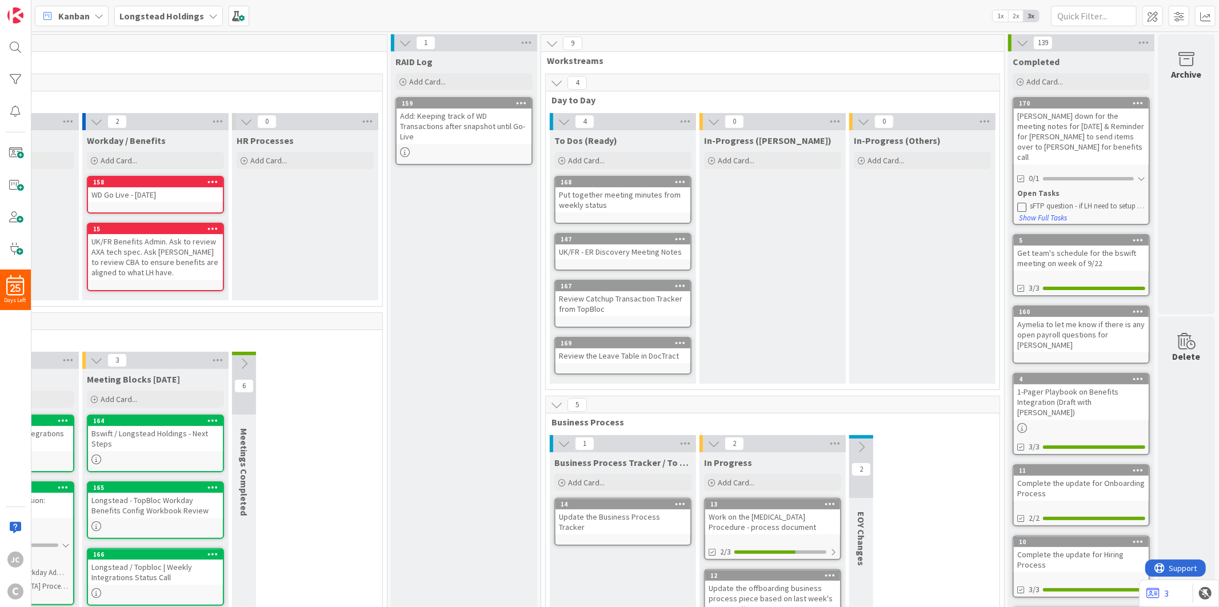
click at [1099, 202] on div "sFTP question - if LH need to setup a sFTP, what's the effort on the LH side" at bounding box center [1086, 206] width 115 height 9
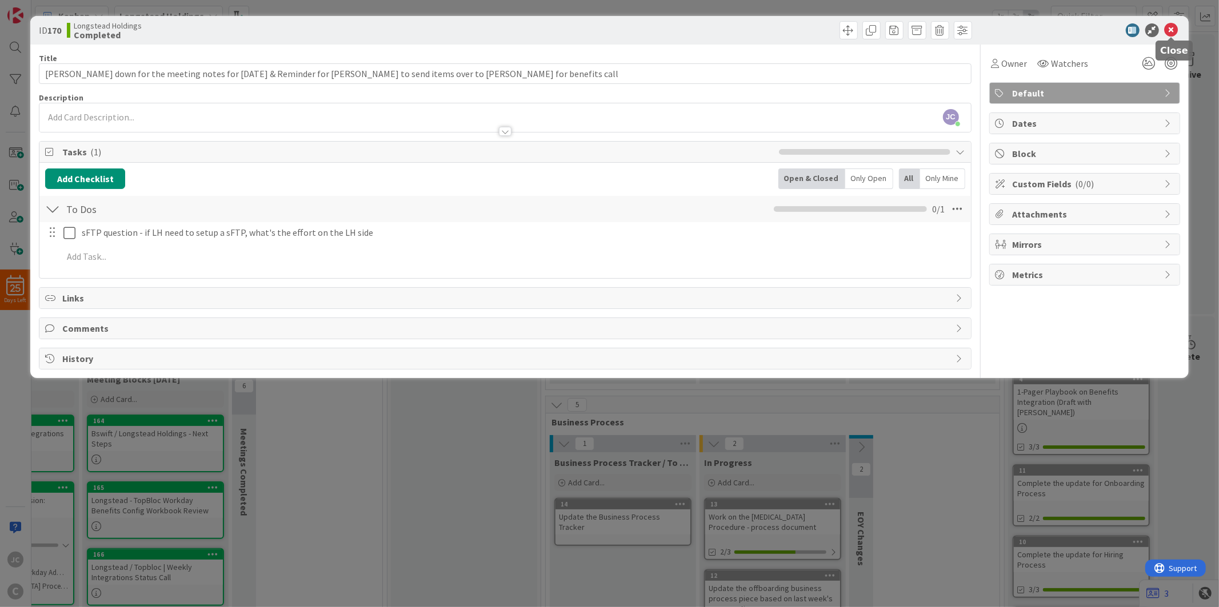
click at [1169, 34] on icon at bounding box center [1171, 30] width 14 height 14
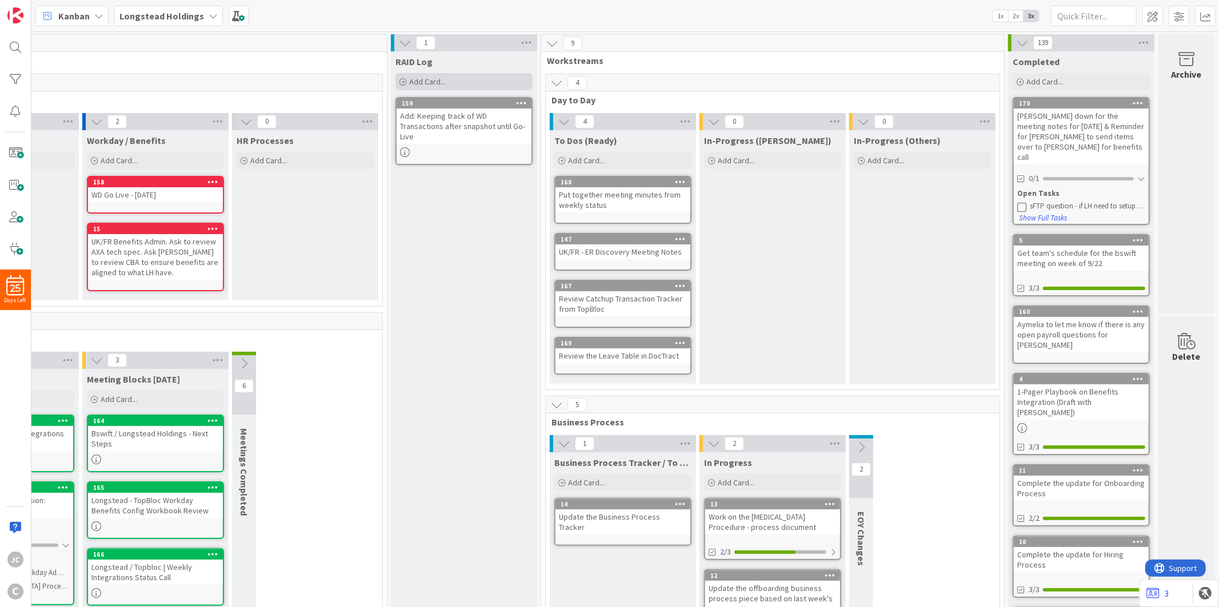
click at [420, 79] on span "Add Card..." at bounding box center [427, 82] width 37 height 10
click at [1097, 202] on div "sFTP question - if LH need to setup a sFTP, what's the effort on the LH side" at bounding box center [1086, 206] width 115 height 9
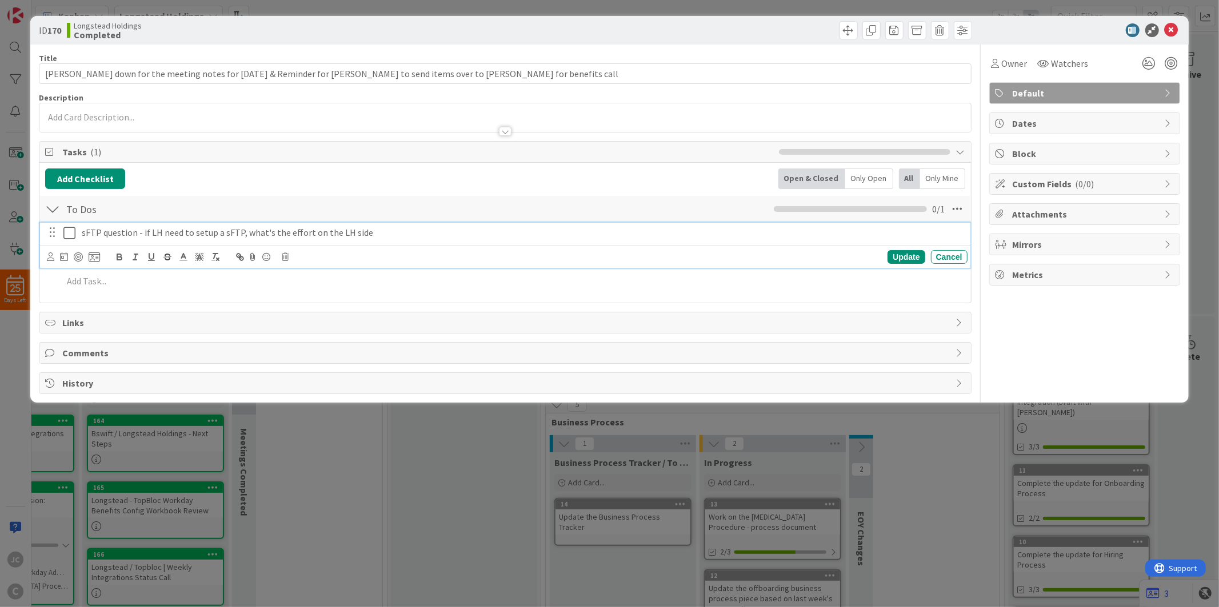
click at [210, 234] on p "sFTP question - if LH need to setup a sFTP, what's the effort on the LH side" at bounding box center [522, 232] width 881 height 13
copy p "sFTP question - if LH need to setup a sFTP, what's the effort on the LH side"
click at [75, 235] on button at bounding box center [70, 233] width 14 height 18
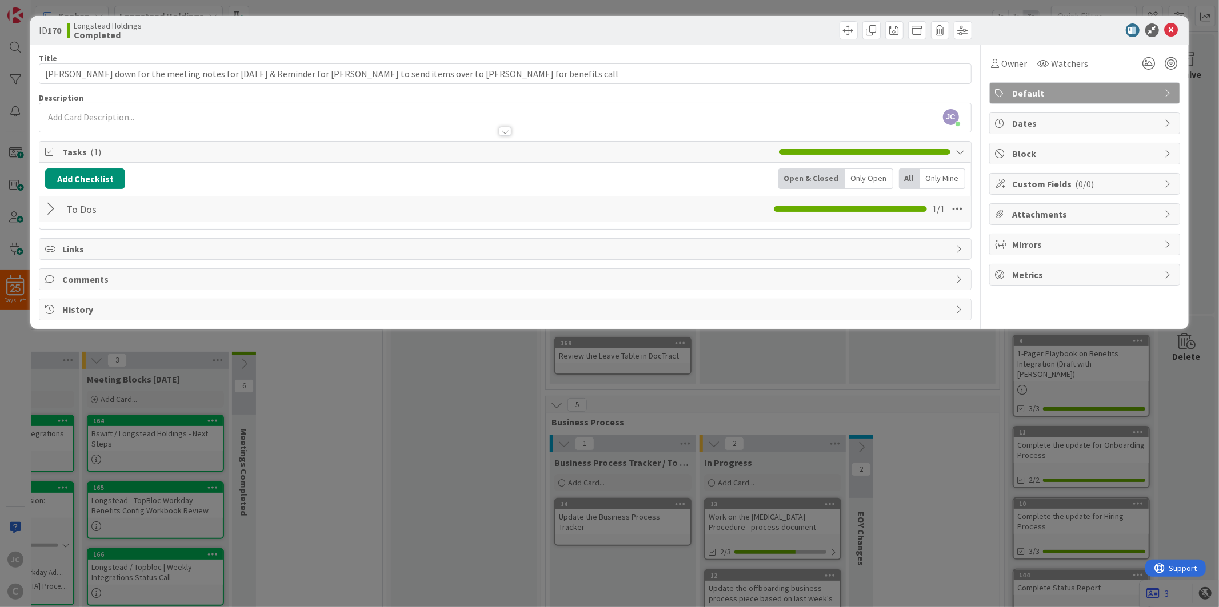
click at [412, 471] on div "ID 170 Longstead Holdings Completed Title 125 / 128 [PERSON_NAME] down for the …" at bounding box center [609, 303] width 1219 height 607
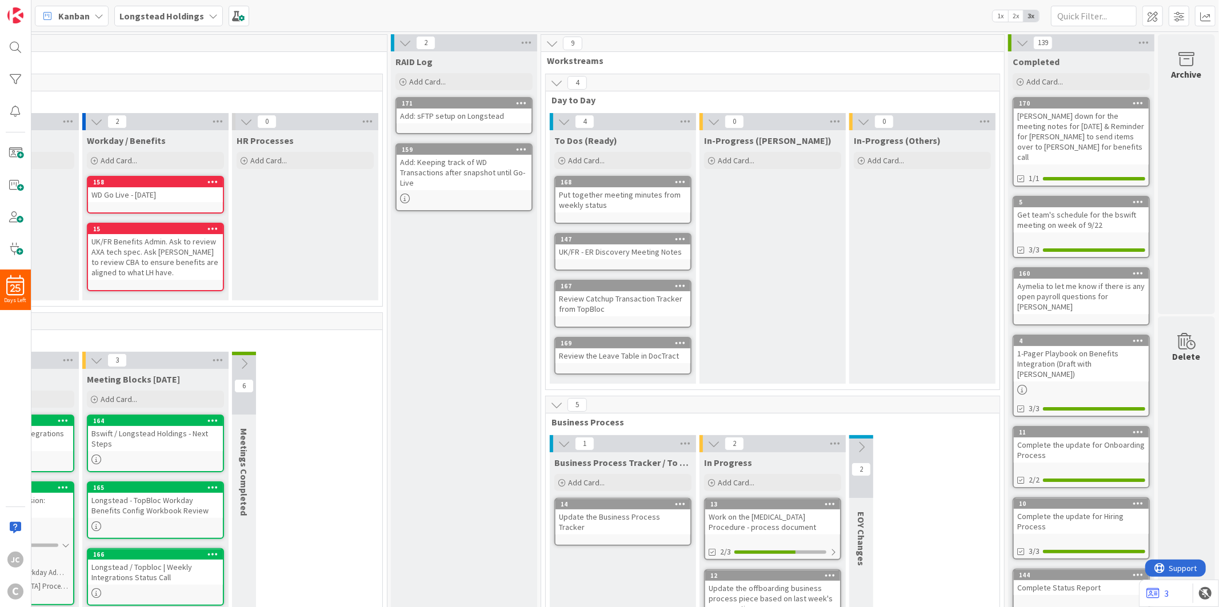
click at [426, 117] on div "Add: sFTP setup on Longstead" at bounding box center [463, 116] width 135 height 15
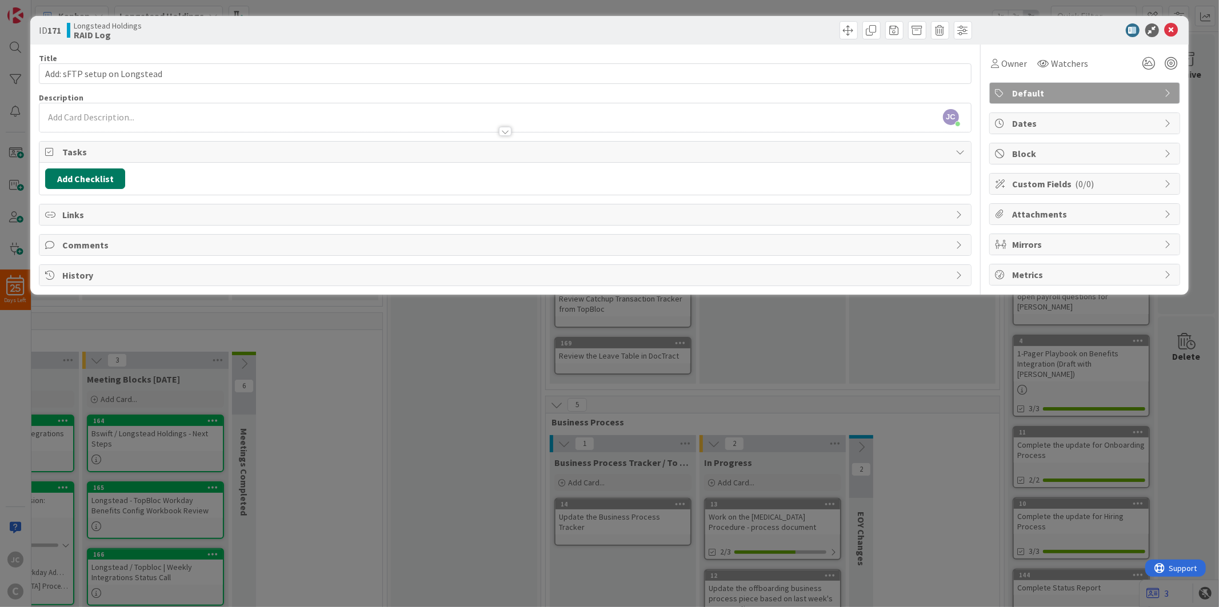
click at [98, 174] on button "Add Checklist" at bounding box center [85, 179] width 80 height 21
click at [153, 121] on div at bounding box center [504, 126] width 931 height 12
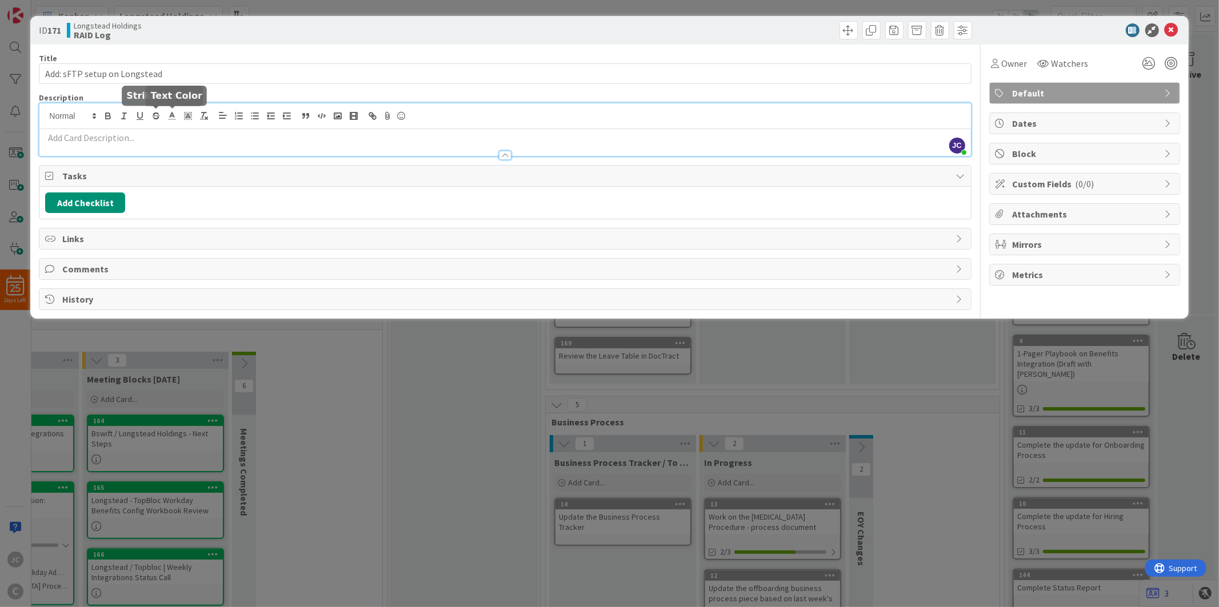
click at [195, 141] on p at bounding box center [504, 137] width 919 height 13
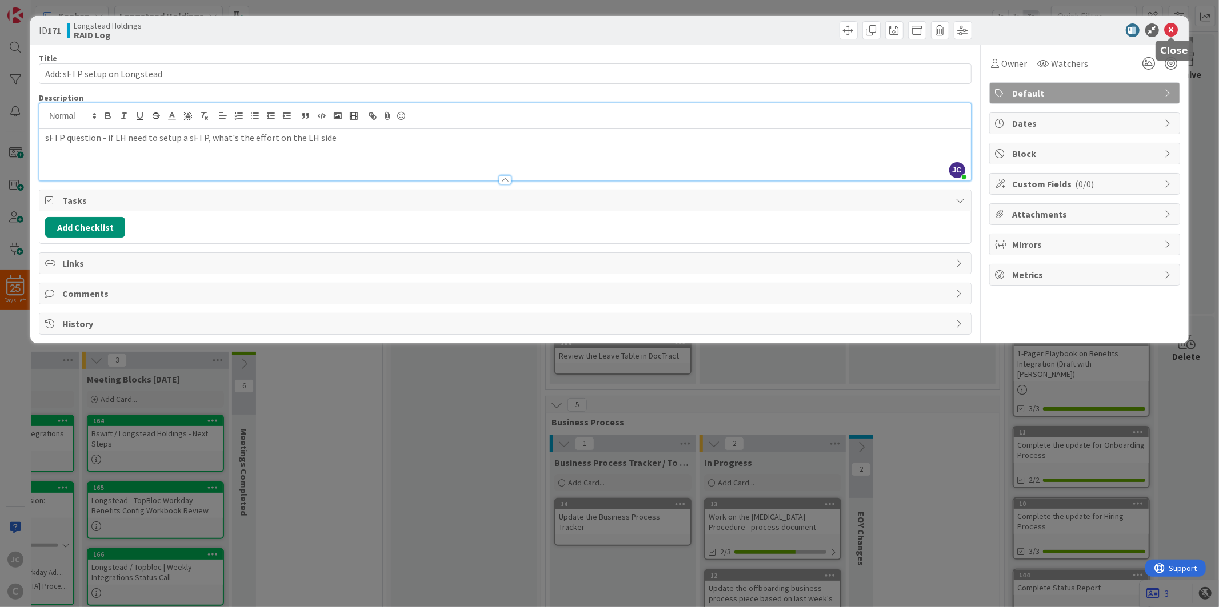
click at [1169, 29] on icon at bounding box center [1171, 30] width 14 height 14
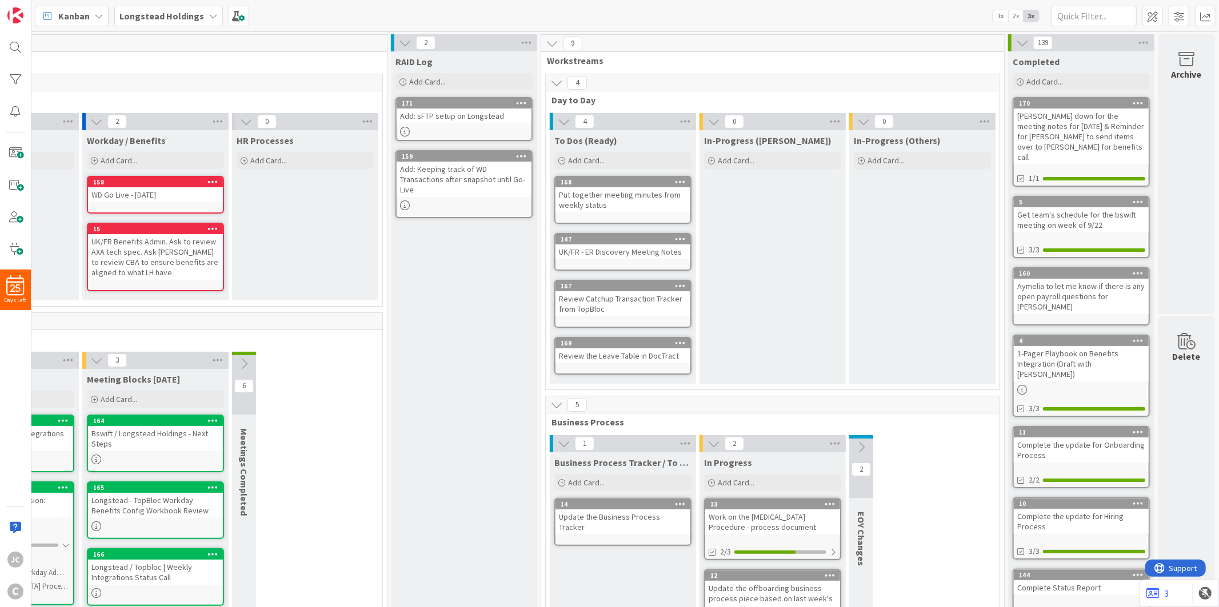
click at [455, 117] on div "Add: sFTP setup on Longstead" at bounding box center [463, 116] width 135 height 15
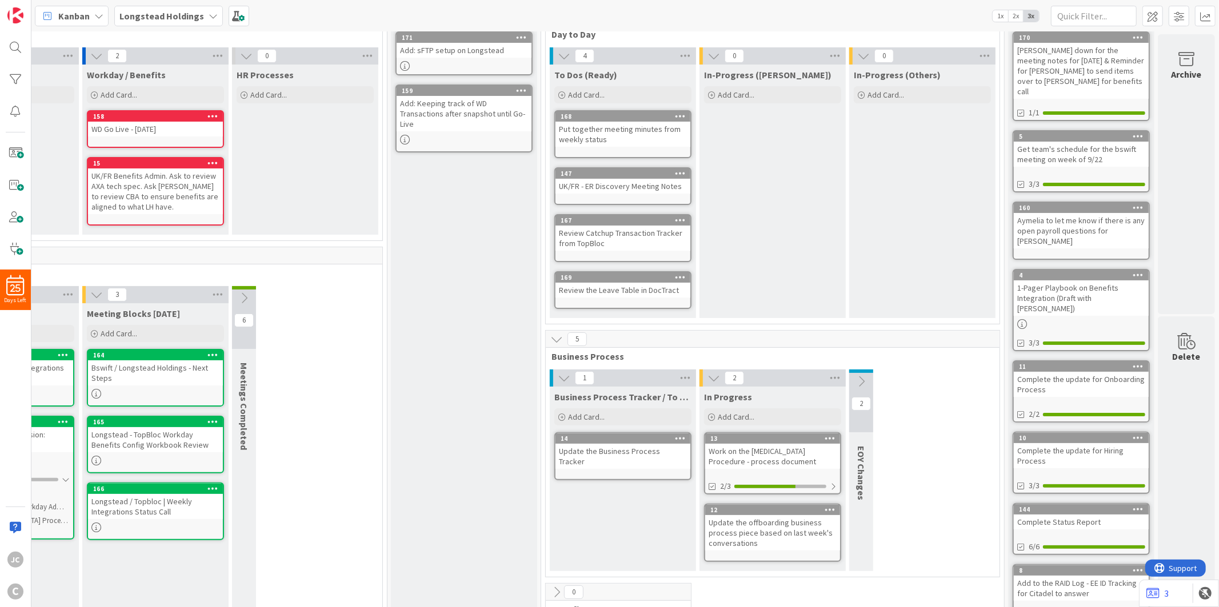
scroll to position [127, 121]
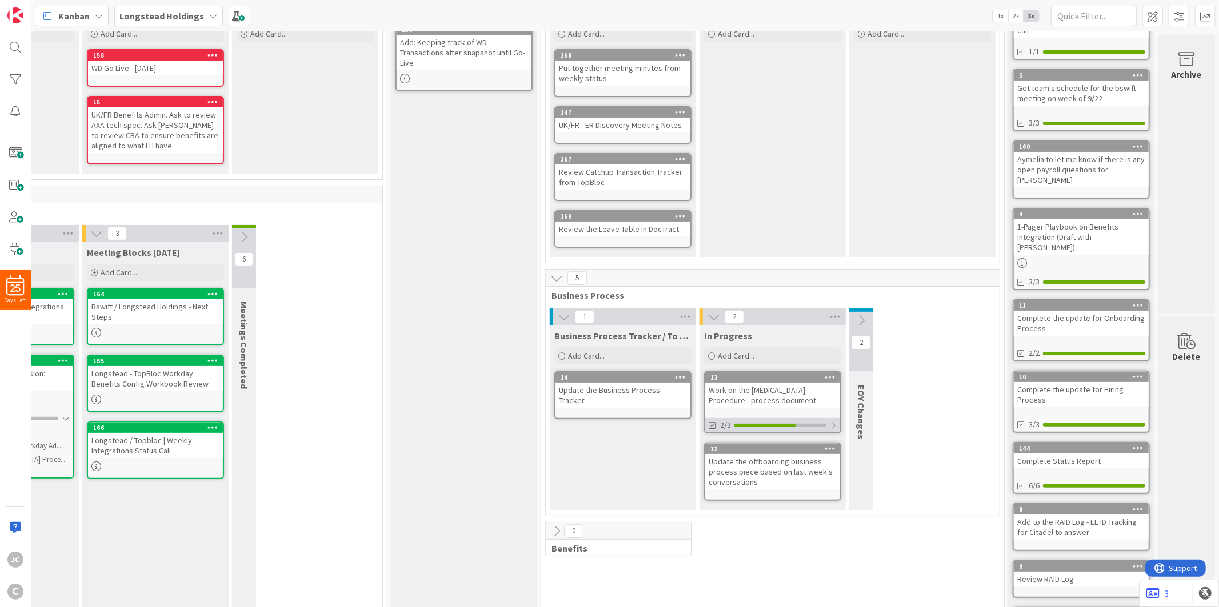
click at [829, 421] on div at bounding box center [832, 425] width 7 height 9
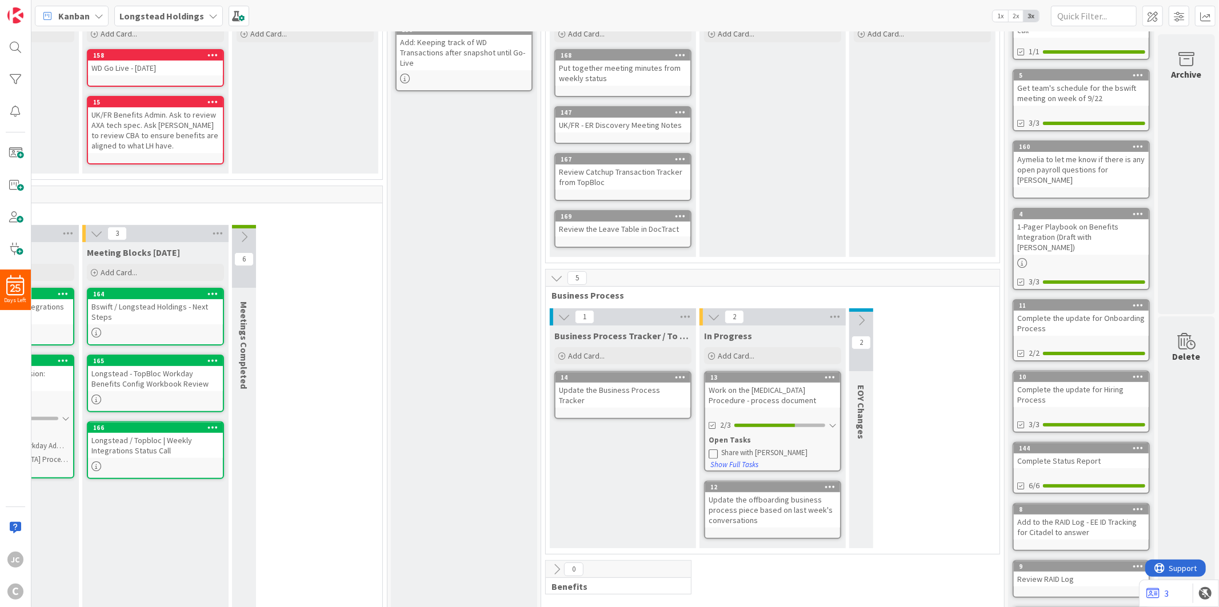
click at [746, 448] on div "Share with [PERSON_NAME]" at bounding box center [778, 452] width 115 height 9
click at [708, 449] on icon at bounding box center [712, 453] width 9 height 9
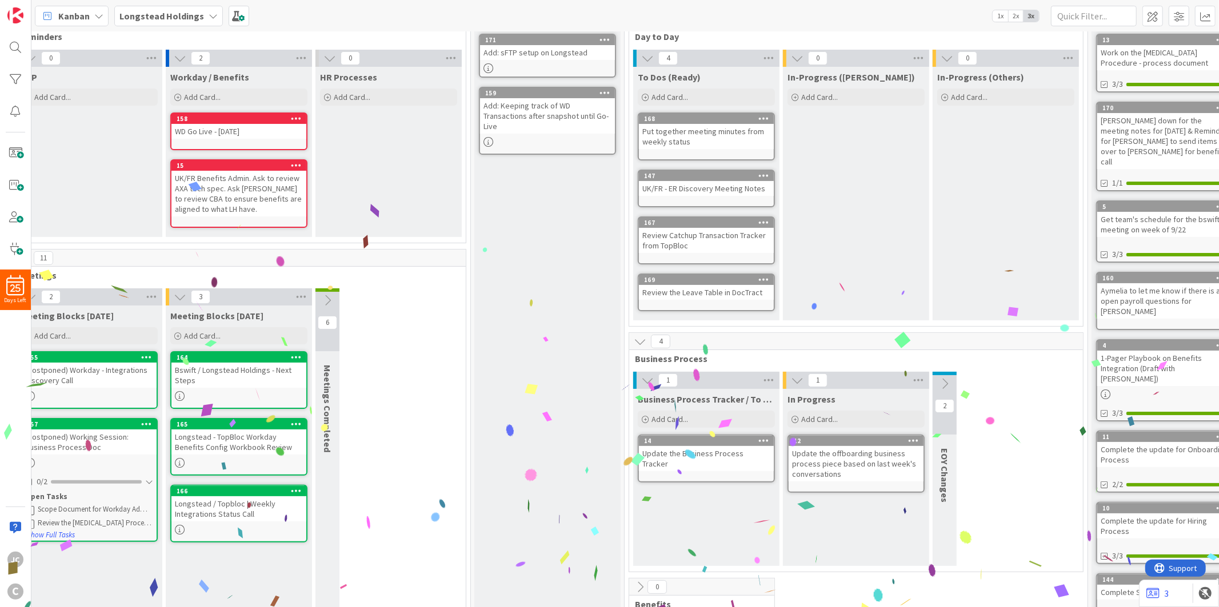
scroll to position [63, 0]
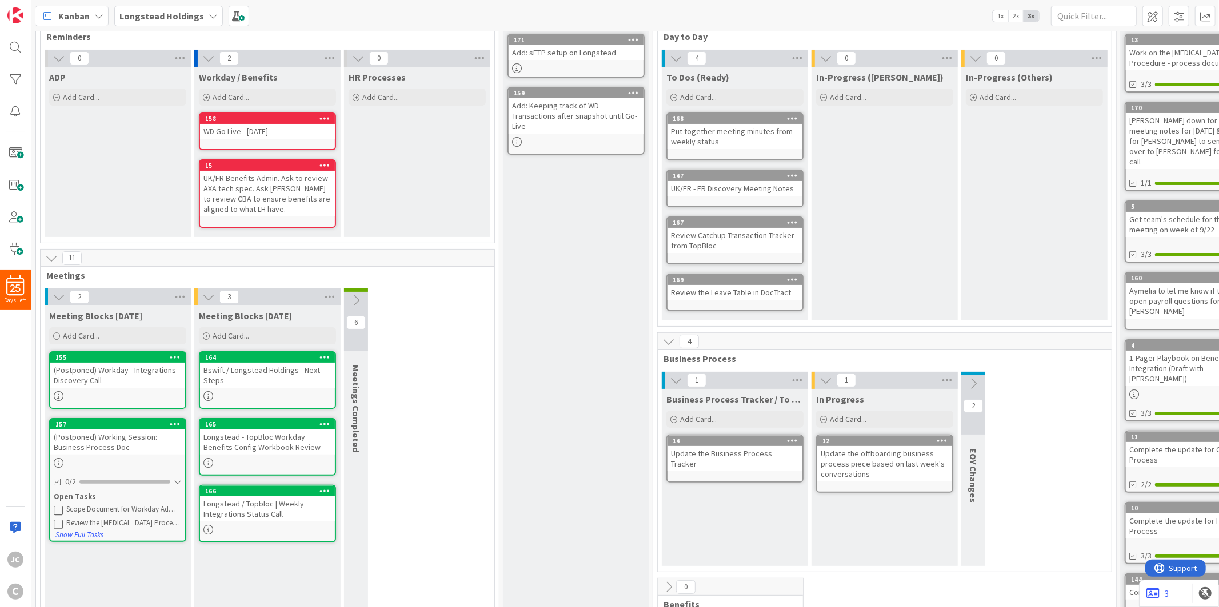
click at [55, 506] on icon at bounding box center [58, 510] width 9 height 9
click at [58, 506] on icon at bounding box center [58, 510] width 9 height 9
click at [115, 438] on div "(Postponed) Working Session: Business Process Doc" at bounding box center [117, 442] width 135 height 25
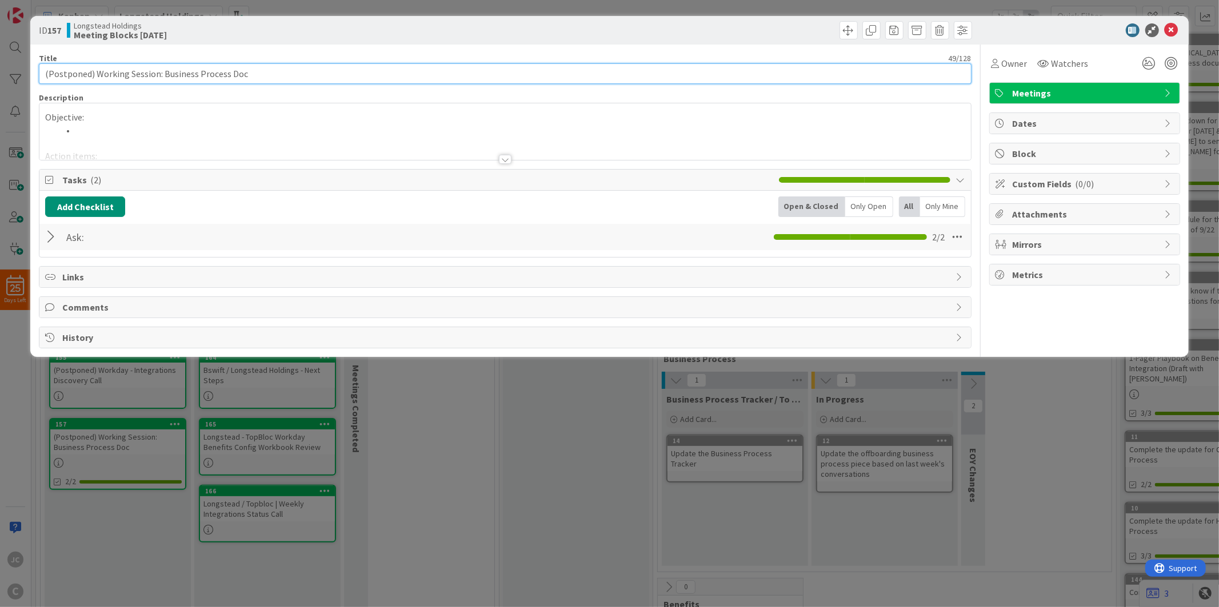
drag, startPoint x: 95, startPoint y: 74, endPoint x: -19, endPoint y: 69, distance: 113.8
click at [0, 69] on html "25 Days Left JC C Kanban Longstead Holdings 1x 2x 3x 13 Reminders & Meetings 2 …" at bounding box center [609, 303] width 1219 height 607
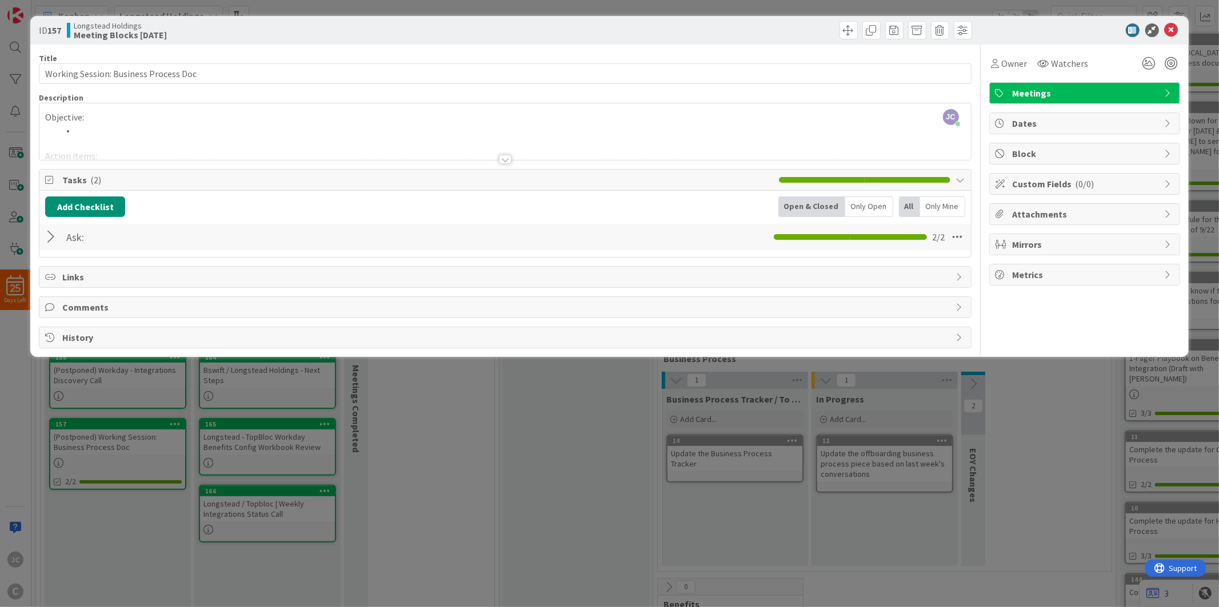
click at [141, 133] on div at bounding box center [504, 145] width 931 height 29
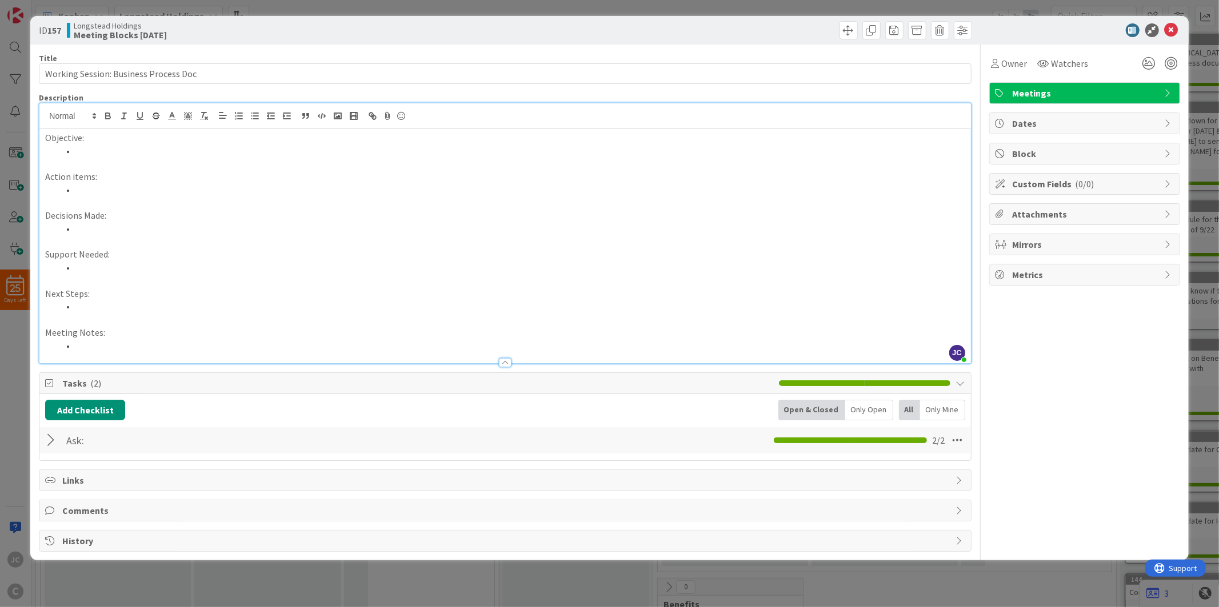
click at [135, 160] on p at bounding box center [504, 163] width 919 height 13
click at [1178, 33] on div at bounding box center [1078, 30] width 202 height 14
click at [1175, 32] on icon at bounding box center [1171, 30] width 14 height 14
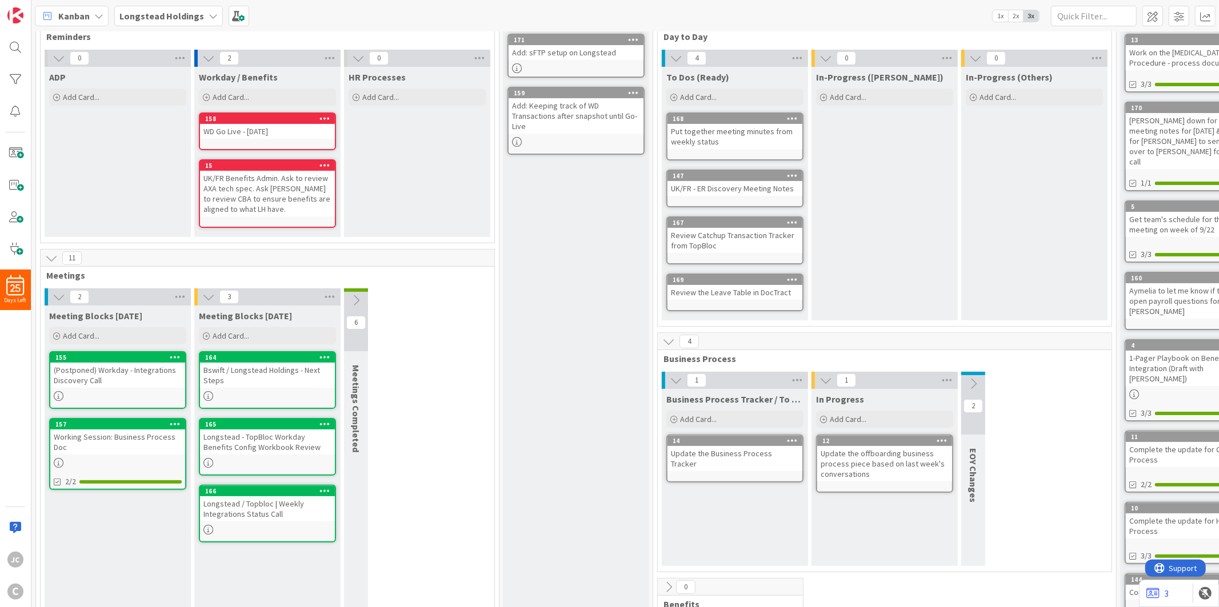
click at [129, 444] on div "Working Session: Business Process Doc" at bounding box center [117, 442] width 135 height 25
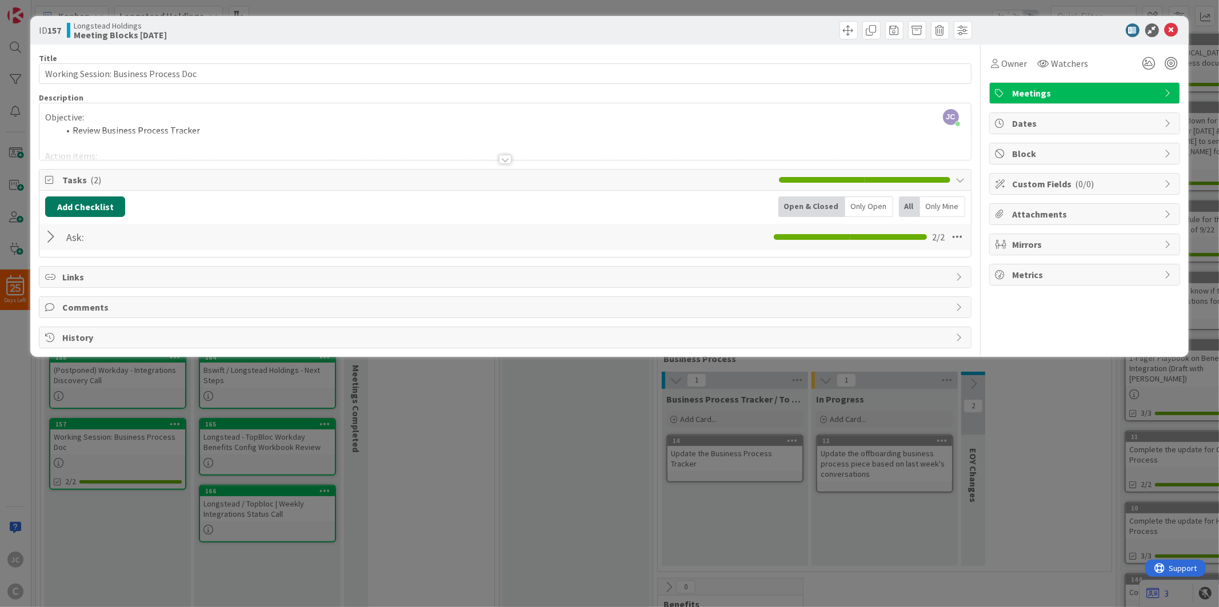
click at [100, 201] on button "Add Checklist" at bounding box center [85, 207] width 80 height 21
click at [260, 207] on div "Add Checklist Add Checklist Checklist Name (needed before adding tasks) 0 / 64 …" at bounding box center [504, 207] width 919 height 21
click at [46, 238] on div "Ask: Checklist Name 4 / 64 Ask: 2 / 2" at bounding box center [504, 237] width 931 height 26
click at [47, 237] on div at bounding box center [52, 237] width 15 height 21
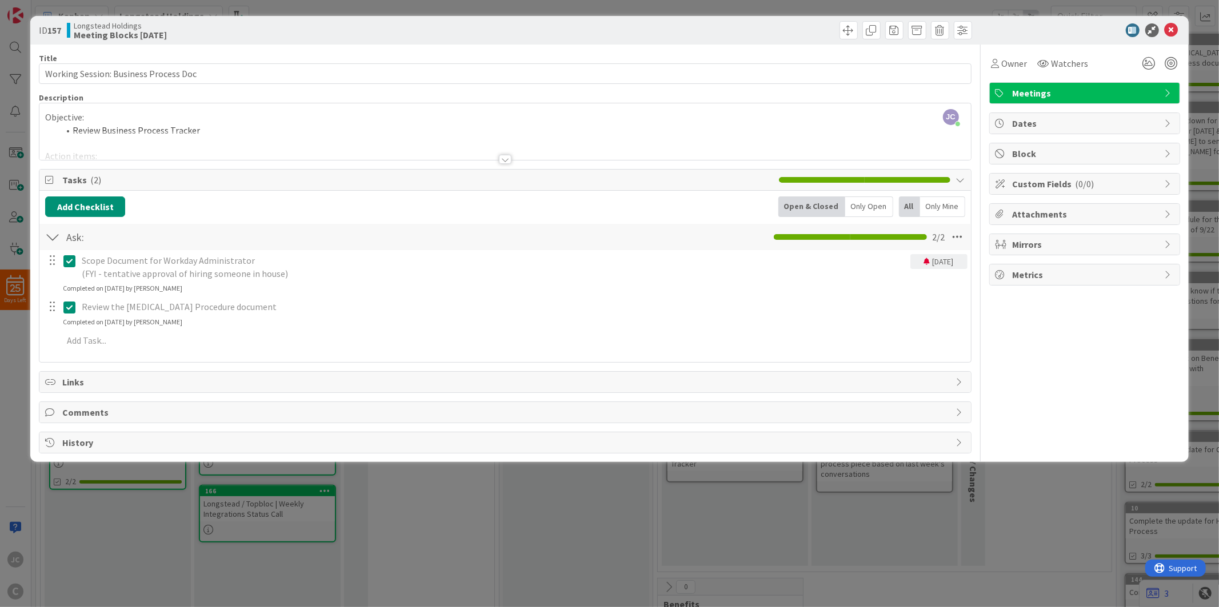
click at [113, 355] on div "Scope Document for Workday Administrator (FYI - tentative approval of hiring so…" at bounding box center [504, 302] width 919 height 105
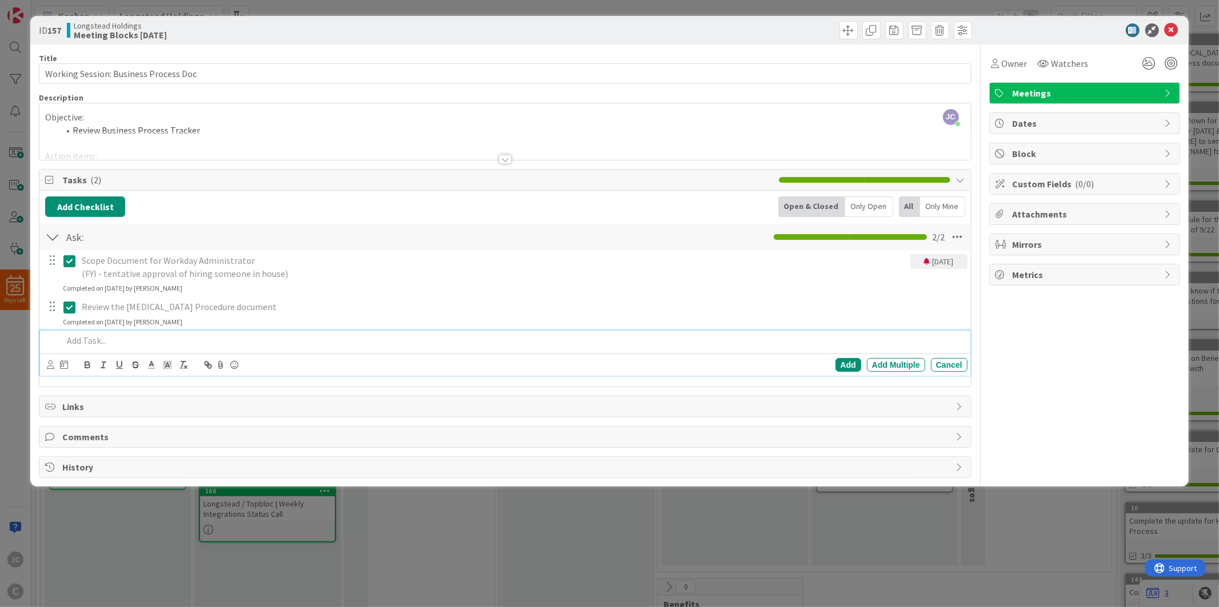
click at [120, 336] on p at bounding box center [512, 340] width 899 height 13
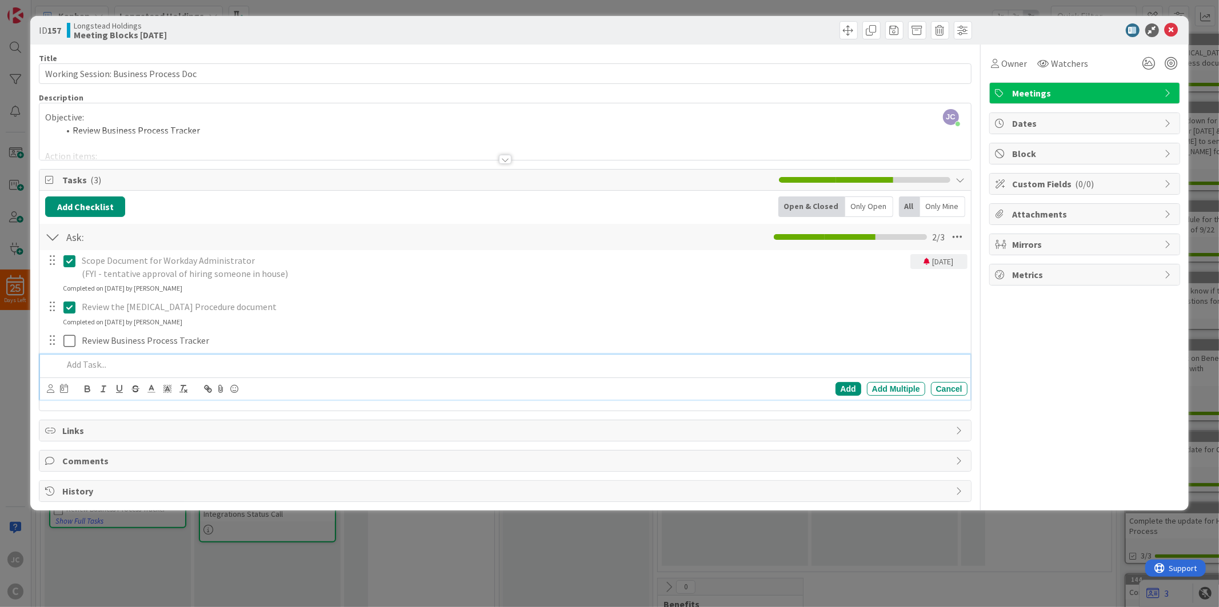
click at [286, 515] on div "ID 157 Longstead Holdings Meeting Blocks [DATE] Title 37 / 128 Working Session:…" at bounding box center [609, 303] width 1219 height 607
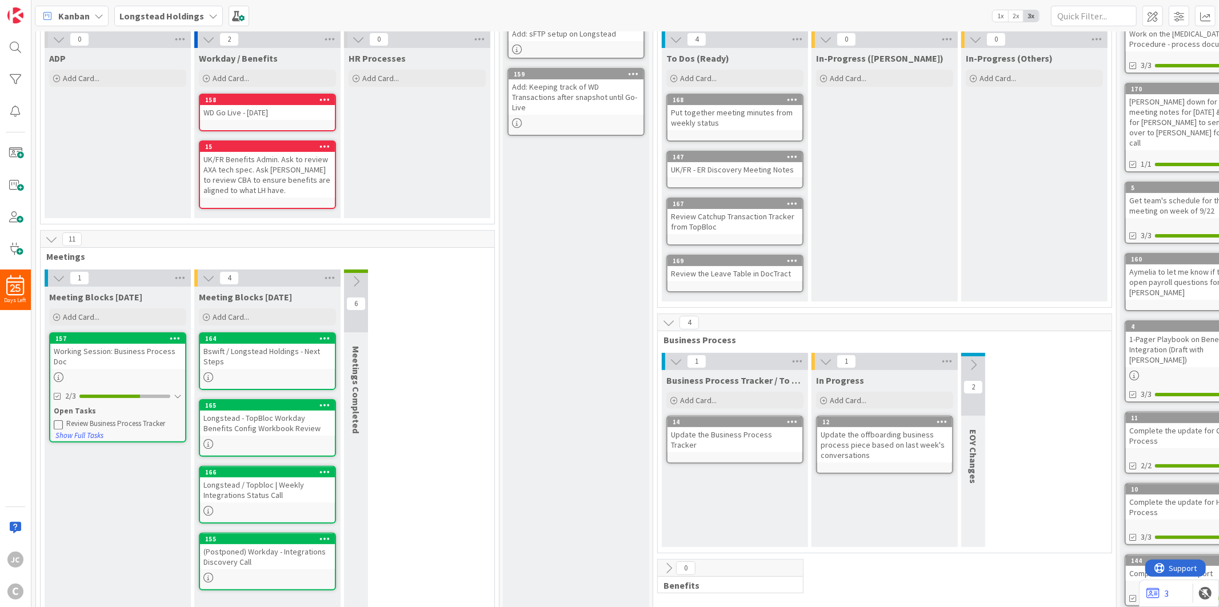
scroll to position [69, 0]
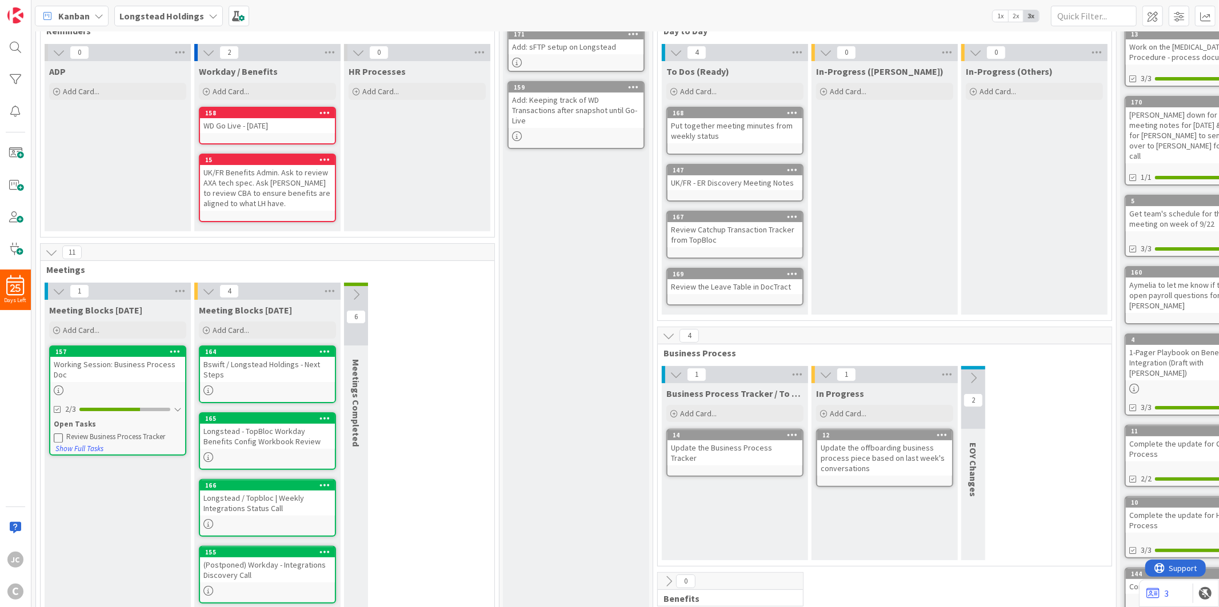
click at [482, 352] on div "1 Meeting Blocks [DATE] Add Card... 157 Working Session: Business Process Doc 2…" at bounding box center [267, 518] width 449 height 471
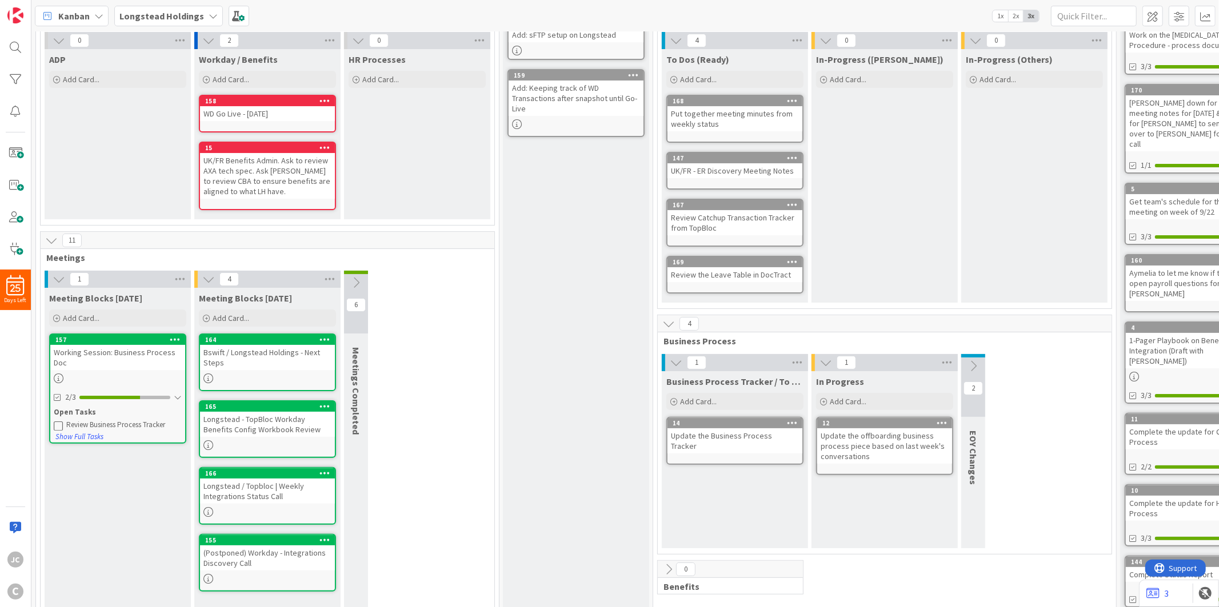
scroll to position [0, 0]
